Goal: Task Accomplishment & Management: Manage account settings

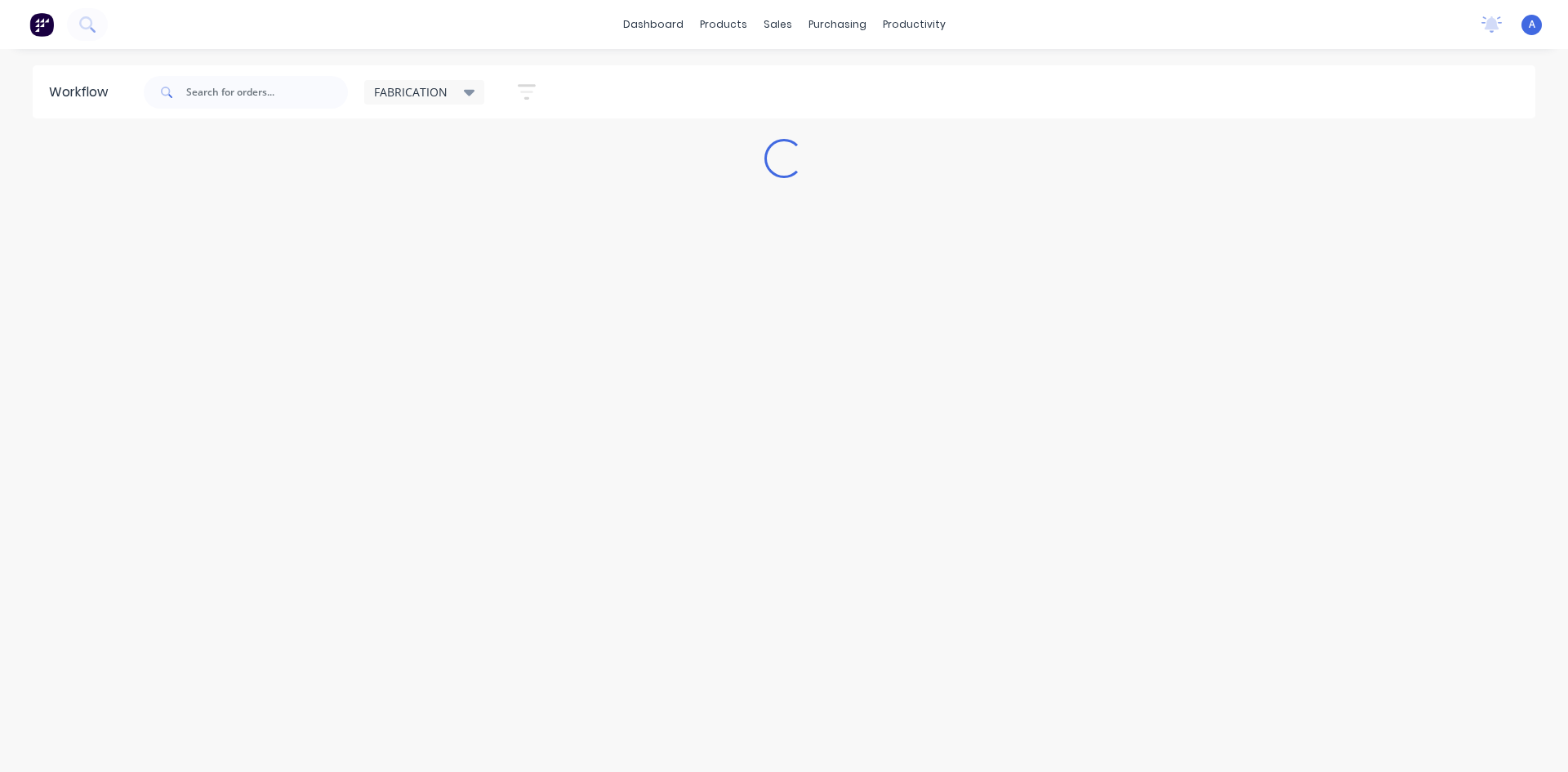
click at [441, 102] on div "FABRICATION" at bounding box center [424, 92] width 121 height 25
click at [432, 286] on button "CUT SHOP" at bounding box center [463, 279] width 174 height 19
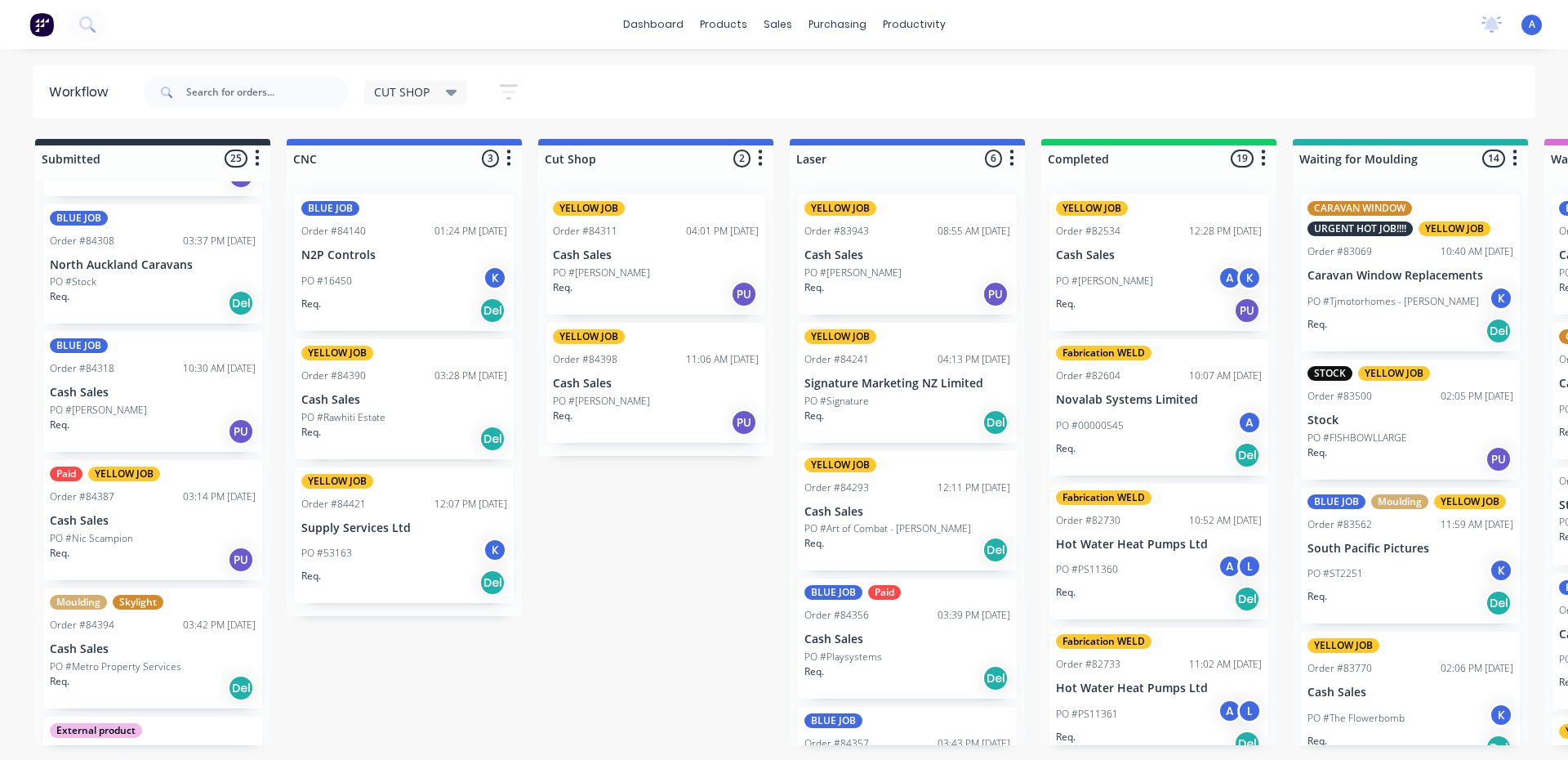
scroll to position [258, 0]
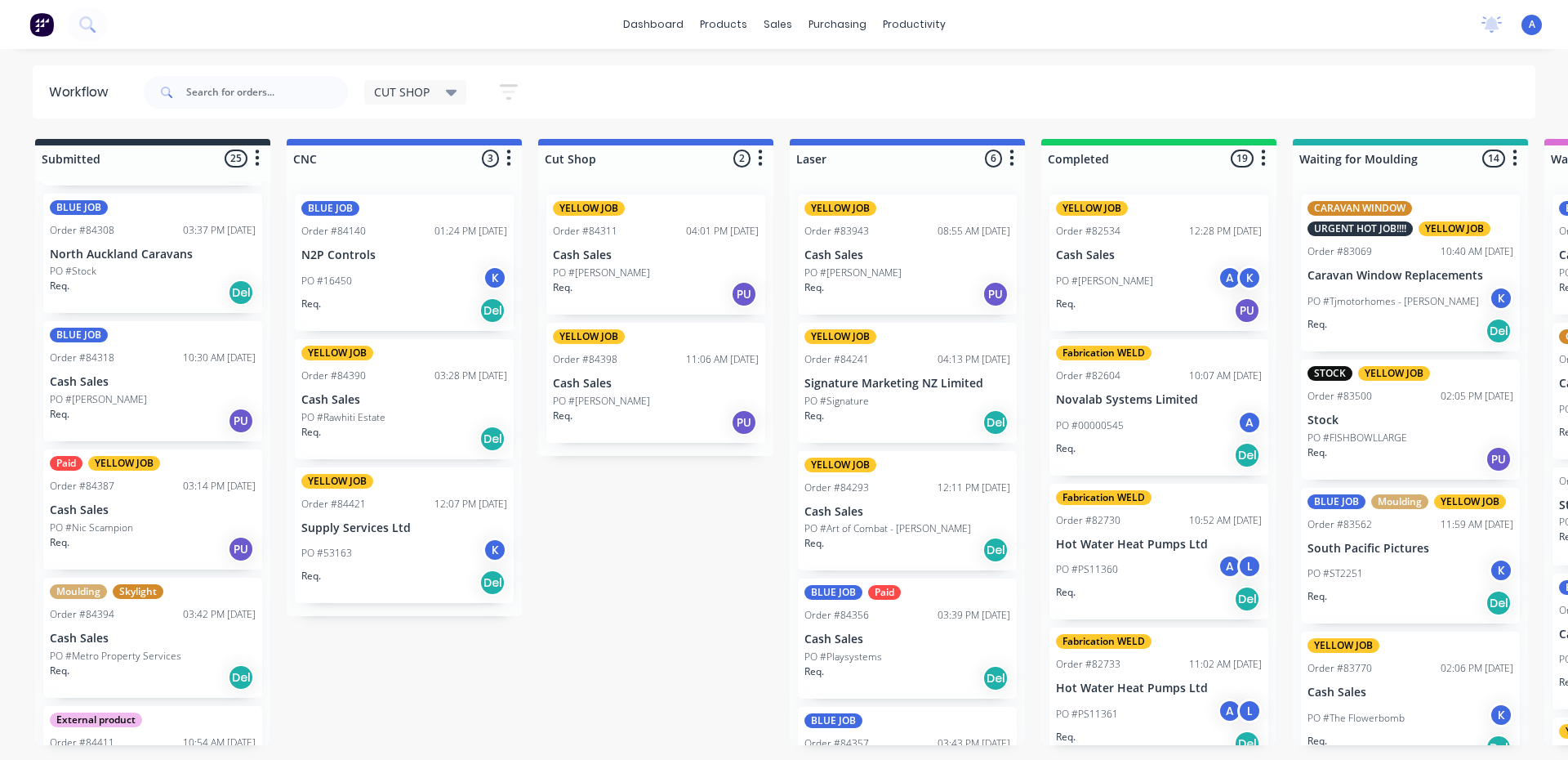
click at [613, 399] on div "PO #[PERSON_NAME]" at bounding box center [655, 400] width 205 height 14
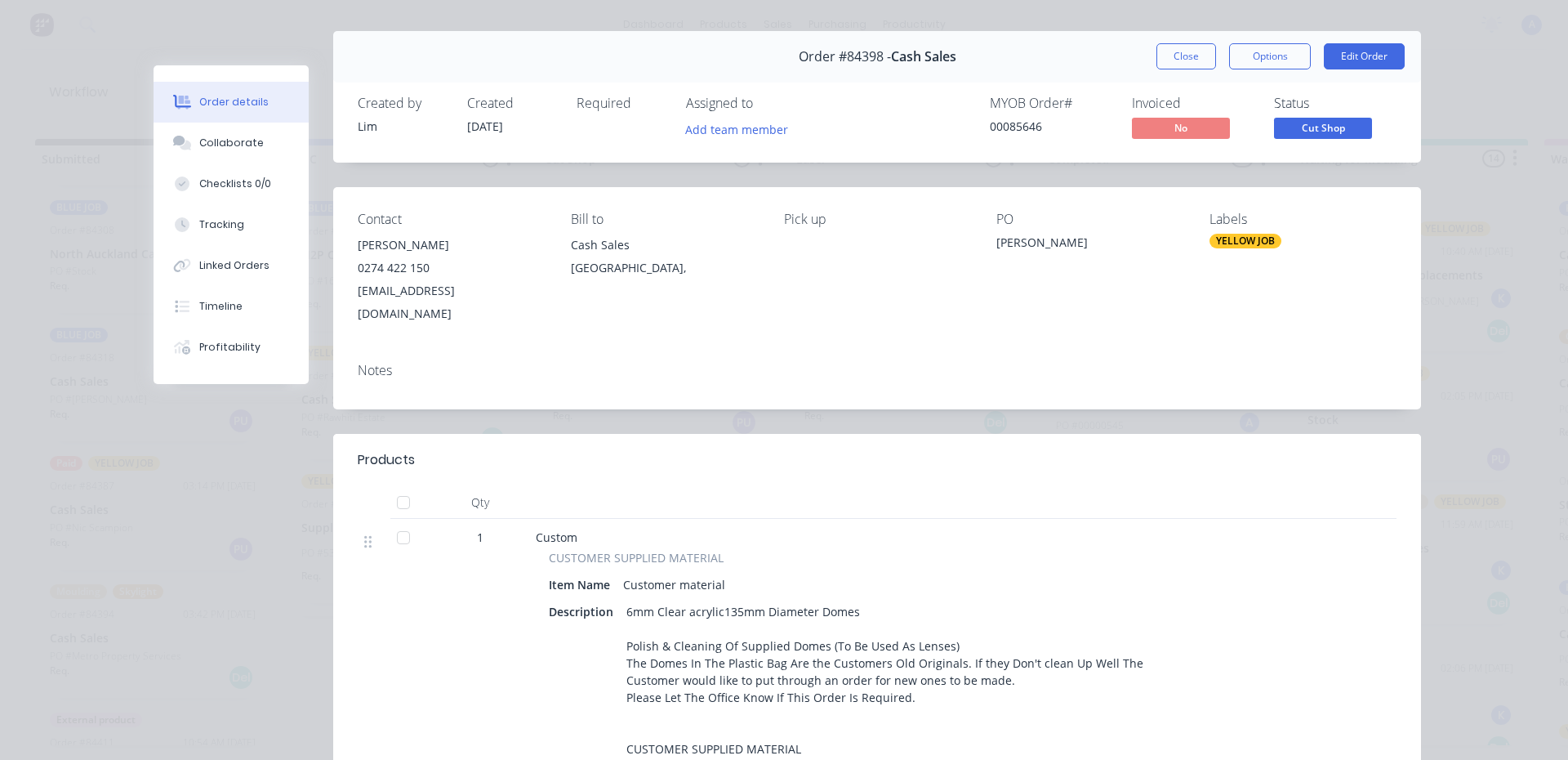
scroll to position [0, 0]
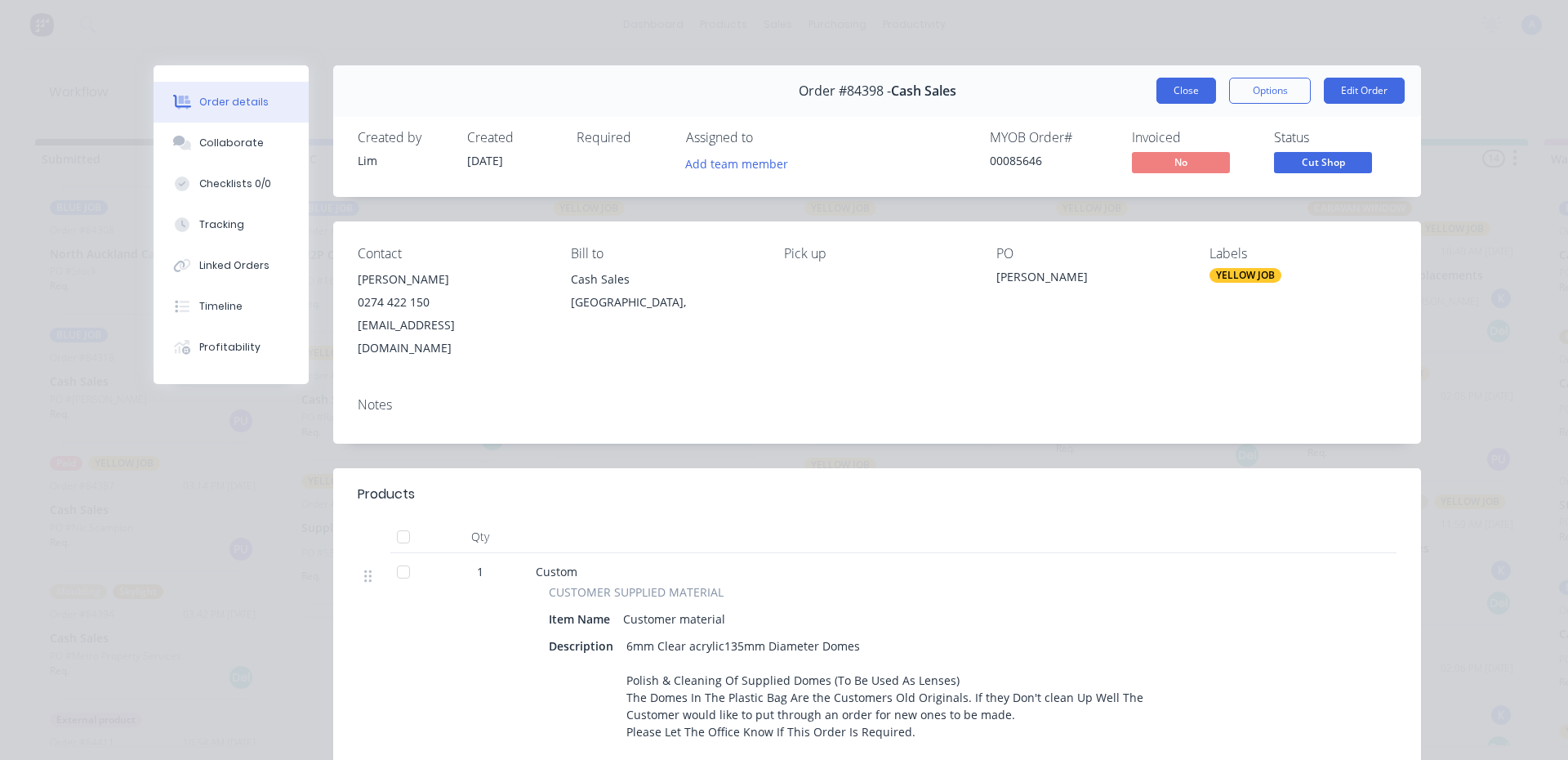
click at [1190, 92] on button "Close" at bounding box center [1186, 90] width 60 height 26
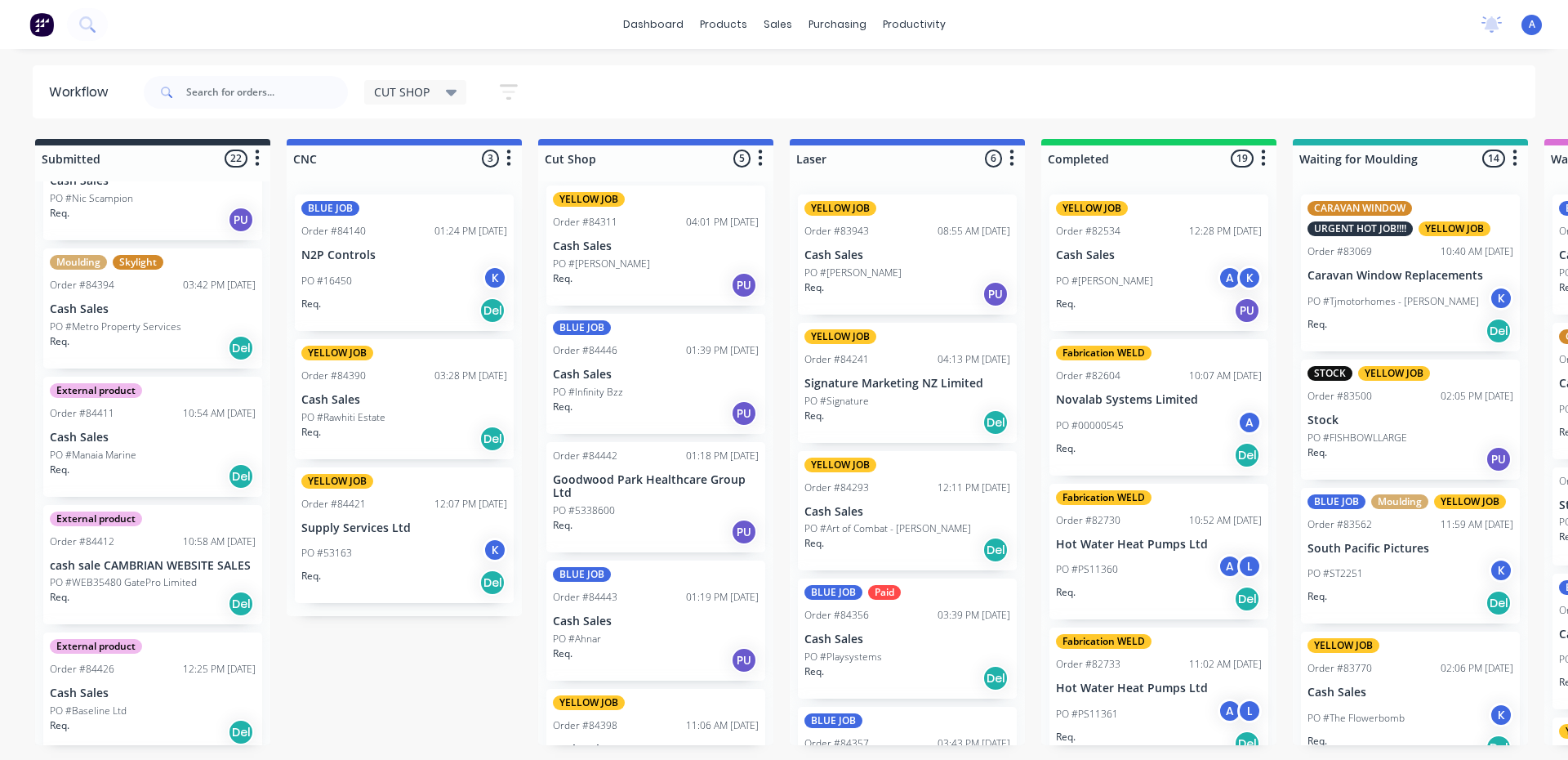
scroll to position [636, 0]
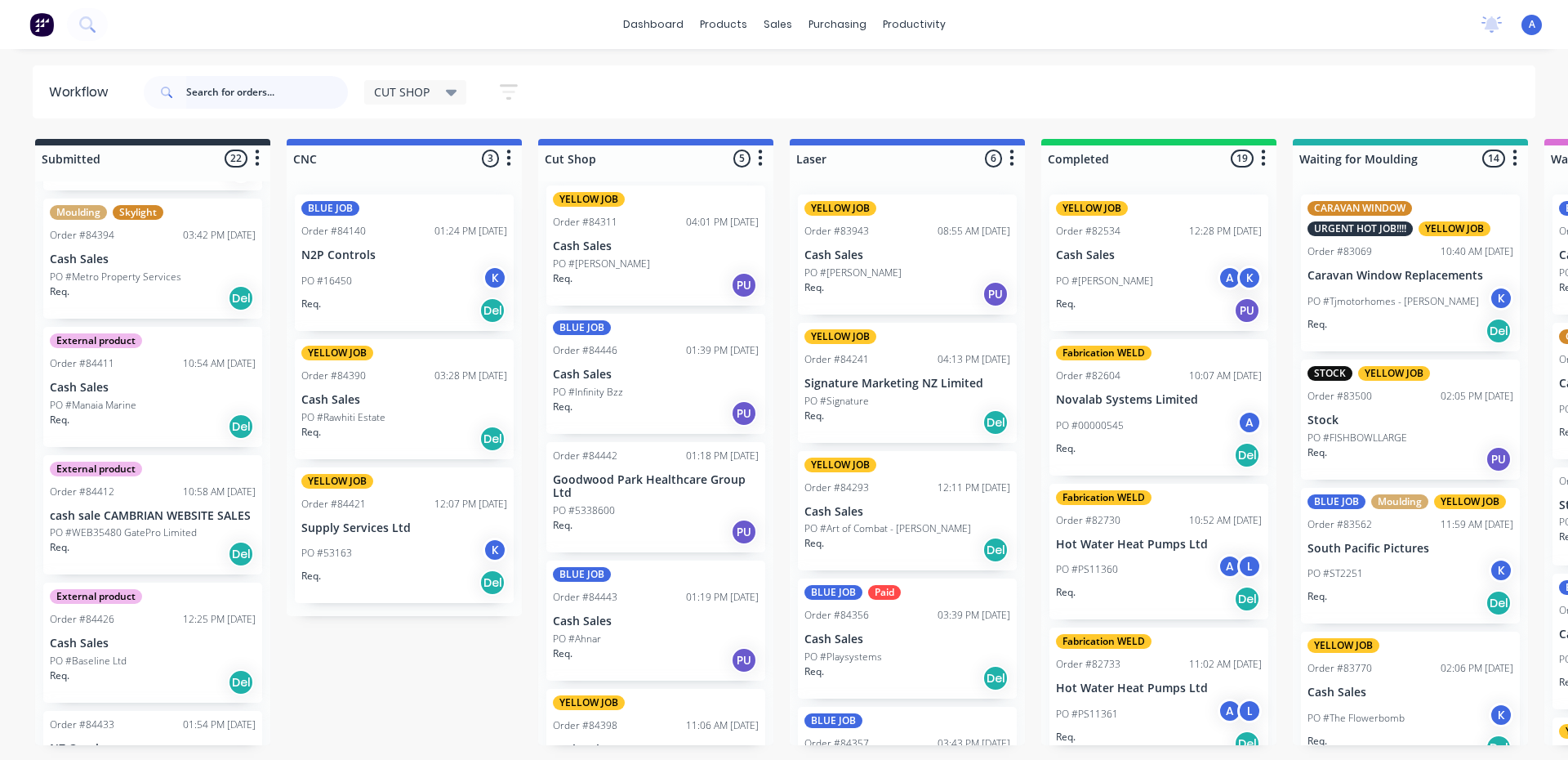
click at [246, 98] on input "text" at bounding box center [267, 92] width 162 height 32
type input "84406"
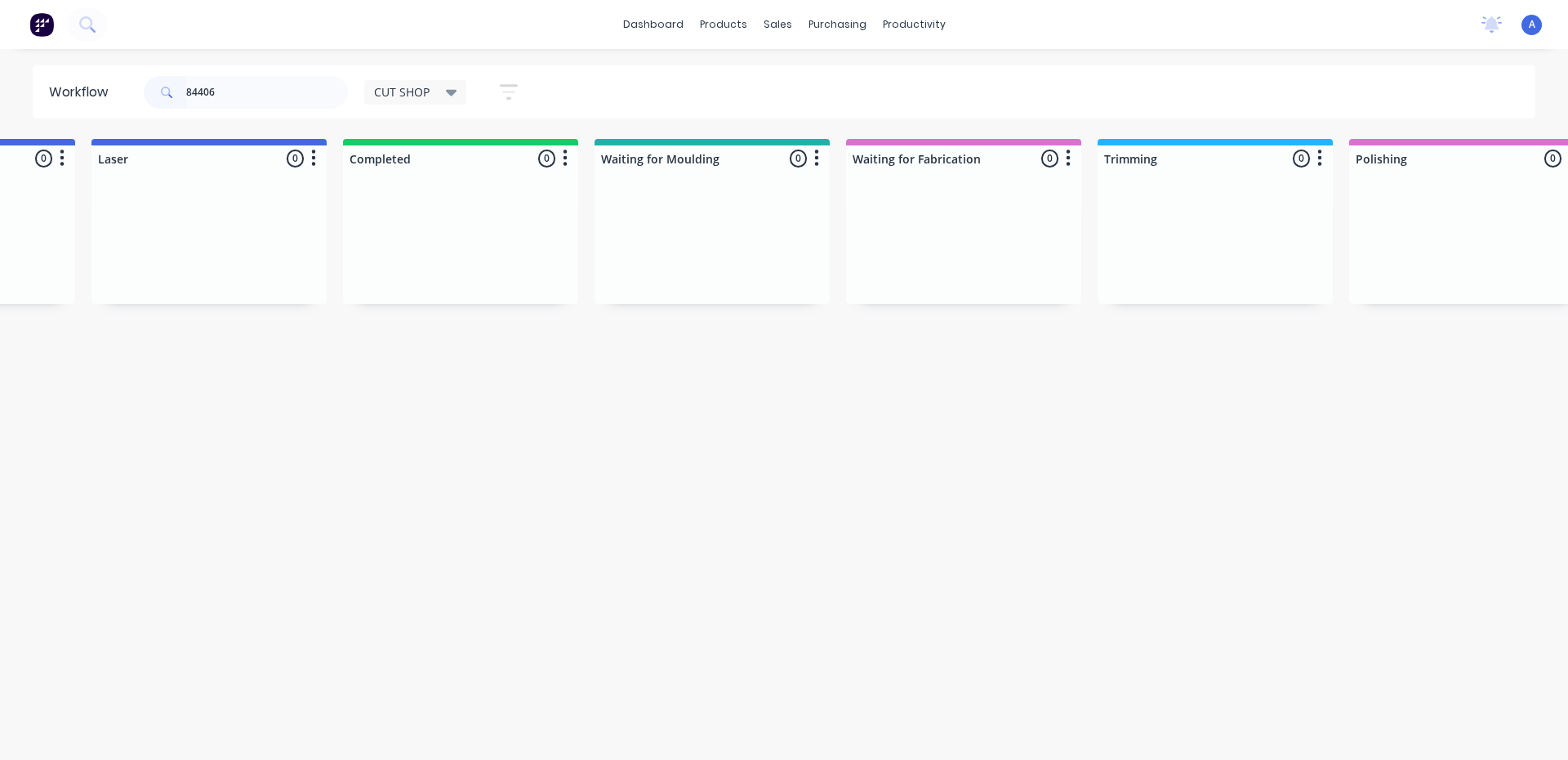
click at [438, 100] on div "CUT SHOP" at bounding box center [416, 92] width 103 height 25
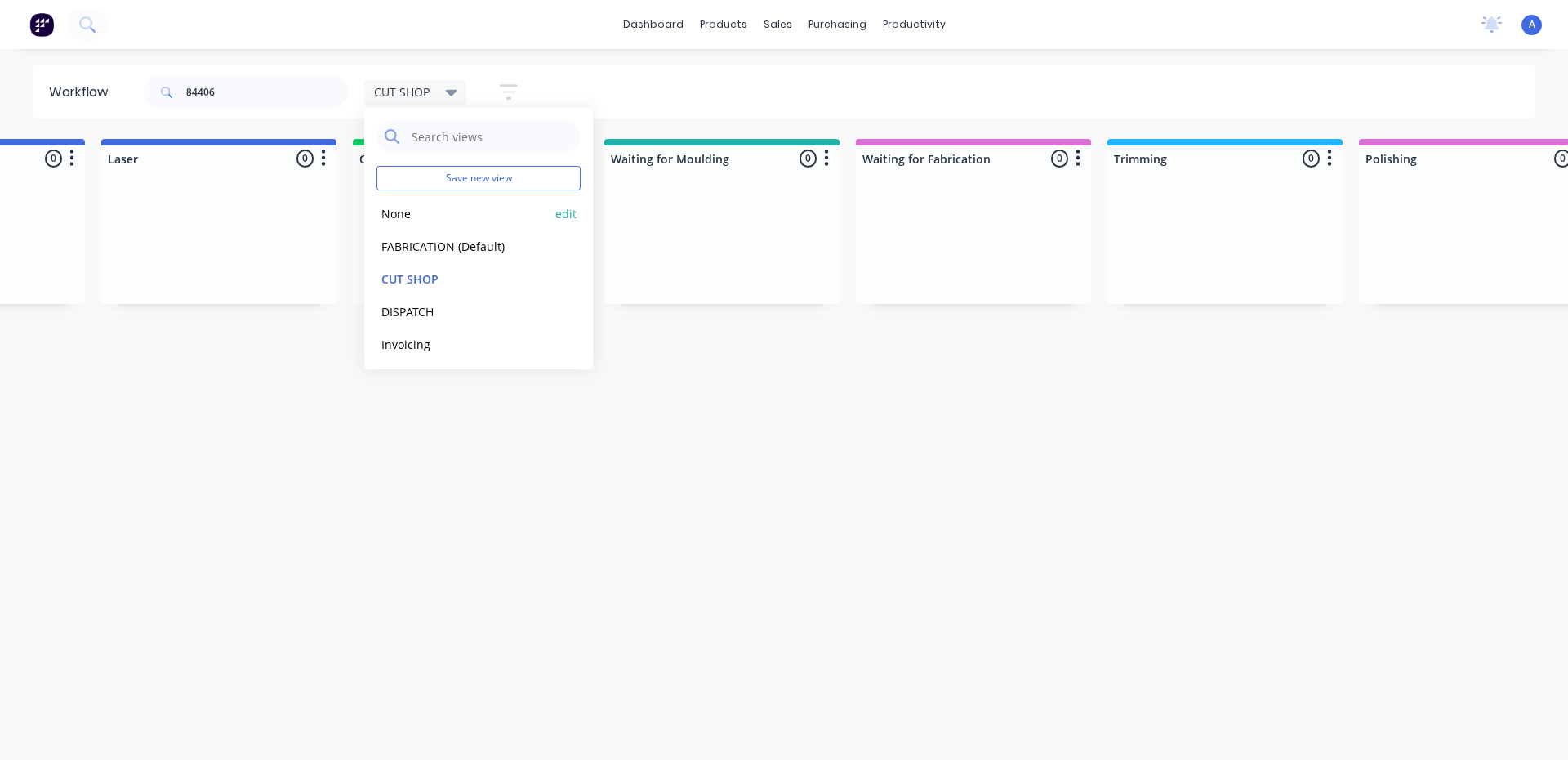
click at [440, 211] on button "None" at bounding box center [463, 214] width 174 height 19
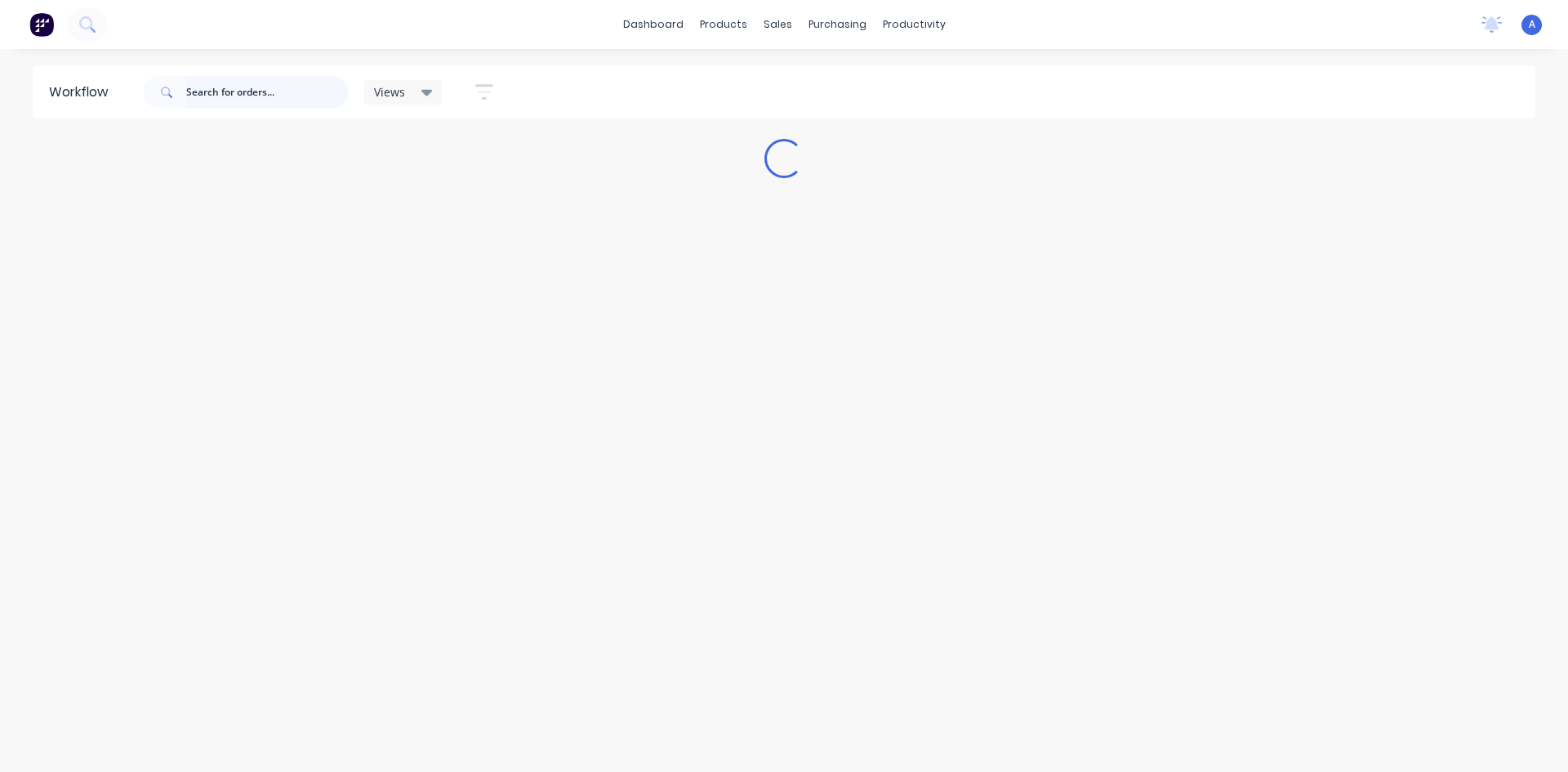
click at [240, 89] on input "text" at bounding box center [267, 92] width 162 height 32
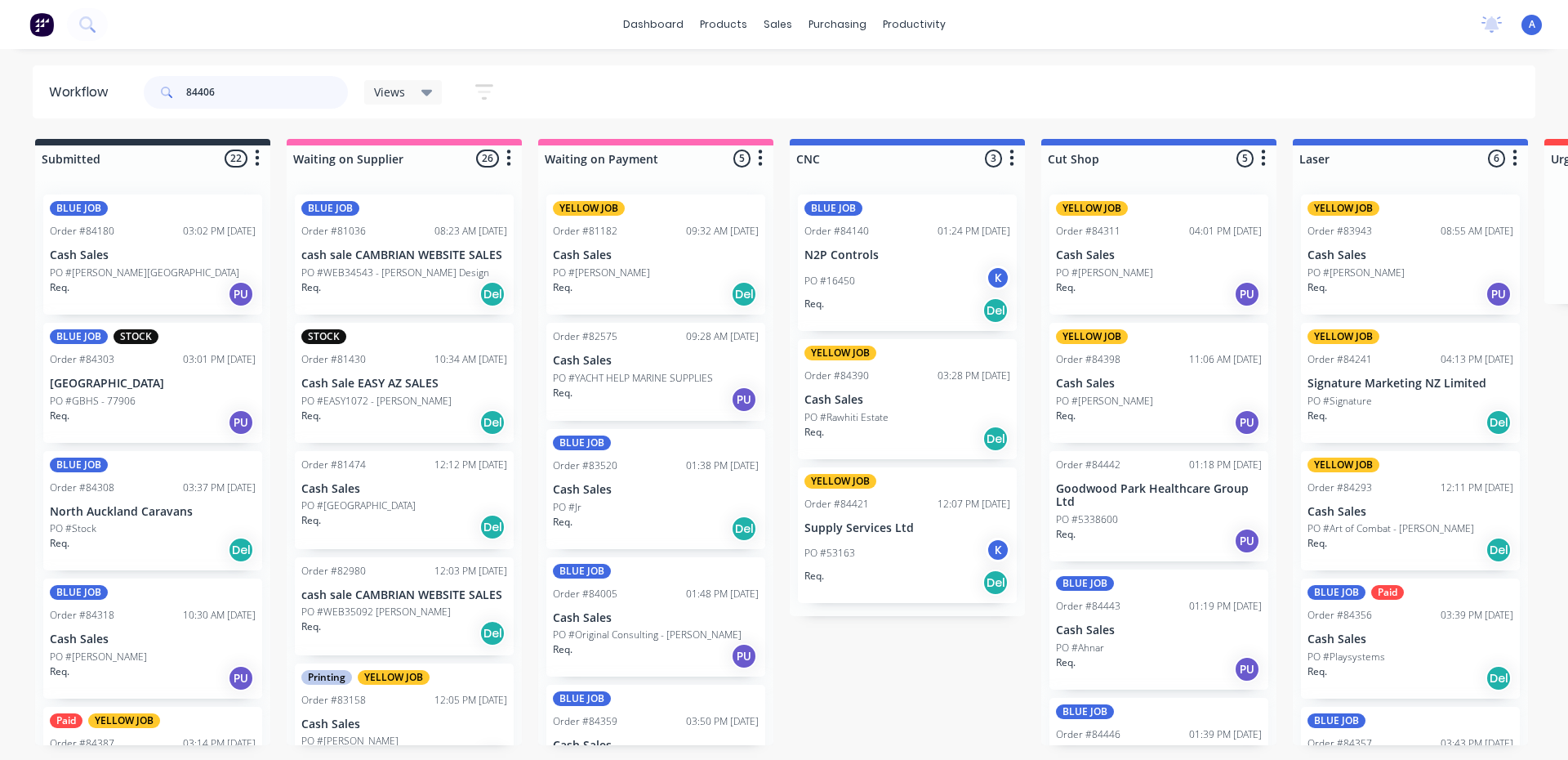
type input "84406"
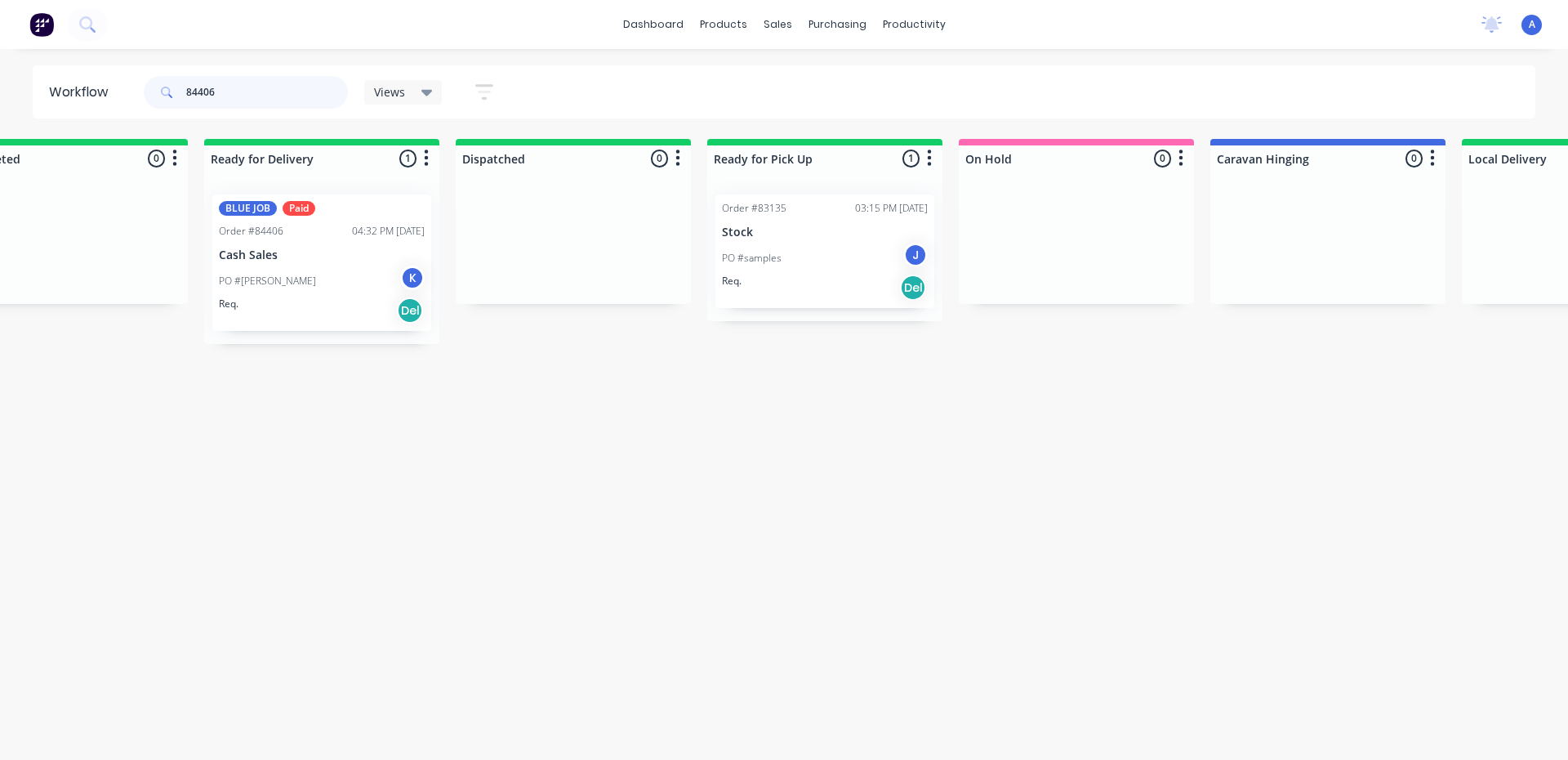
scroll to position [0, 3855]
click at [408, 92] on div "Views" at bounding box center [403, 91] width 59 height 14
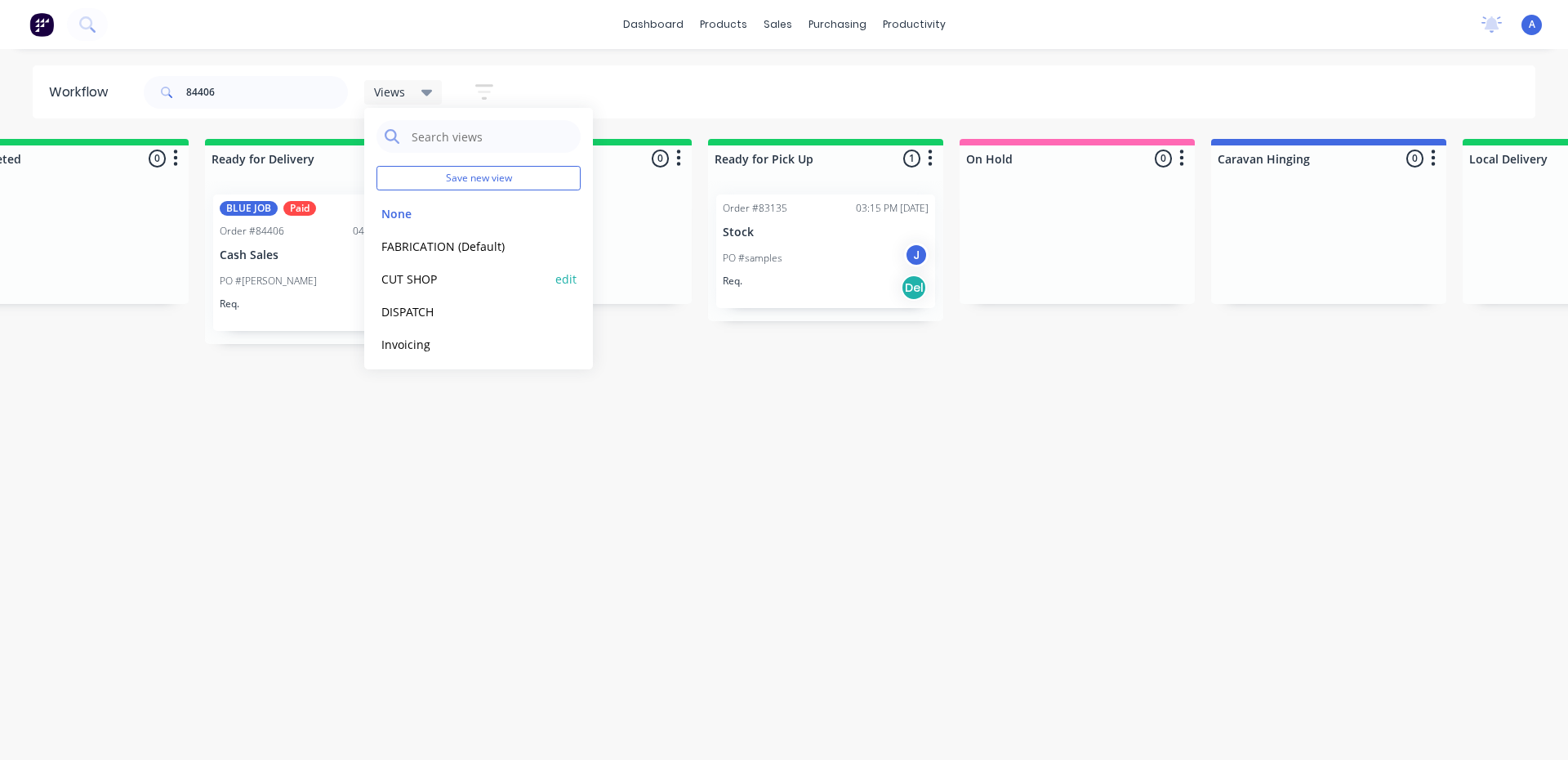
click at [426, 285] on button "CUT SHOP" at bounding box center [463, 279] width 174 height 19
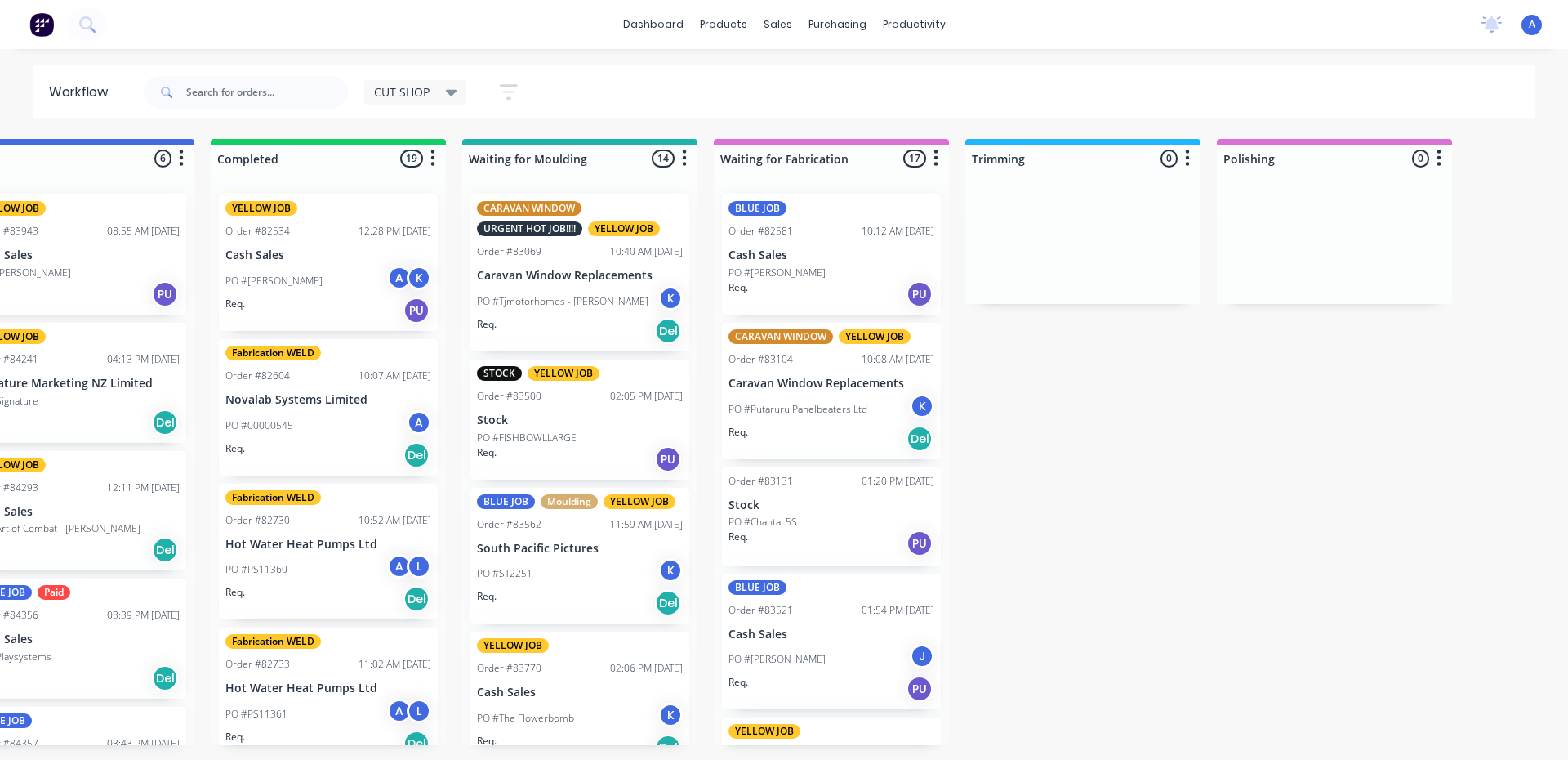
scroll to position [0, 837]
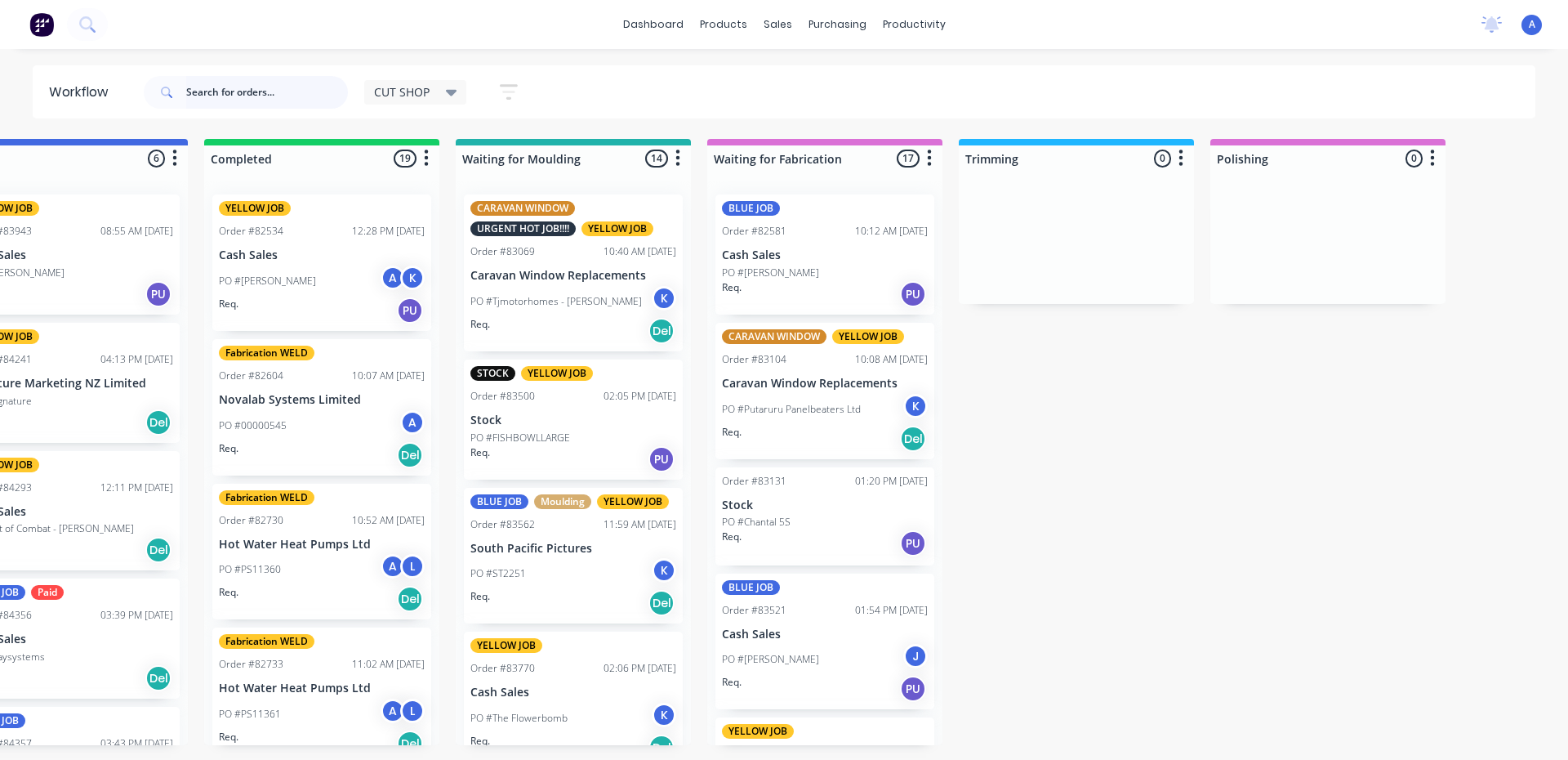
click at [268, 96] on input "text" at bounding box center [267, 92] width 162 height 32
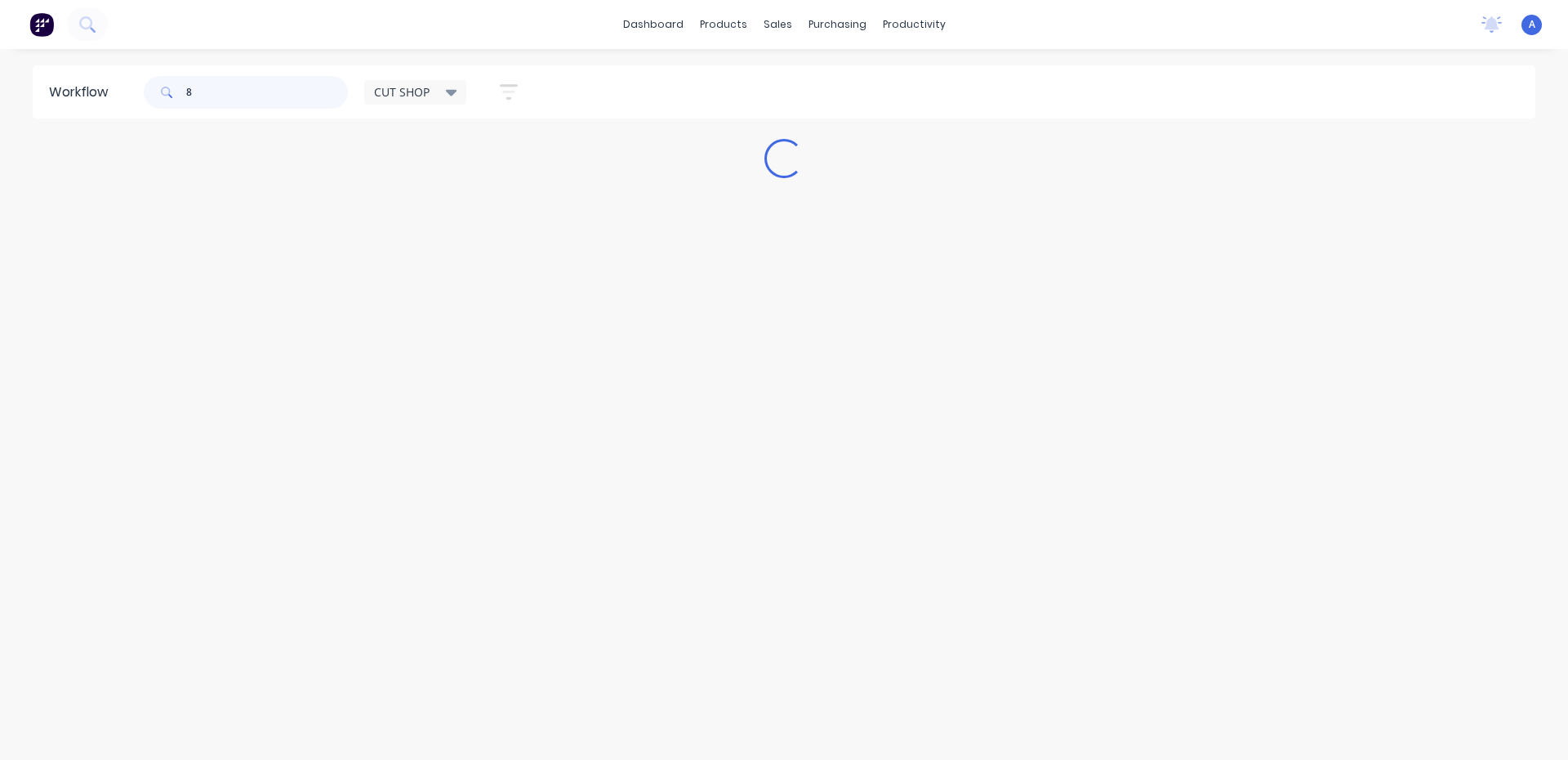
scroll to position [0, 0]
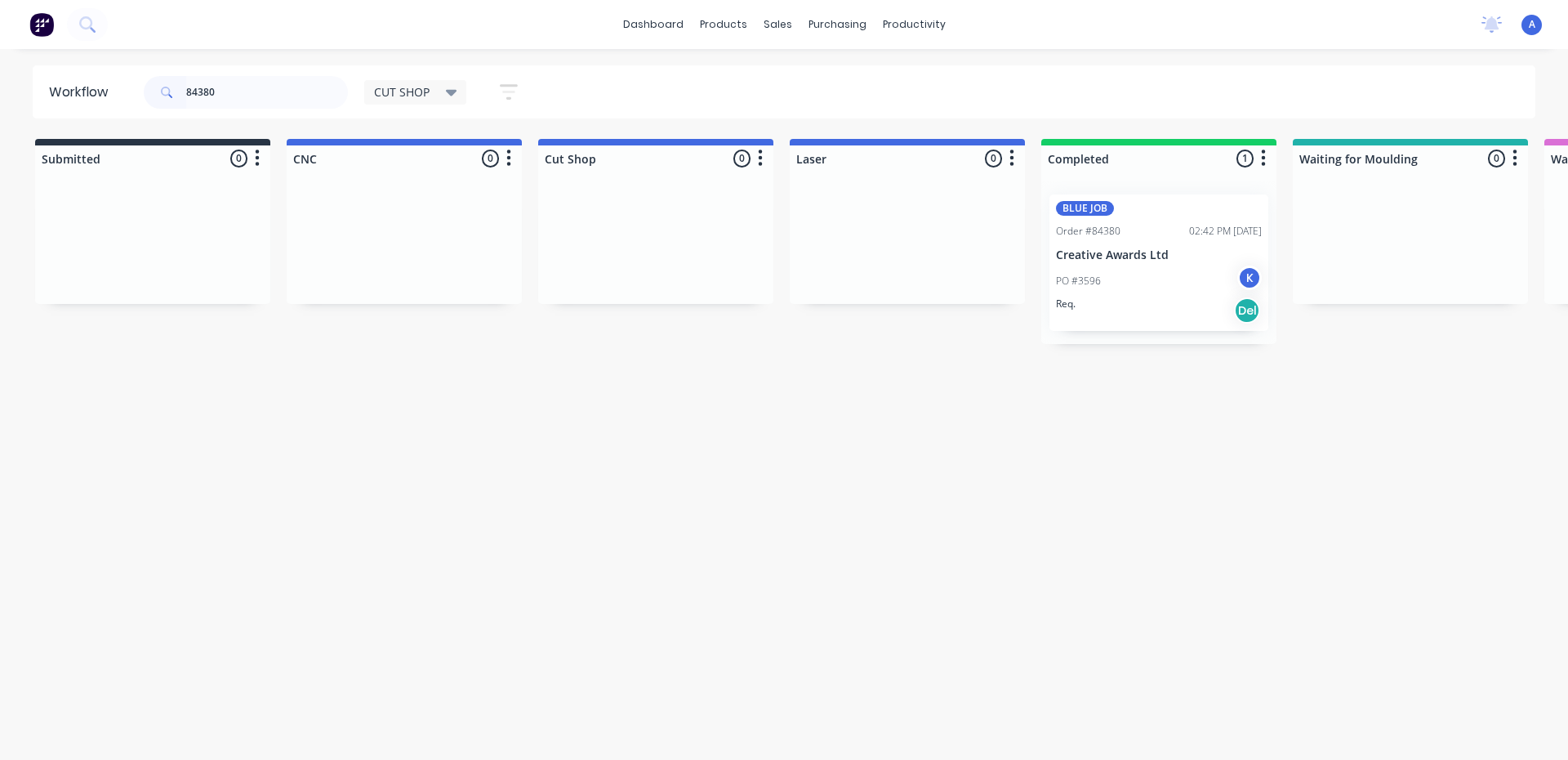
click at [1175, 310] on div "Req. Del" at bounding box center [1159, 310] width 205 height 28
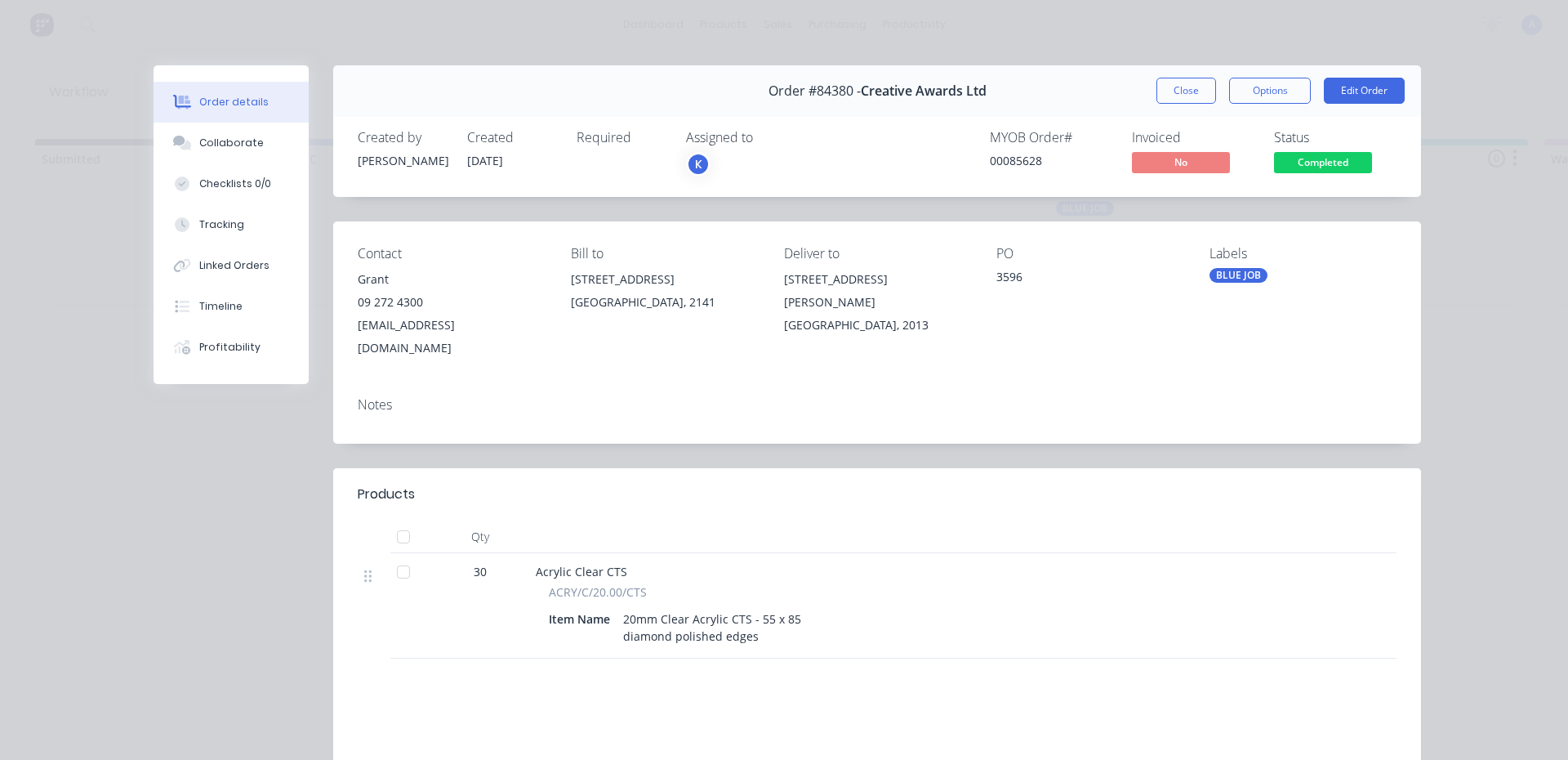
click at [726, 166] on div "K" at bounding box center [767, 165] width 164 height 25
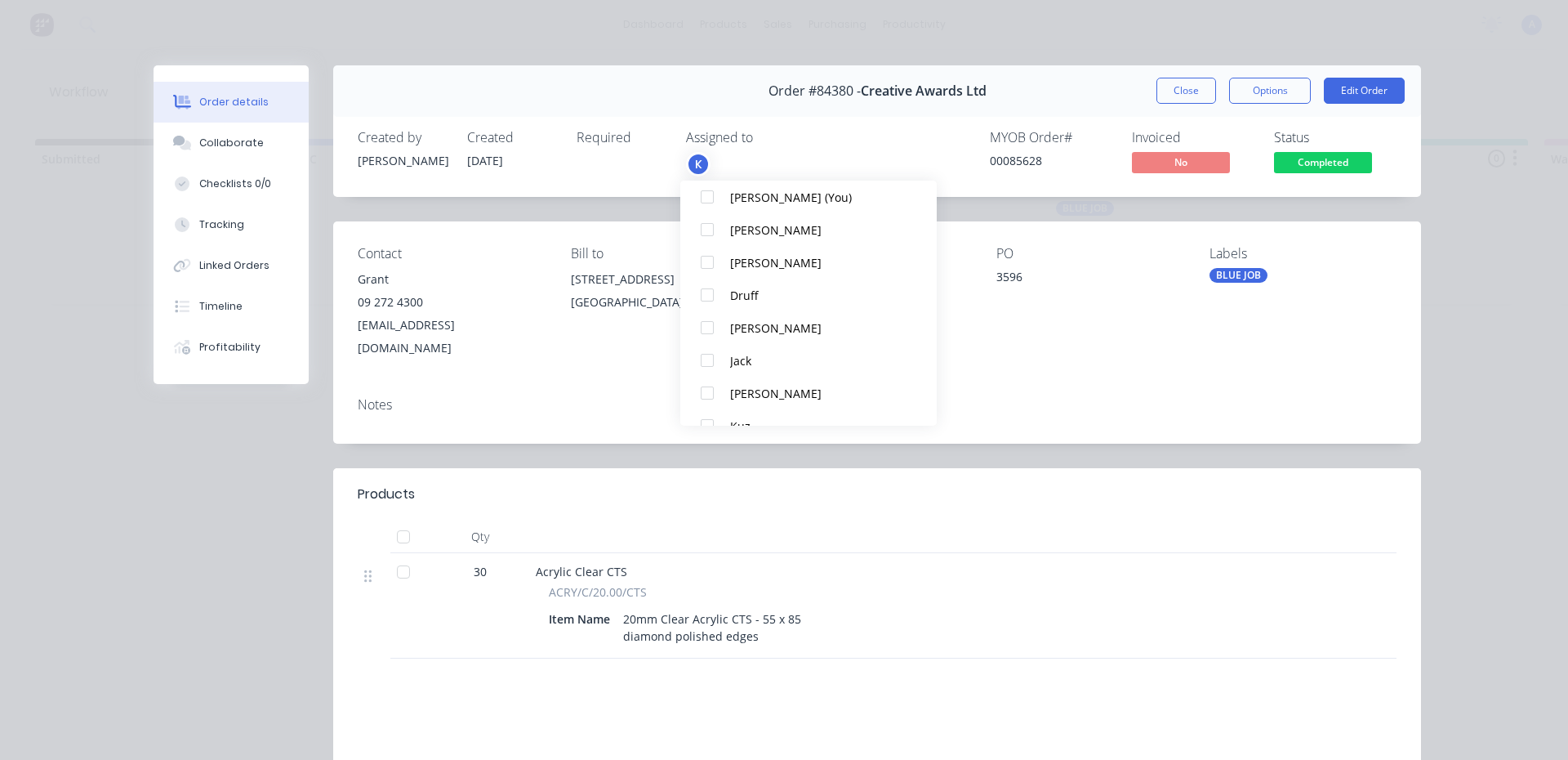
scroll to position [92, 0]
click at [760, 359] on div "Jack" at bounding box center [816, 359] width 172 height 17
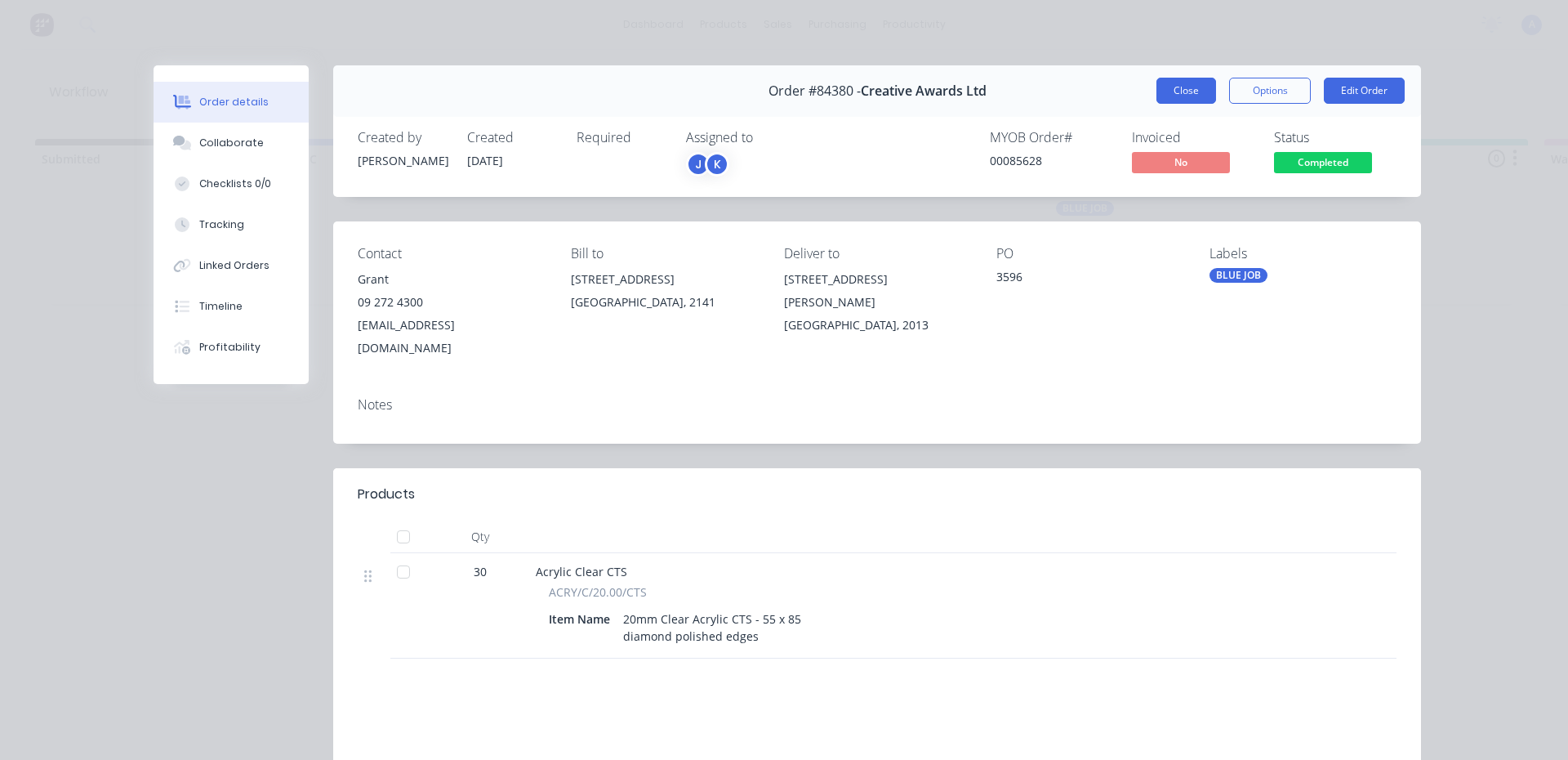
click at [1197, 92] on button "Close" at bounding box center [1186, 90] width 60 height 26
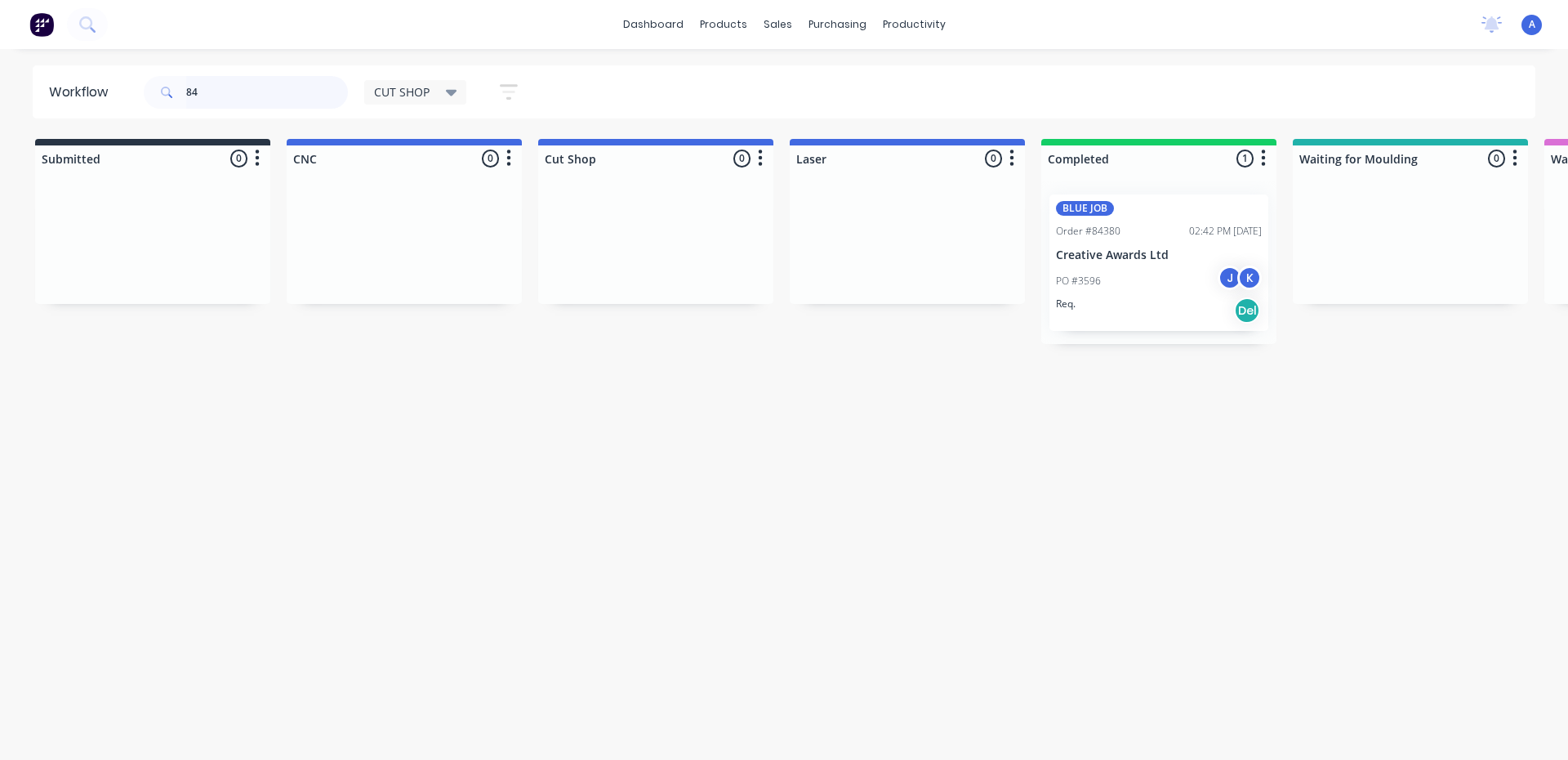
type input "8"
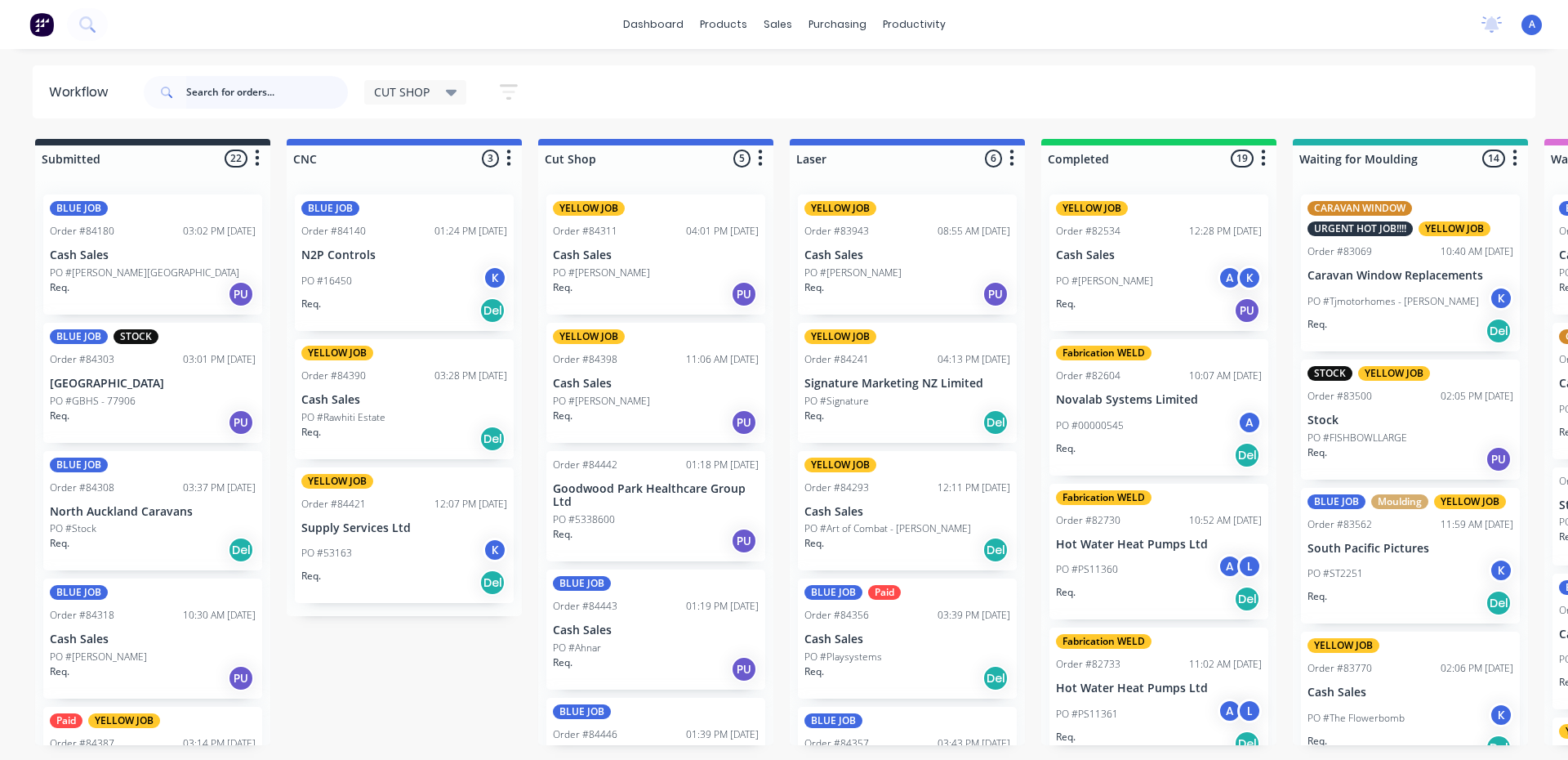
scroll to position [73, 0]
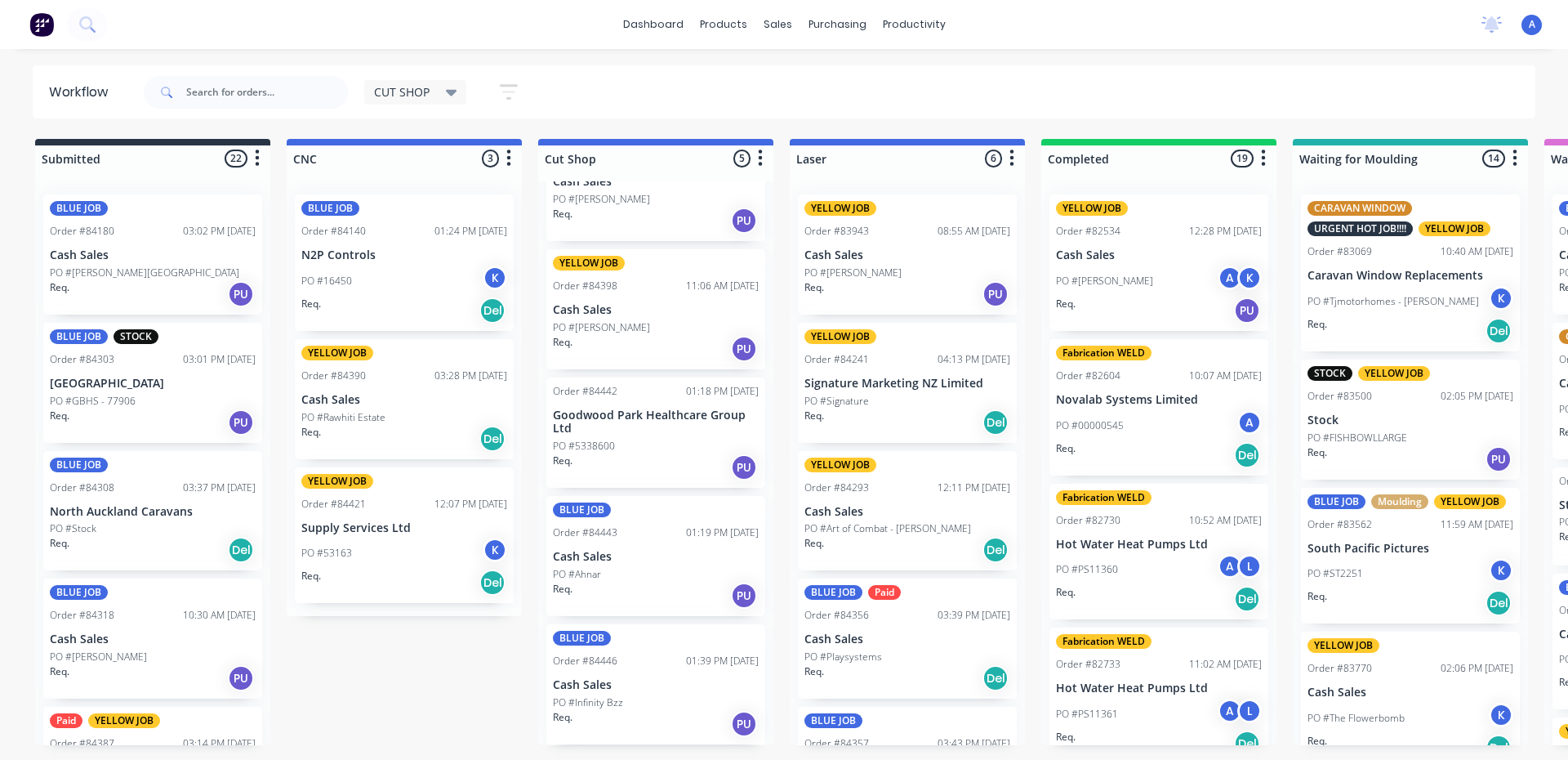
click at [452, 92] on icon at bounding box center [452, 92] width 11 height 7
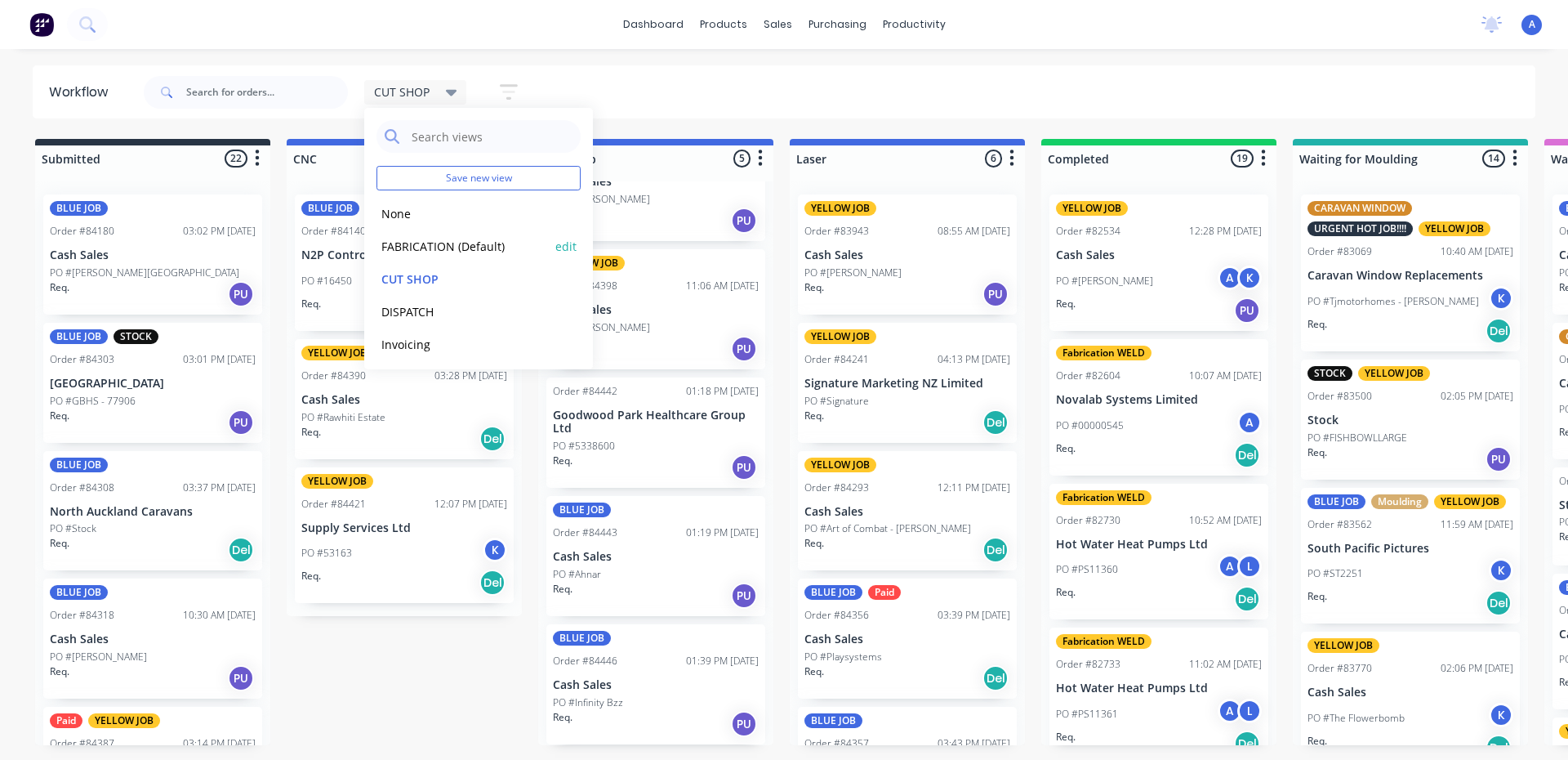
click at [473, 239] on button "FABRICATION (Default)" at bounding box center [463, 246] width 174 height 19
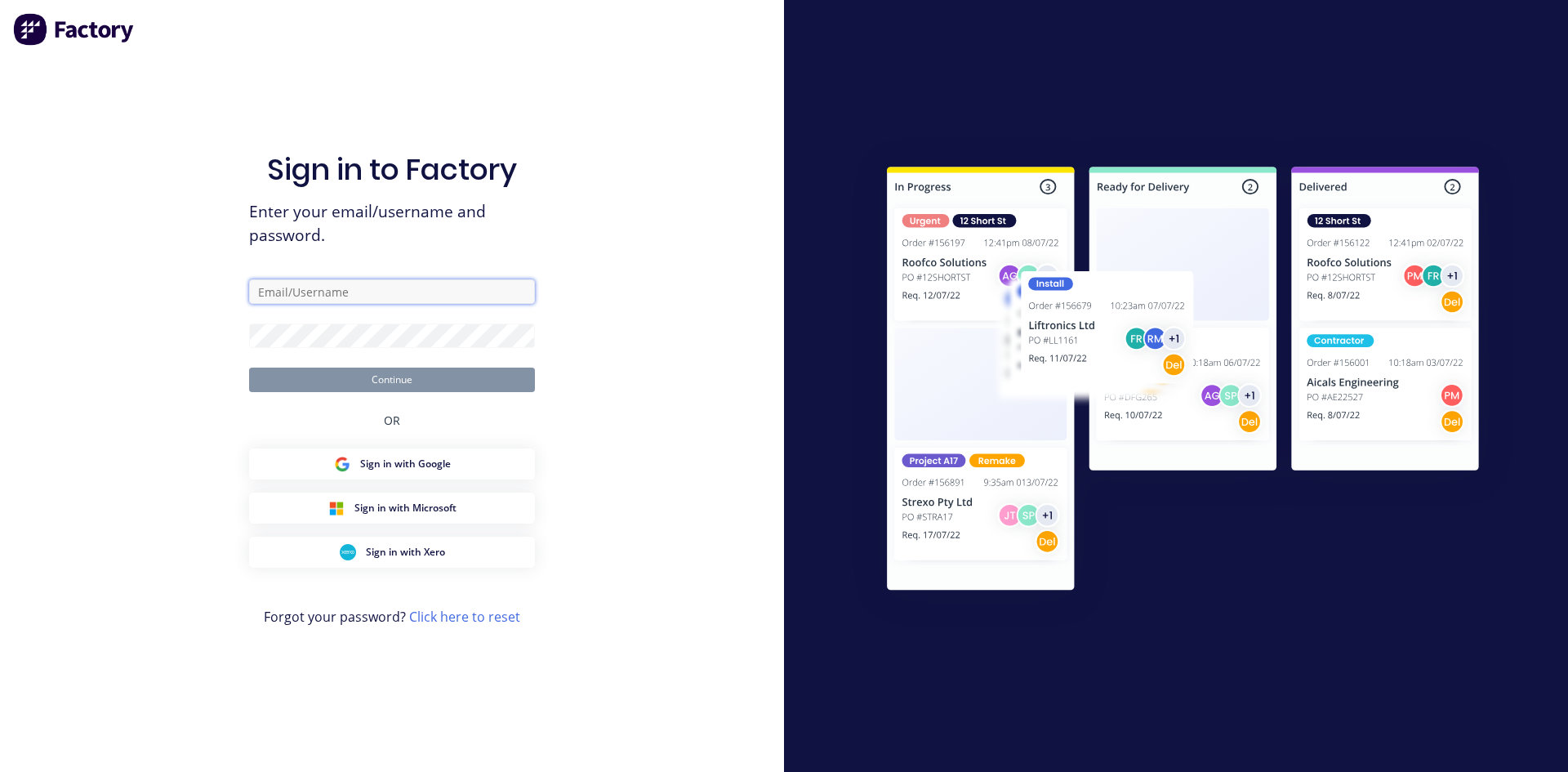
type input "[EMAIL_ADDRESS][DOMAIN_NAME]"
click at [436, 373] on button "Continue" at bounding box center [392, 380] width 286 height 25
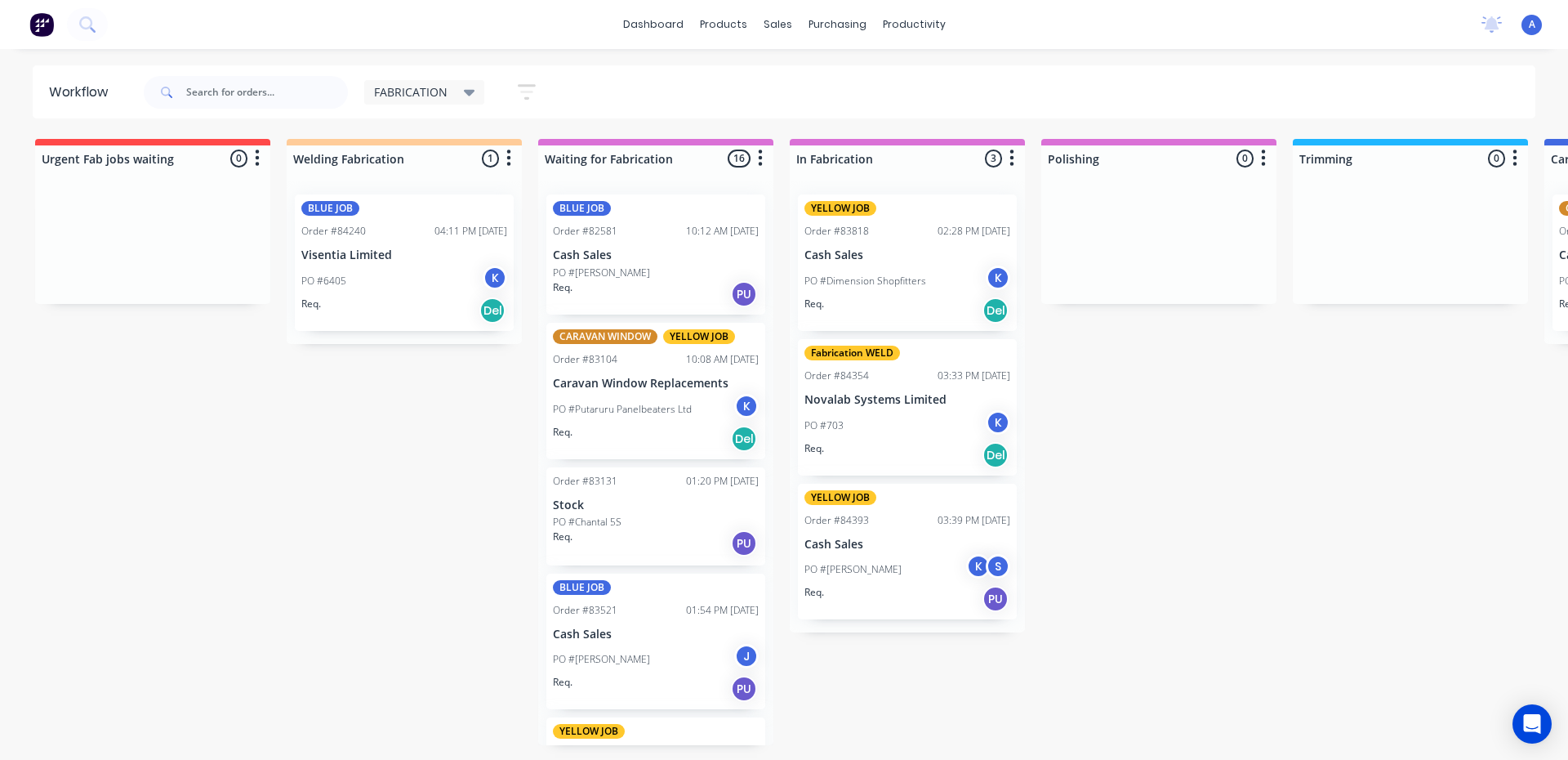
click at [459, 89] on div "FABRICATION" at bounding box center [424, 91] width 102 height 14
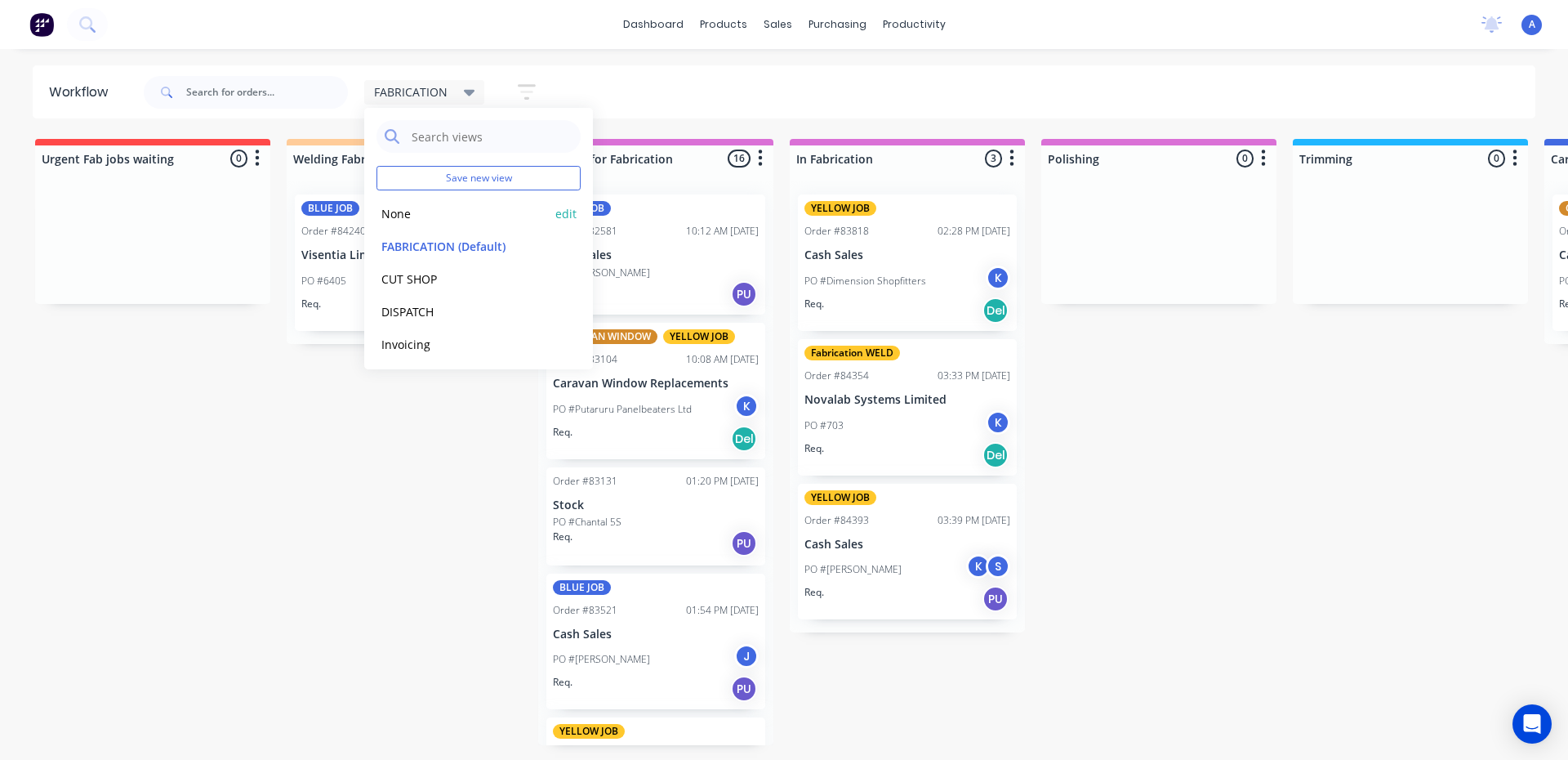
click at [392, 205] on button "None" at bounding box center [463, 214] width 174 height 19
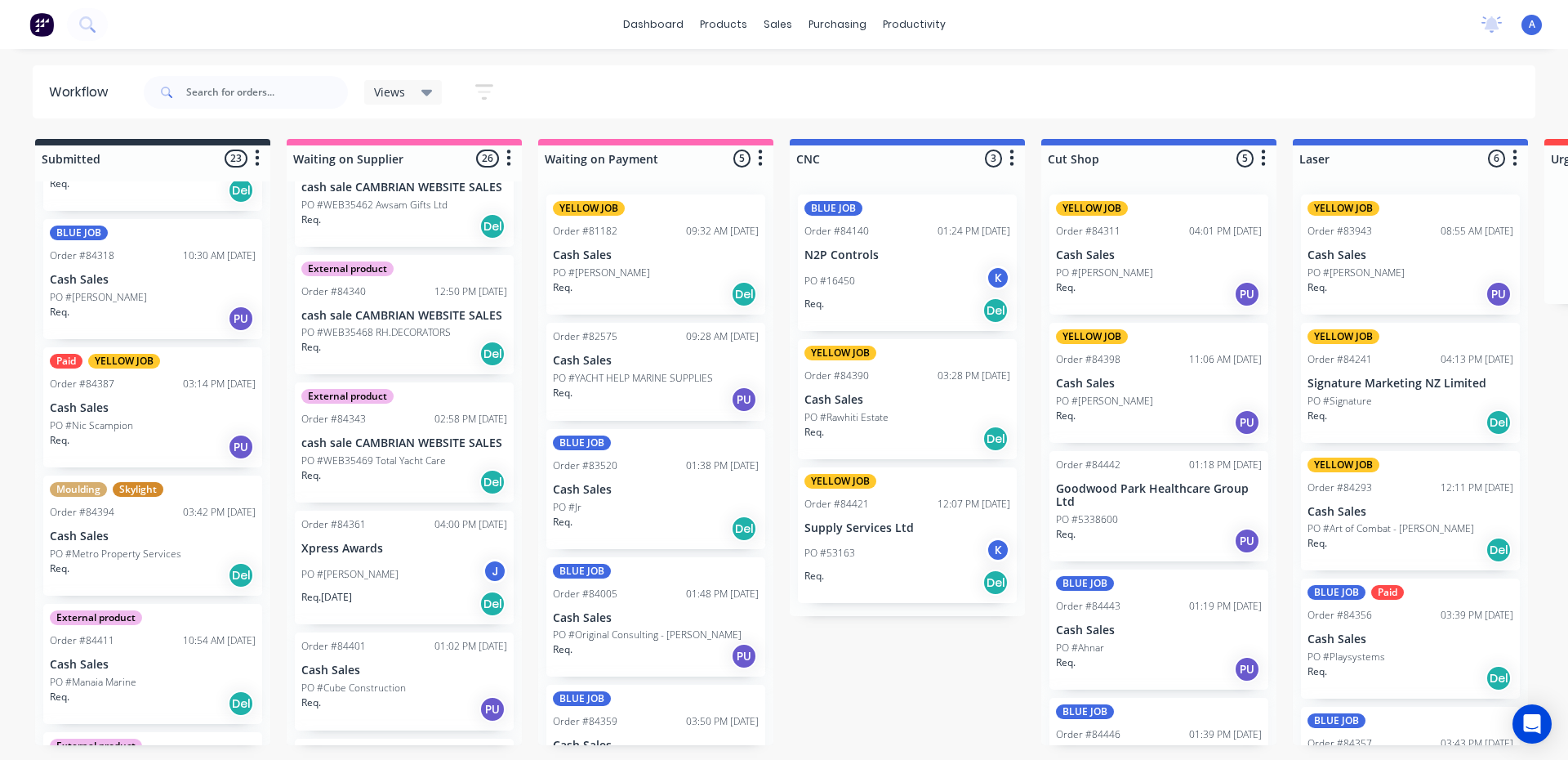
scroll to position [361, 0]
click at [155, 392] on div "Paid YELLOW JOB Order #84387 03:14 PM [DATE] Cash Sales PO #Nic Scampion Req. PU" at bounding box center [153, 405] width 219 height 120
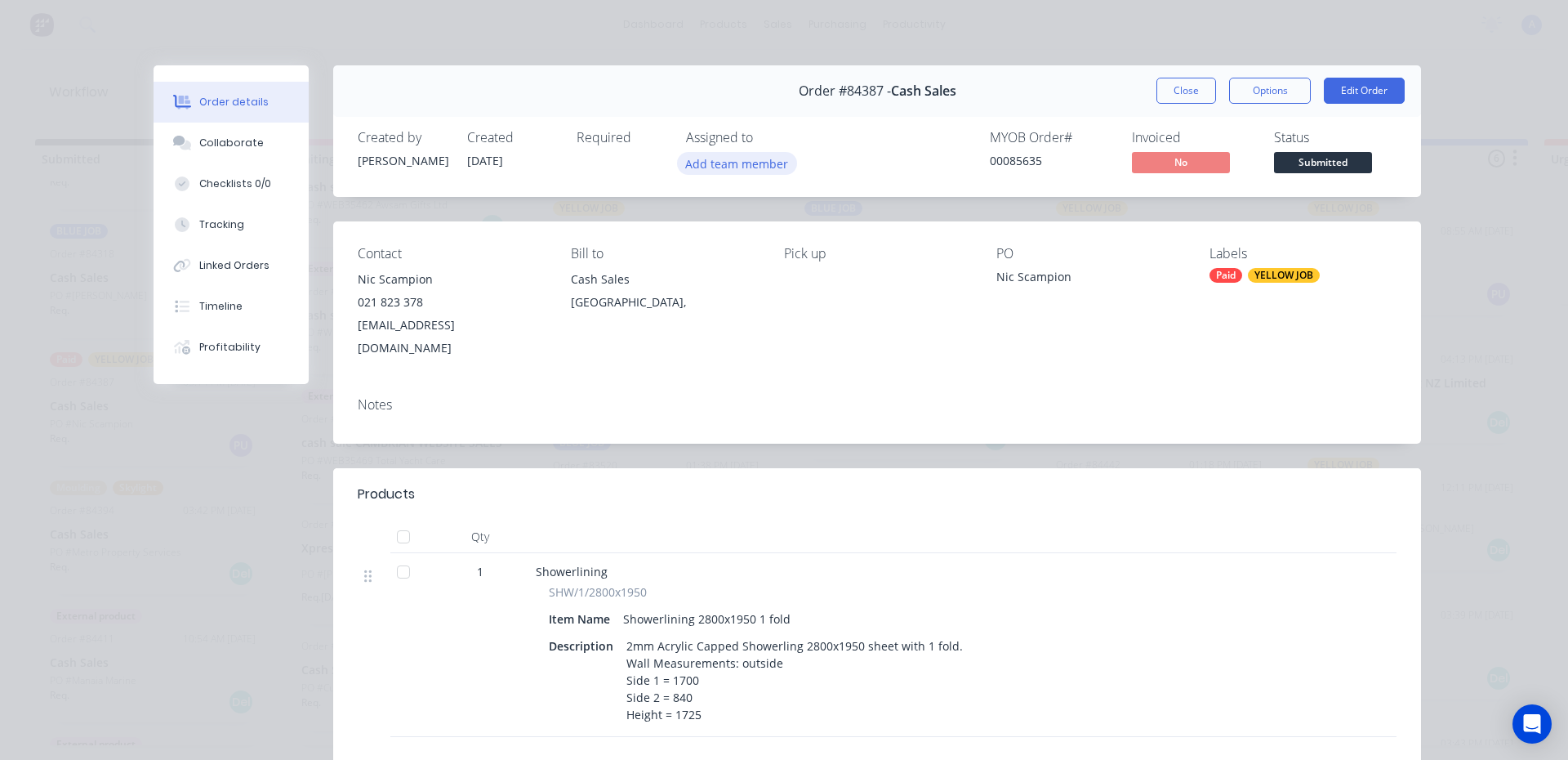
click at [730, 155] on button "Add team member" at bounding box center [737, 163] width 120 height 22
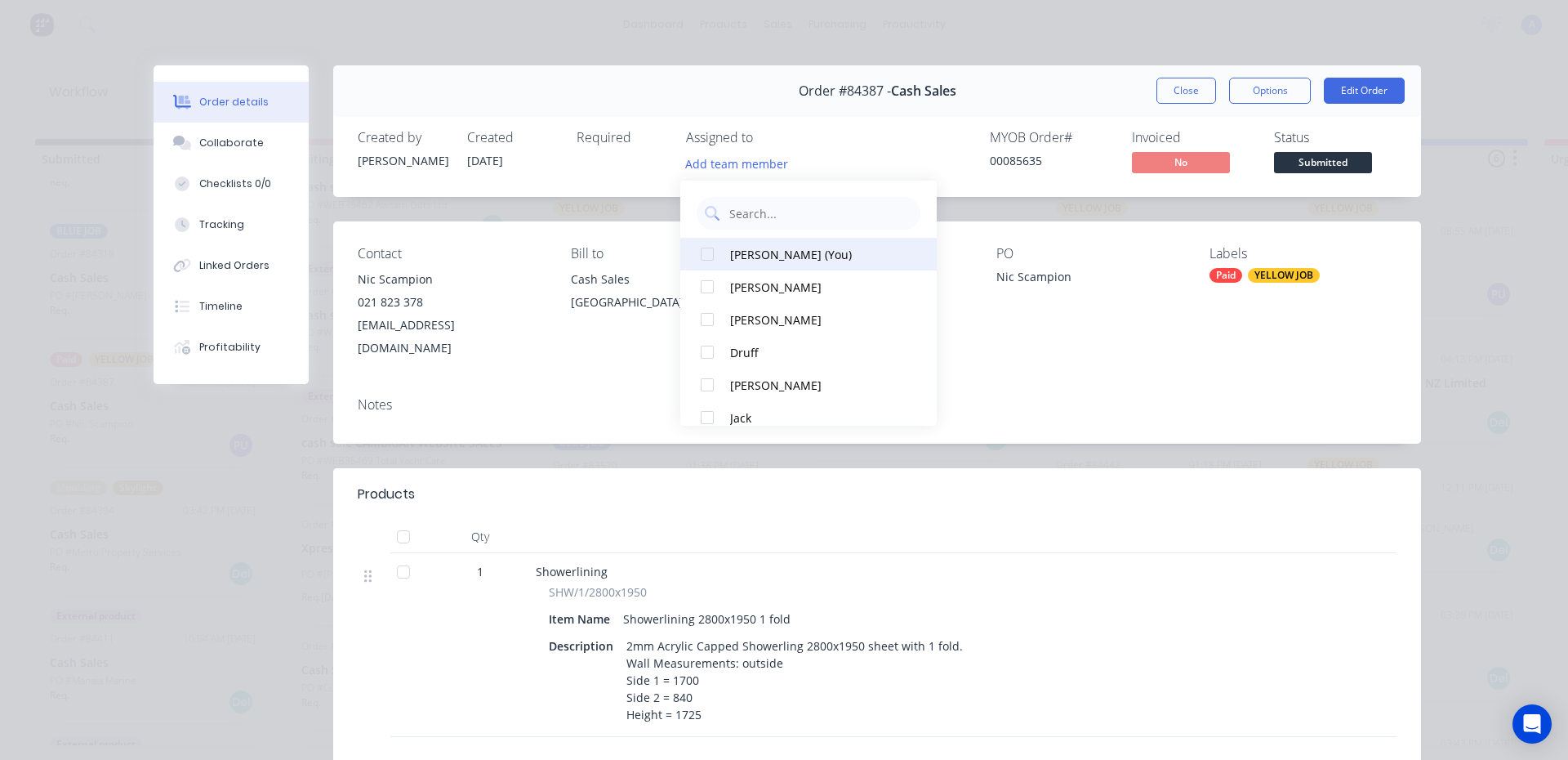
click at [790, 255] on div "[PERSON_NAME] (You)" at bounding box center [816, 255] width 172 height 17
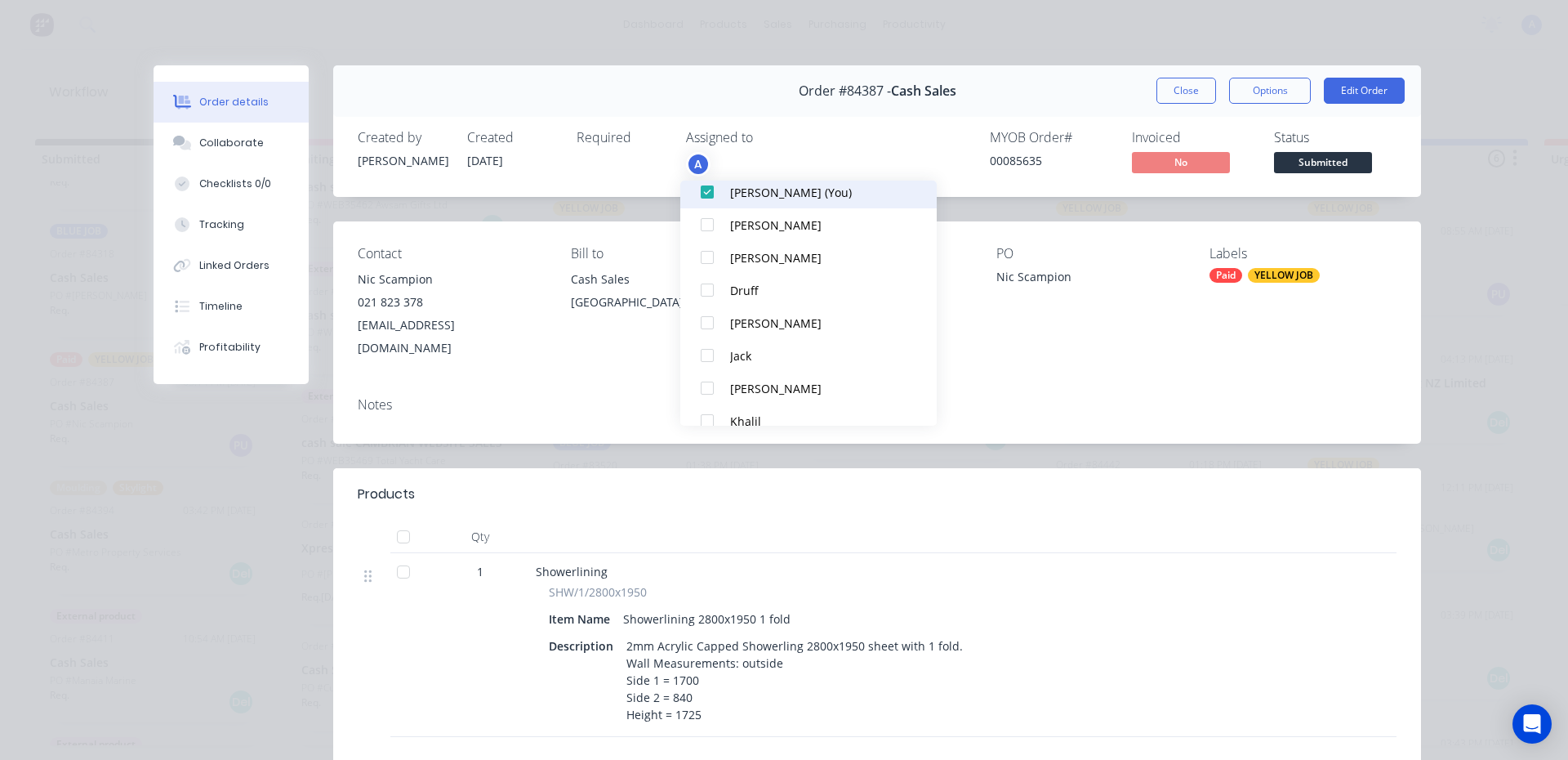
scroll to position [72, 0]
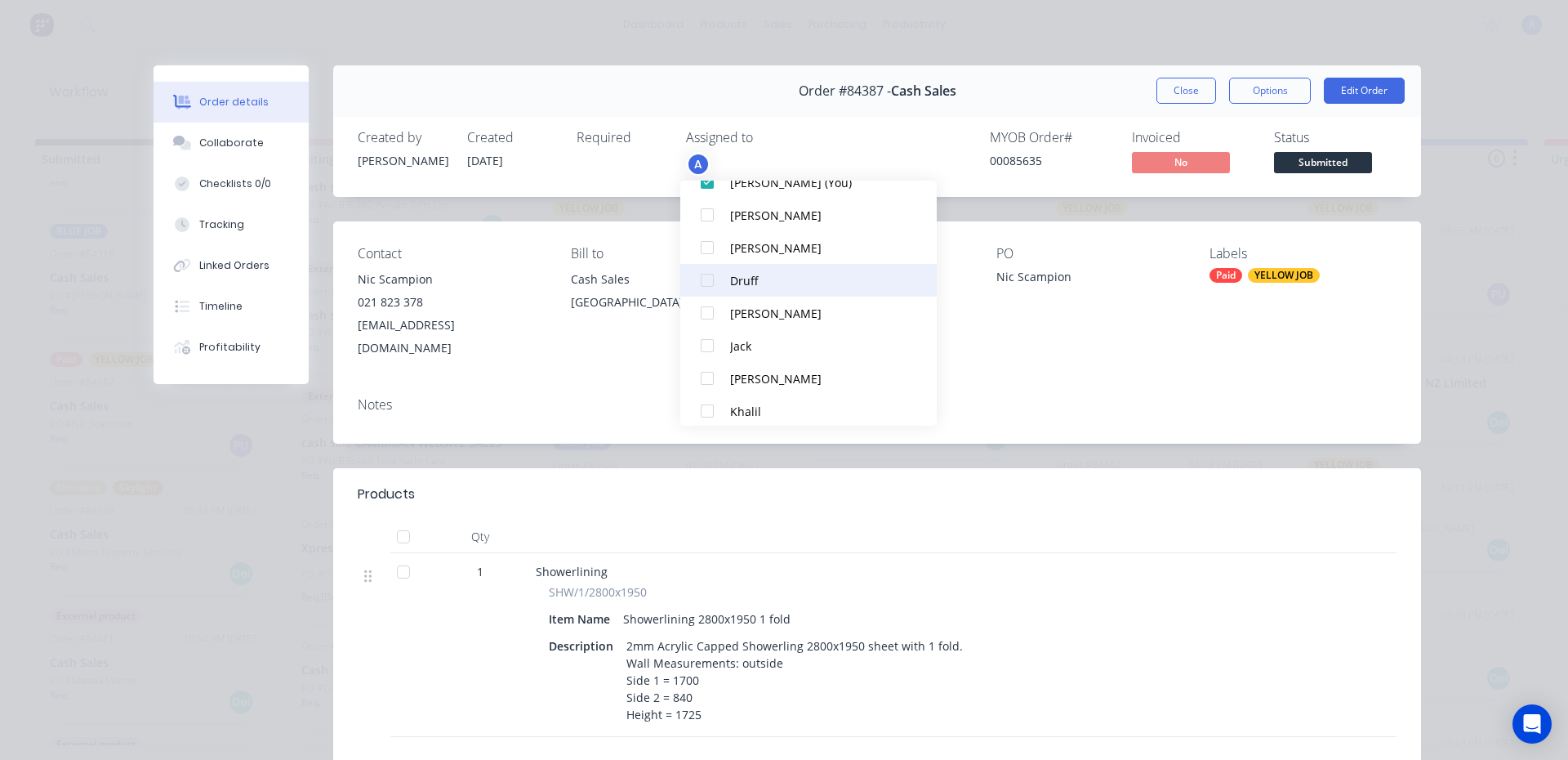
click at [745, 272] on div "Druff" at bounding box center [816, 281] width 172 height 17
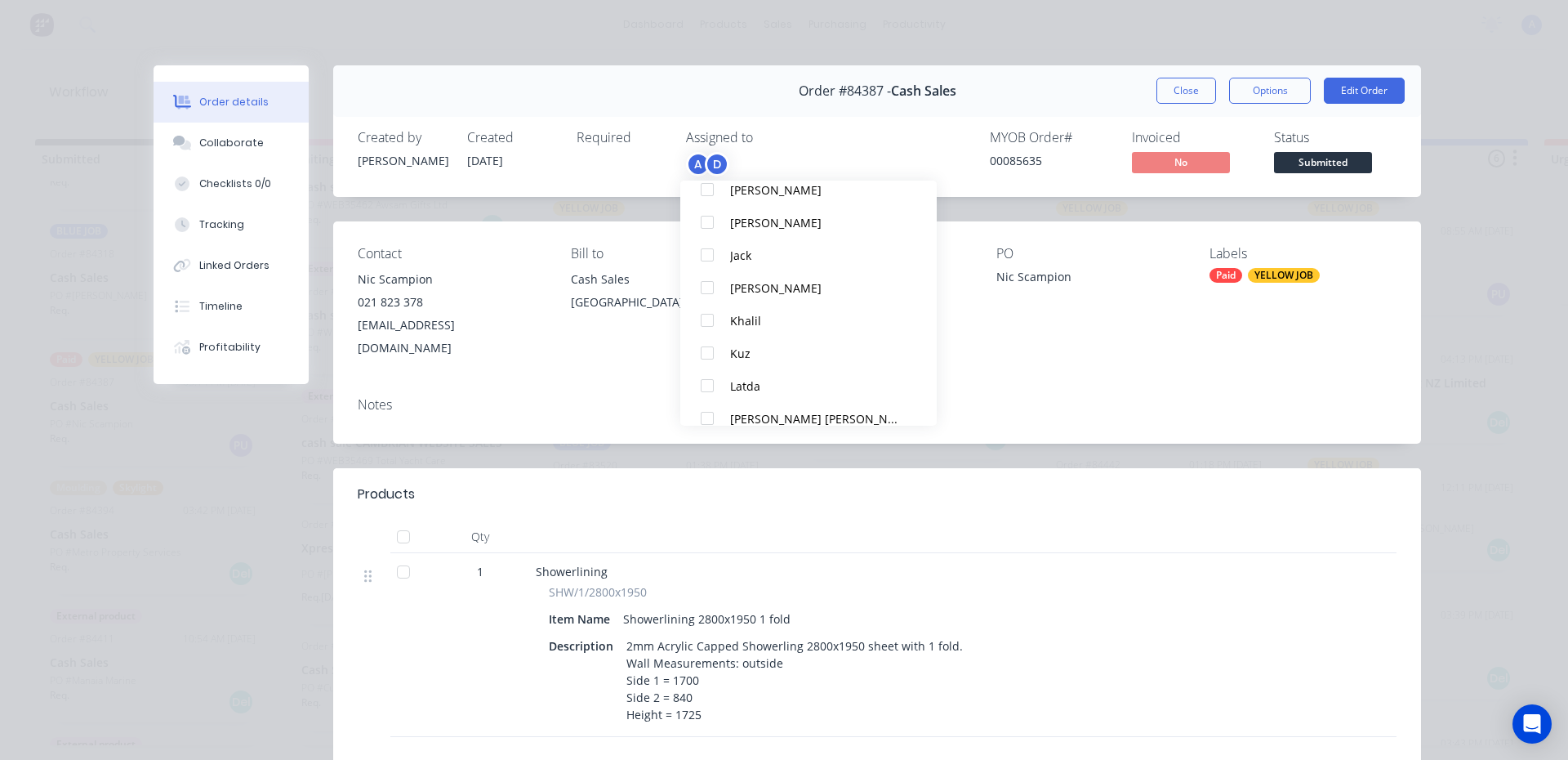
scroll to position [194, 0]
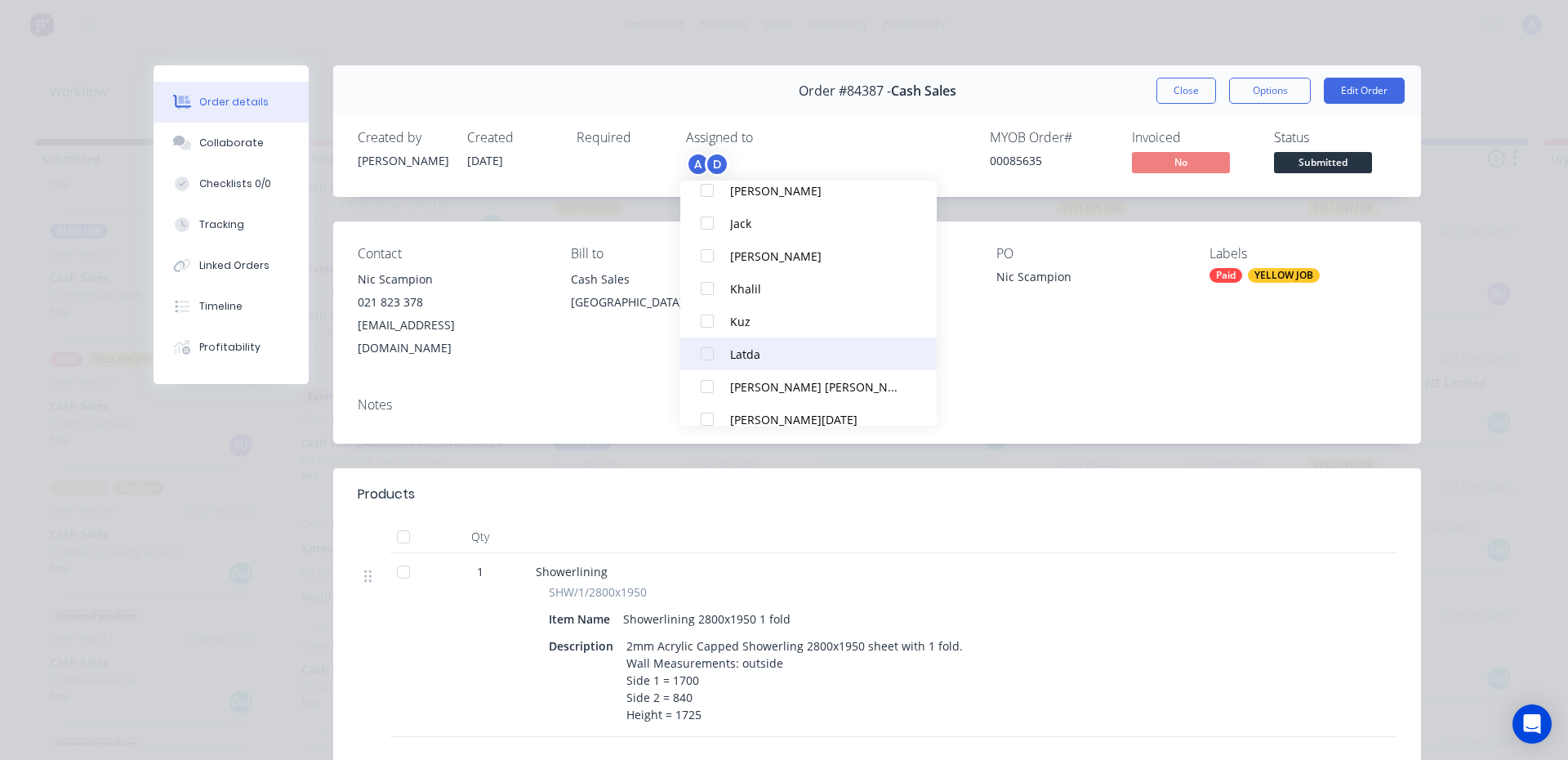
click at [738, 361] on div "Latda" at bounding box center [816, 354] width 172 height 17
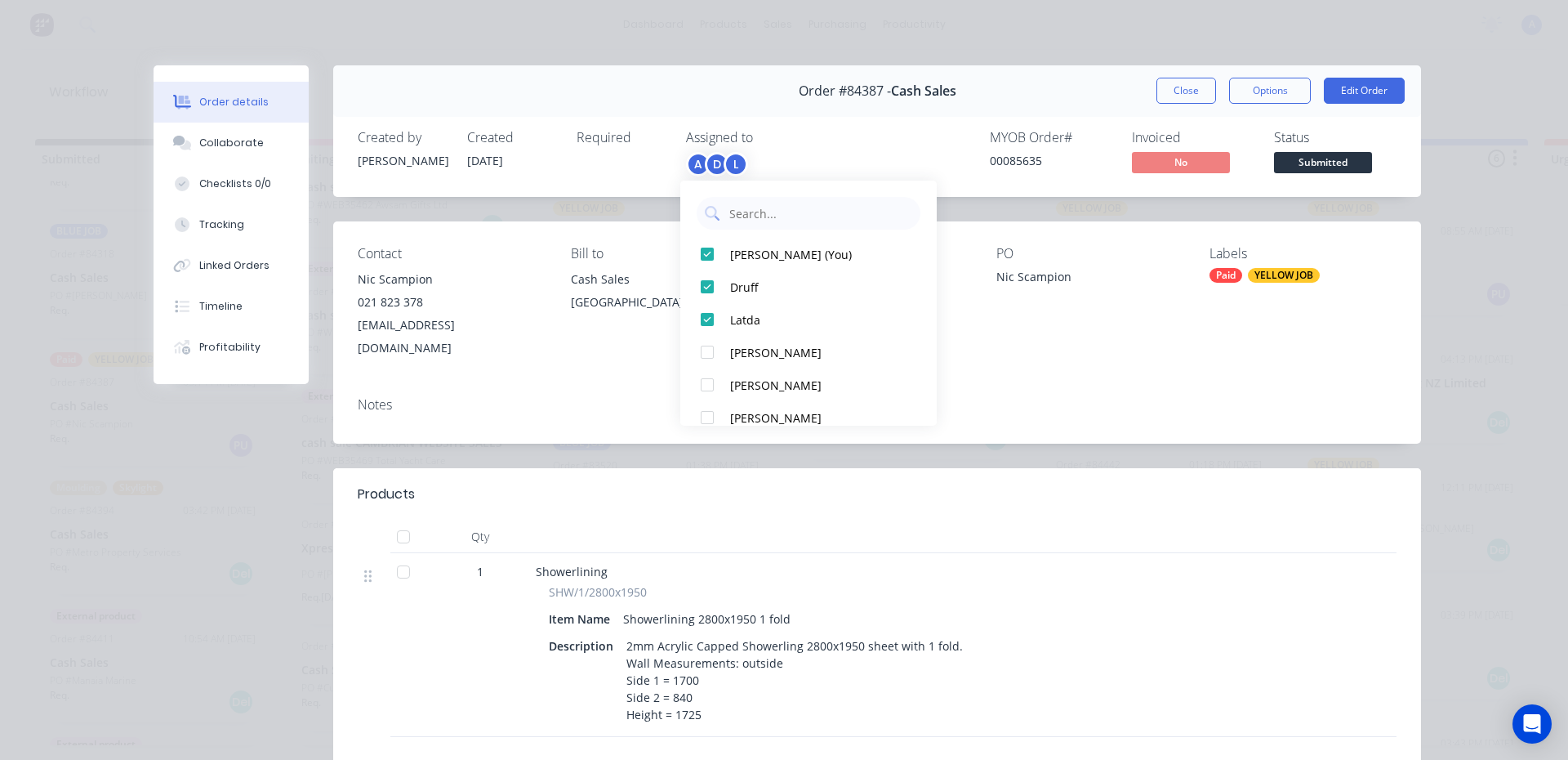
click at [1307, 162] on span "Submitted" at bounding box center [1323, 162] width 98 height 20
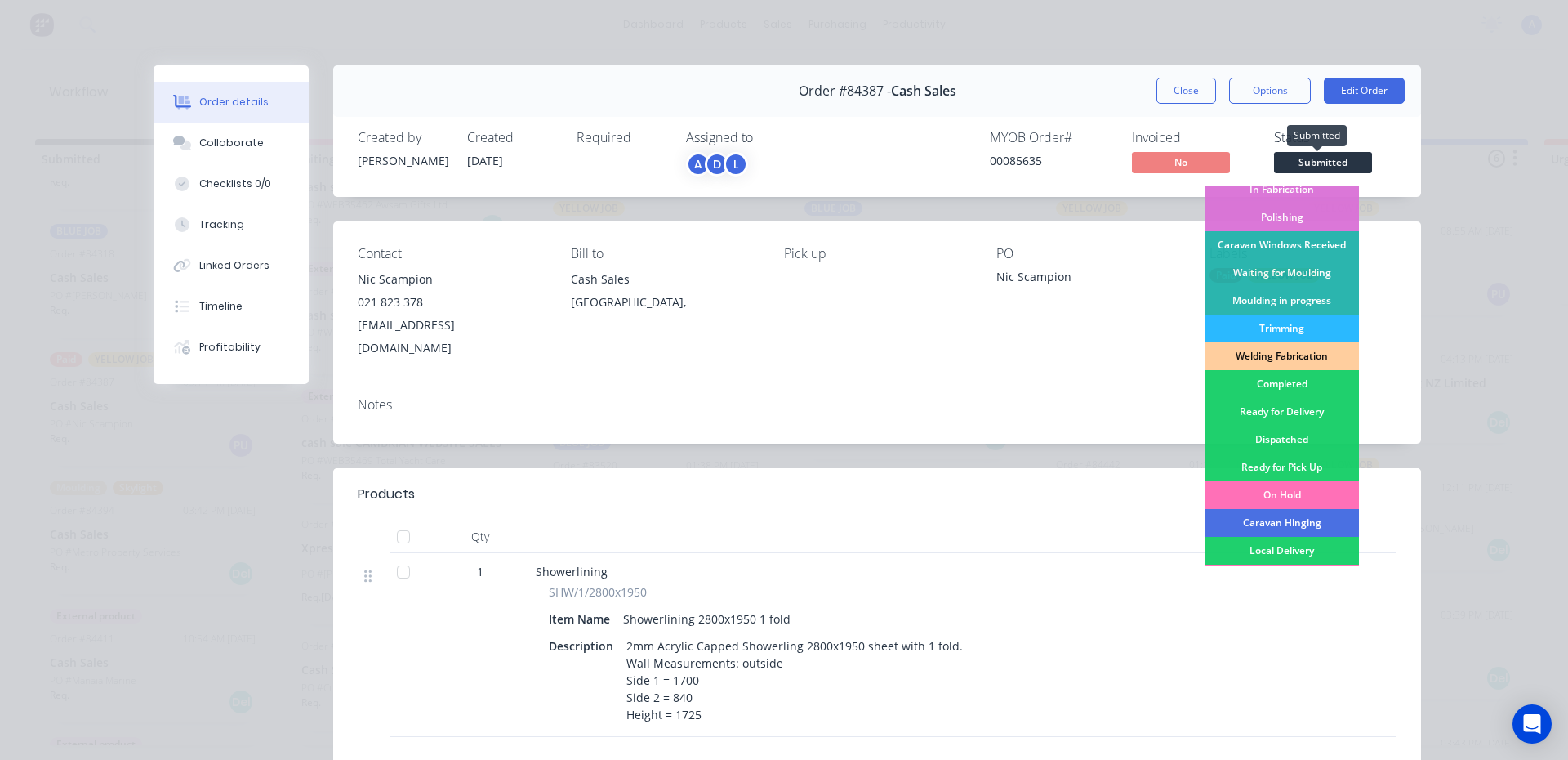
scroll to position [207, 0]
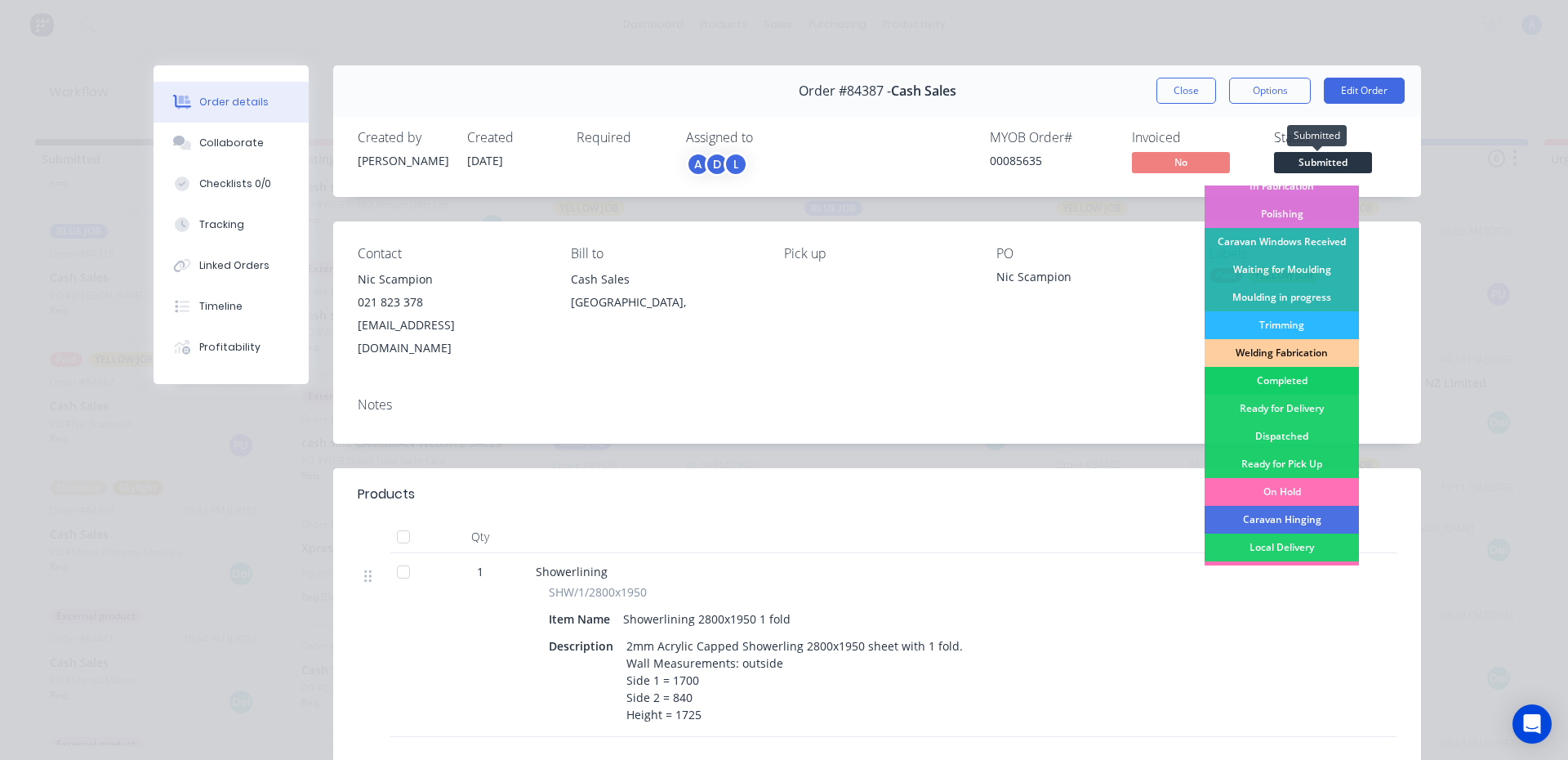
click at [1283, 382] on div "Completed" at bounding box center [1282, 380] width 154 height 28
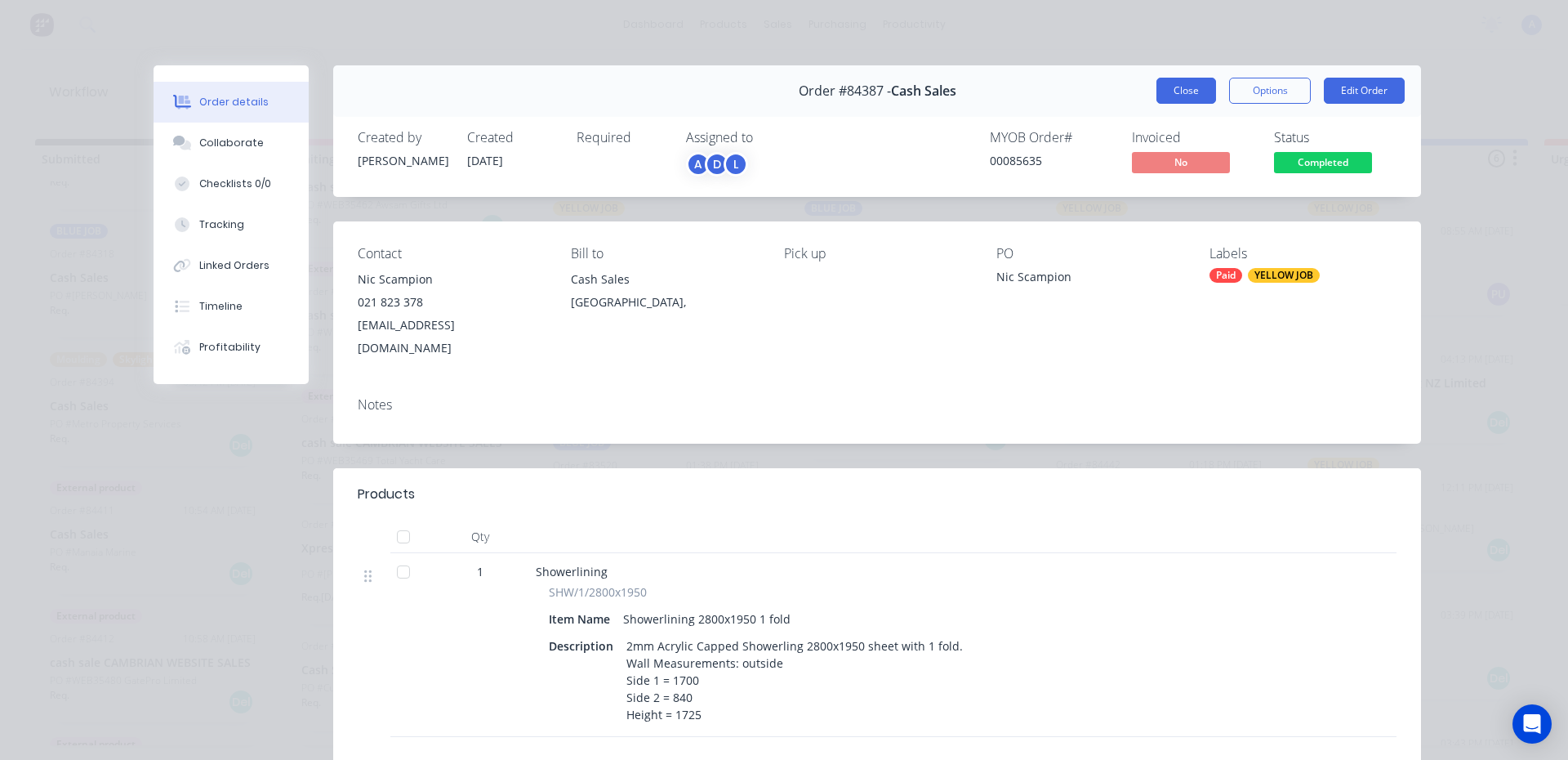
click at [1188, 95] on button "Close" at bounding box center [1186, 90] width 60 height 26
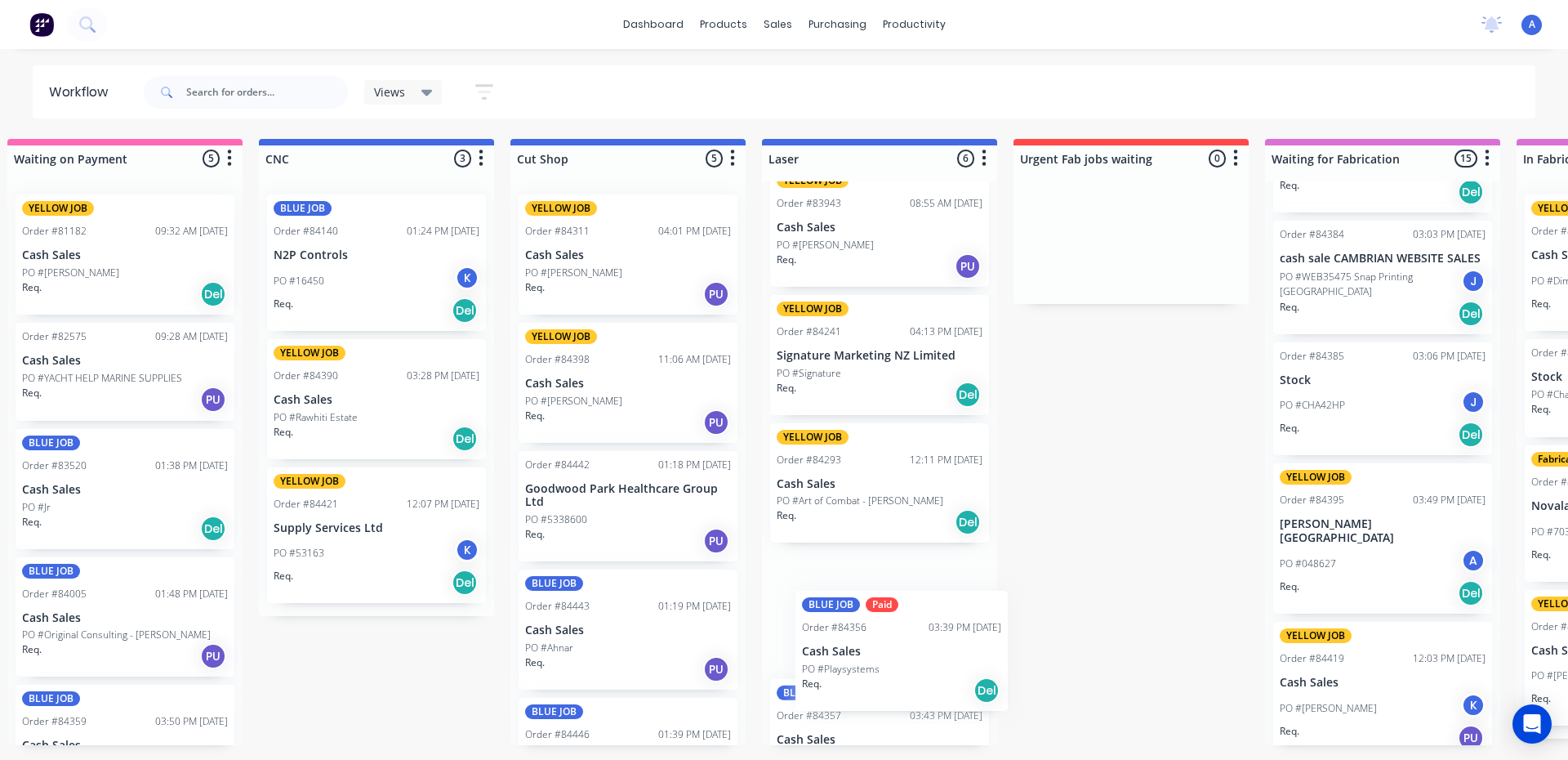
scroll to position [31, 0]
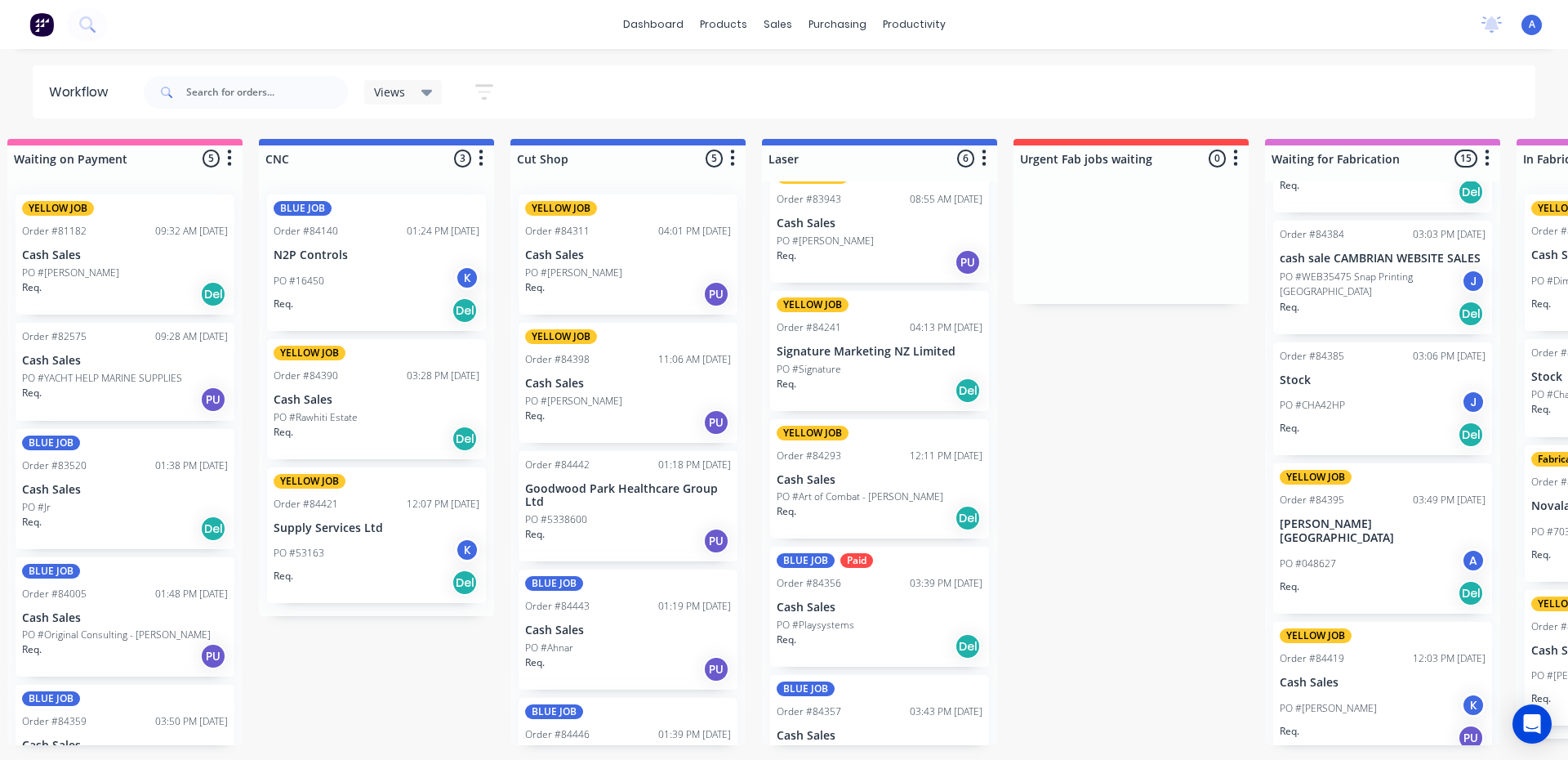
click at [432, 93] on icon at bounding box center [427, 92] width 11 height 18
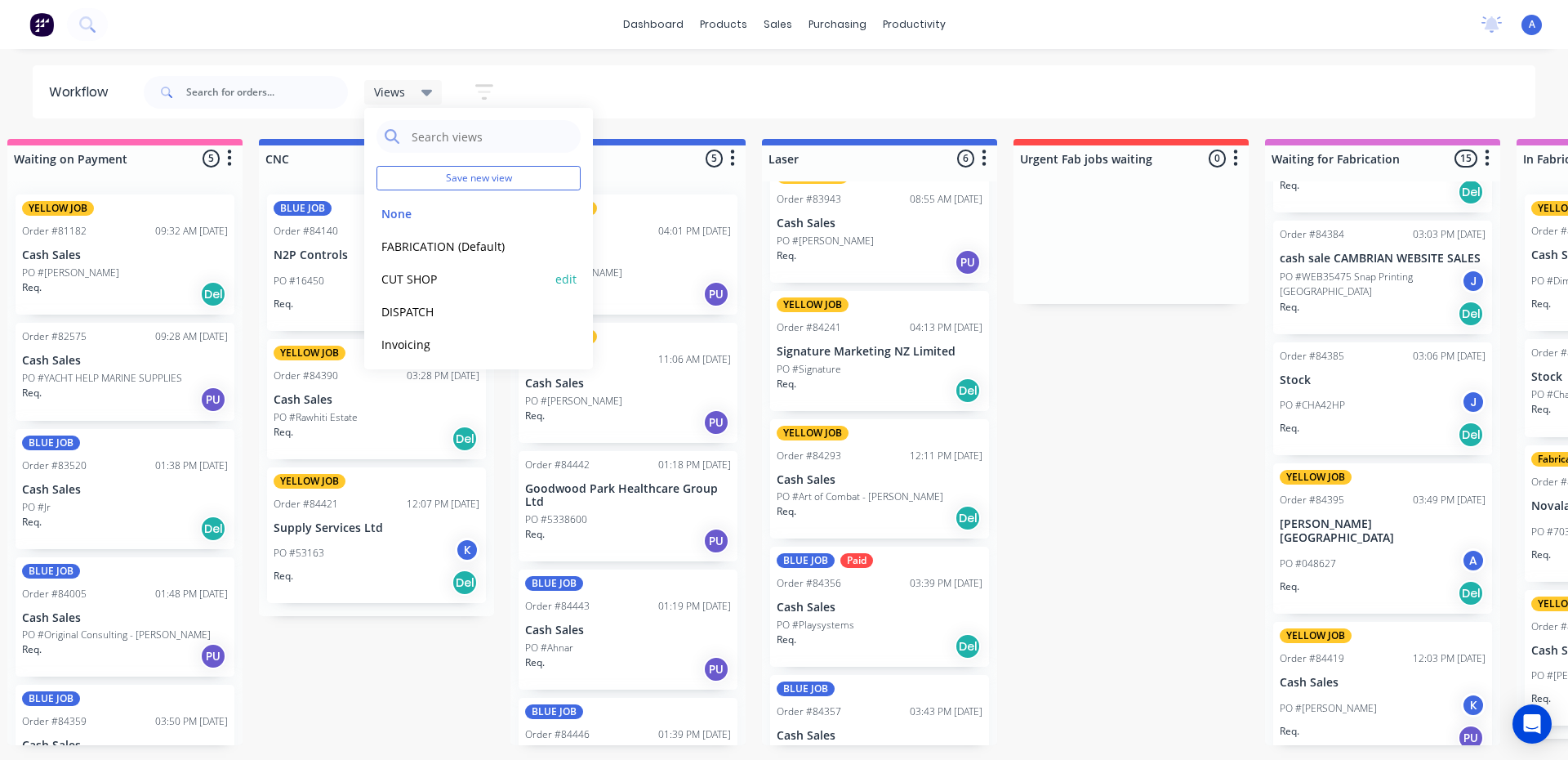
click at [459, 285] on button "CUT SHOP" at bounding box center [463, 279] width 174 height 19
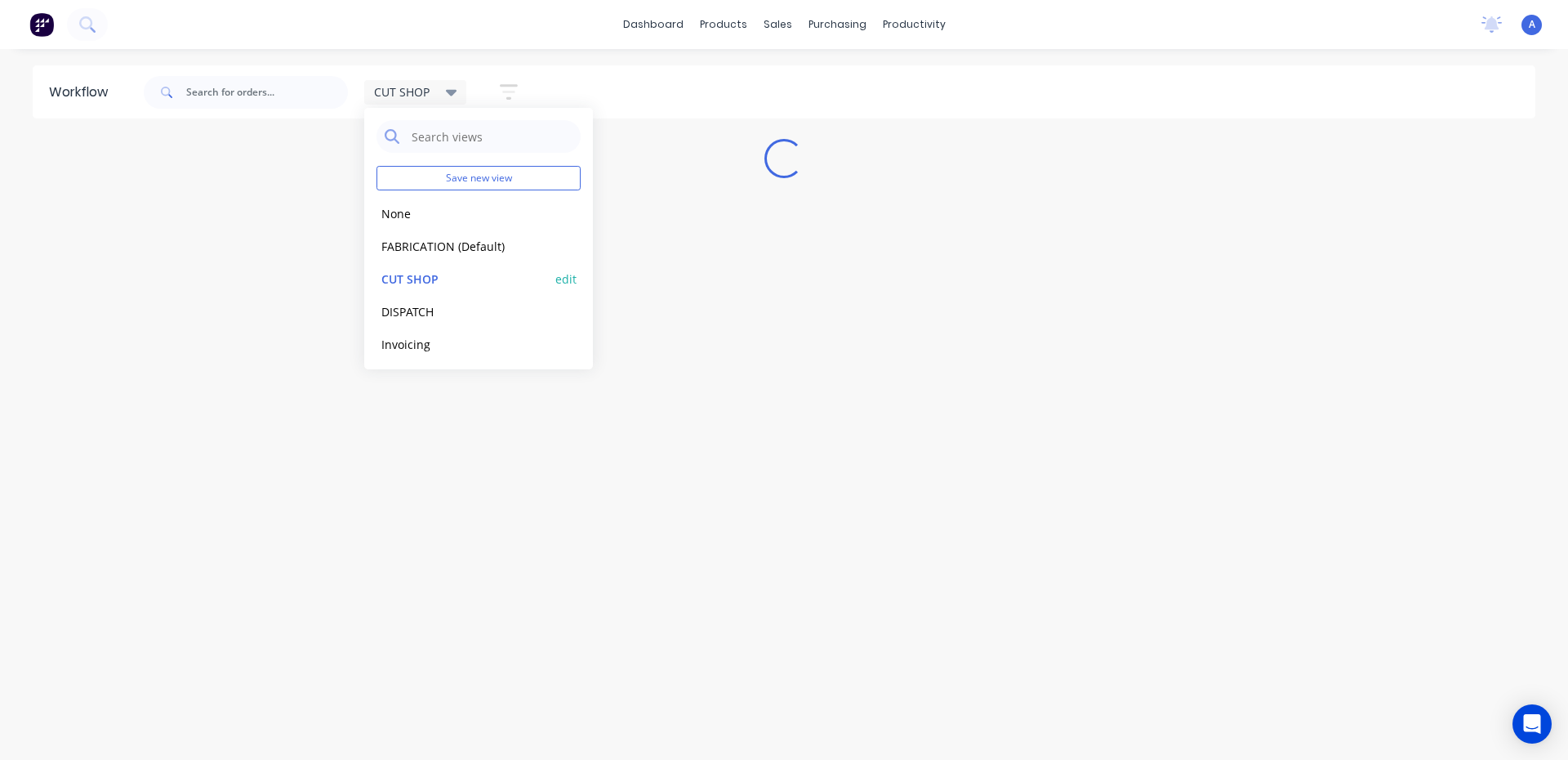
scroll to position [0, 0]
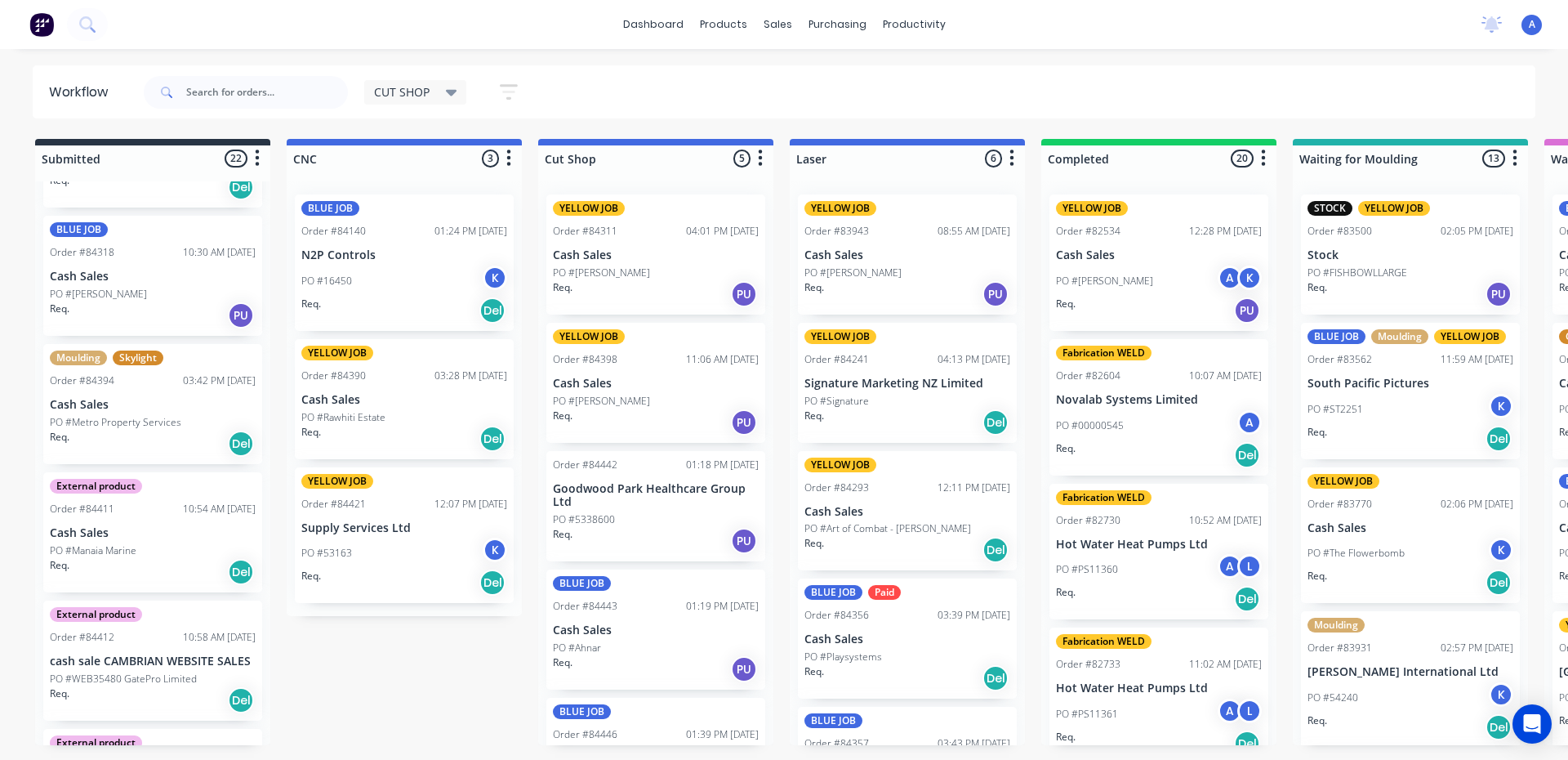
scroll to position [381, 0]
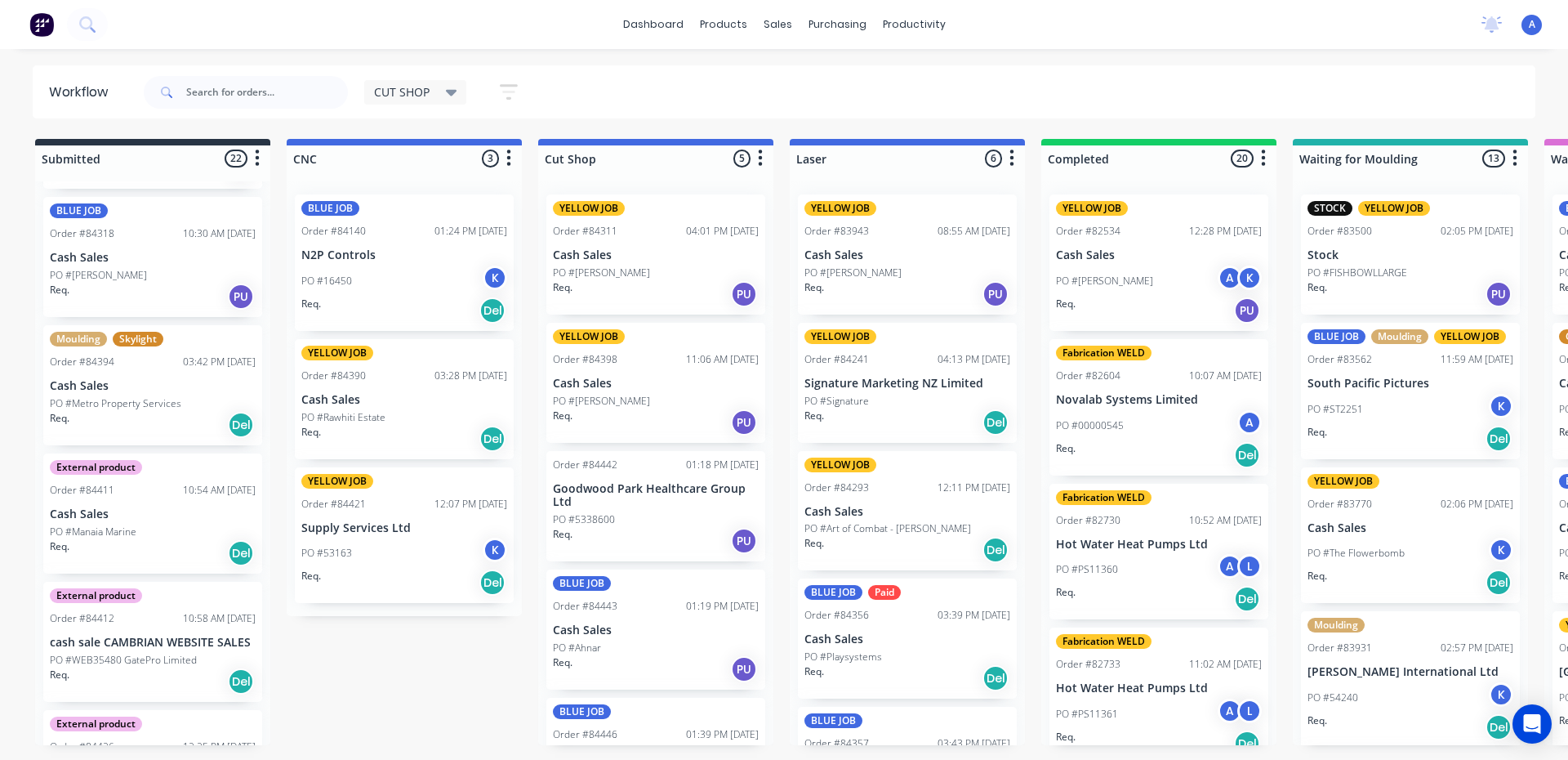
click at [657, 629] on p "Cash Sales" at bounding box center [655, 630] width 205 height 14
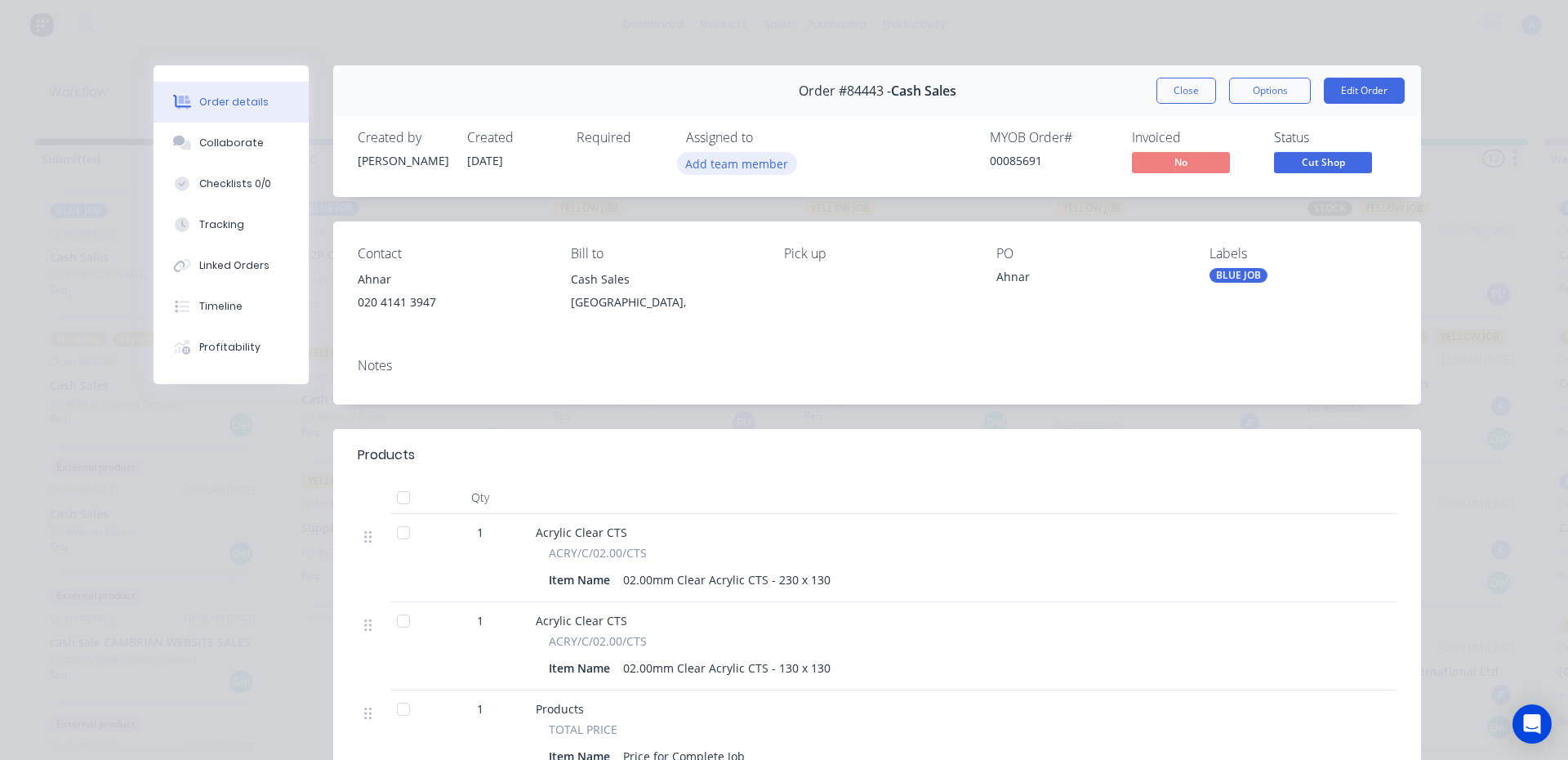
click at [745, 164] on button "Add team member" at bounding box center [737, 163] width 120 height 22
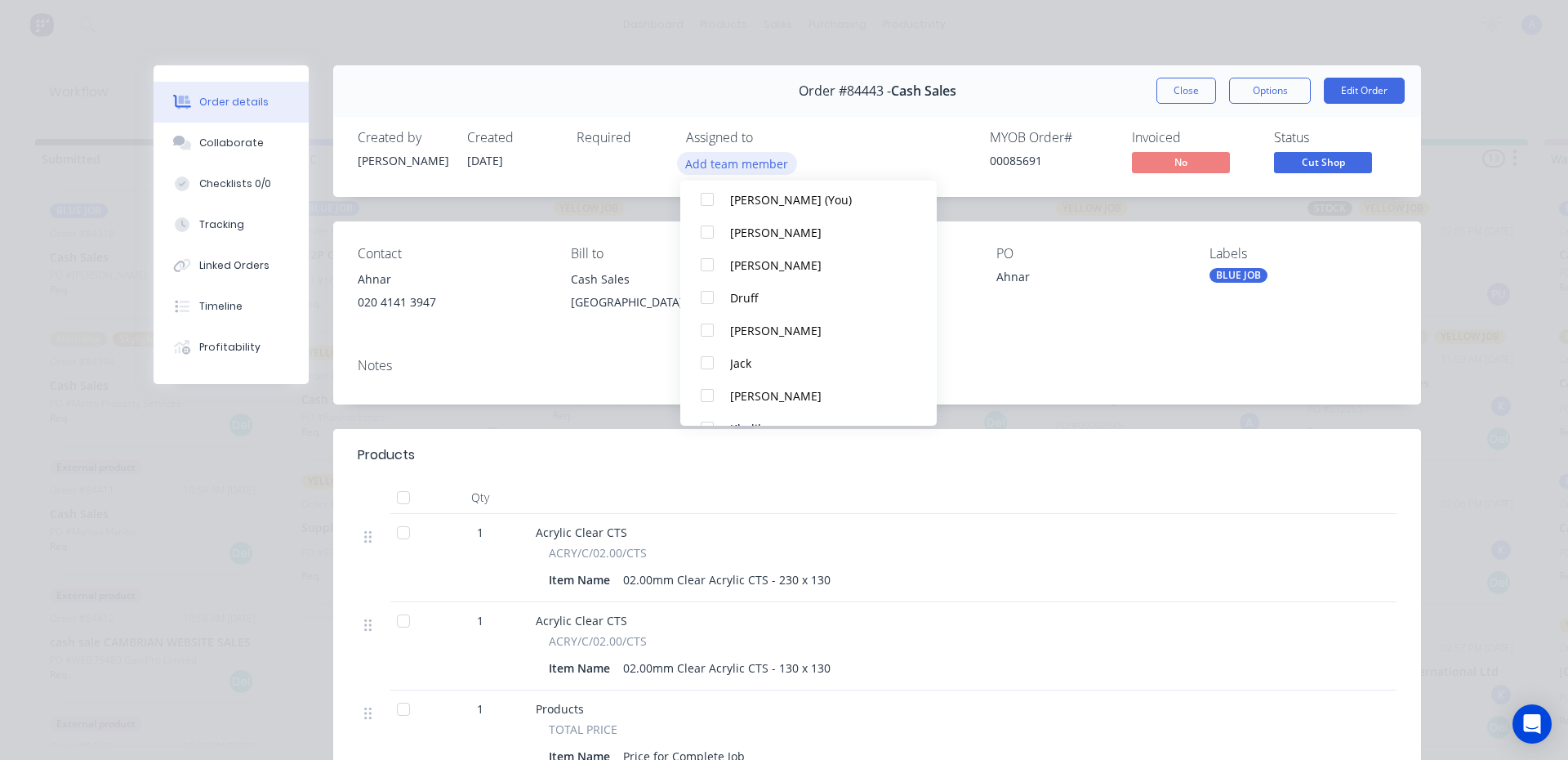
scroll to position [83, 0]
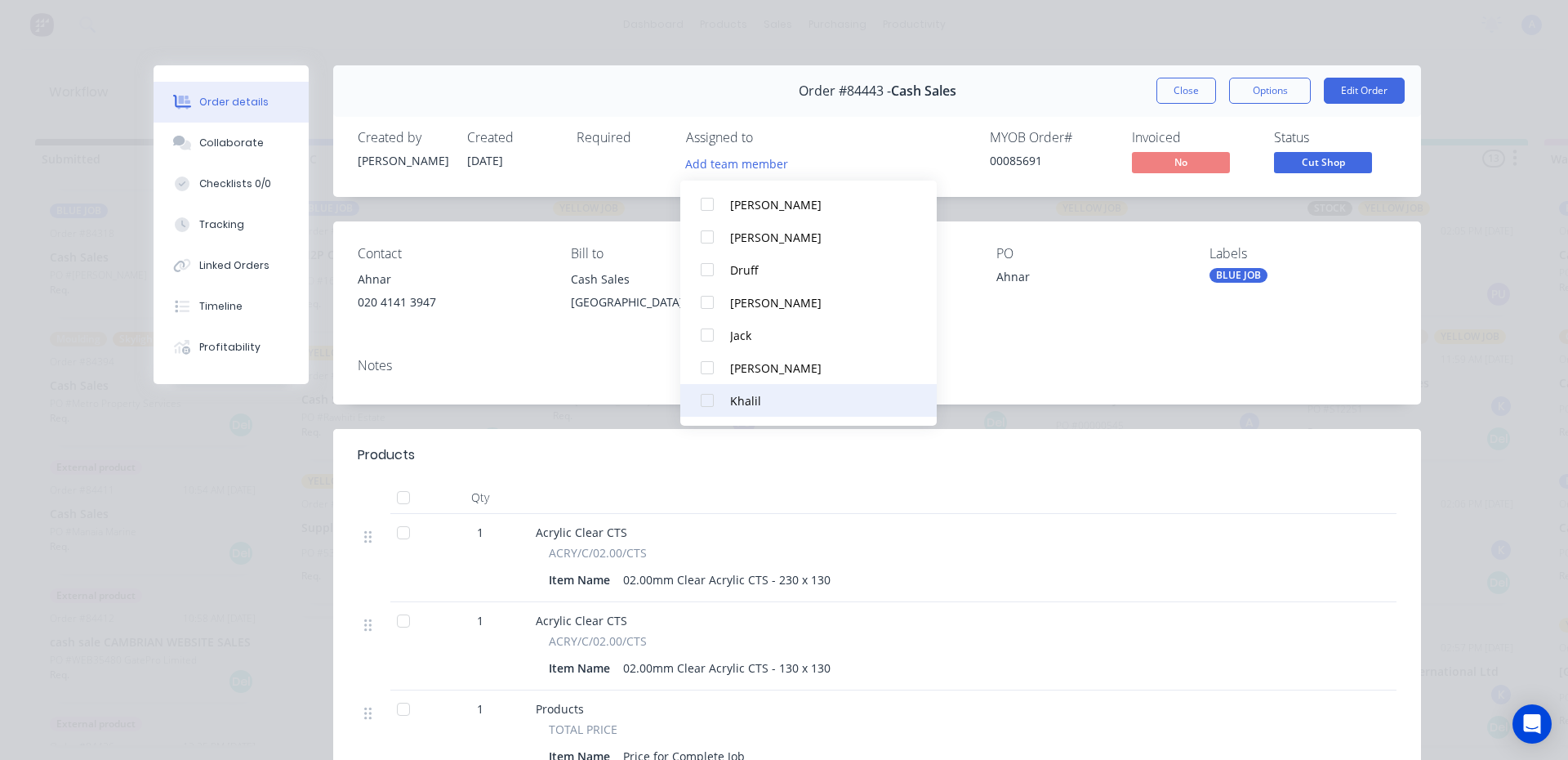
click at [760, 407] on div "Khalil" at bounding box center [816, 400] width 172 height 17
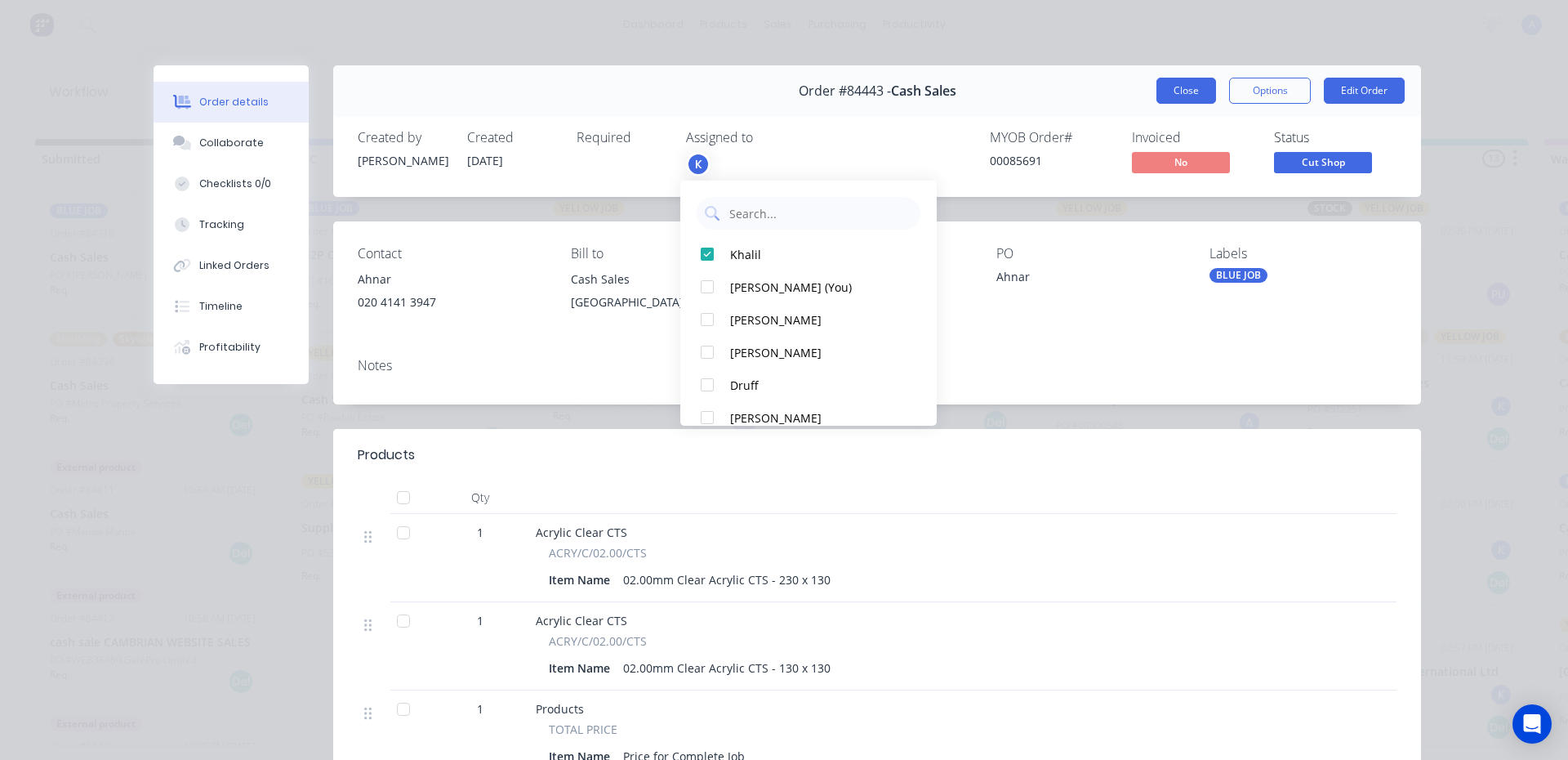
click at [1169, 94] on button "Close" at bounding box center [1186, 90] width 60 height 26
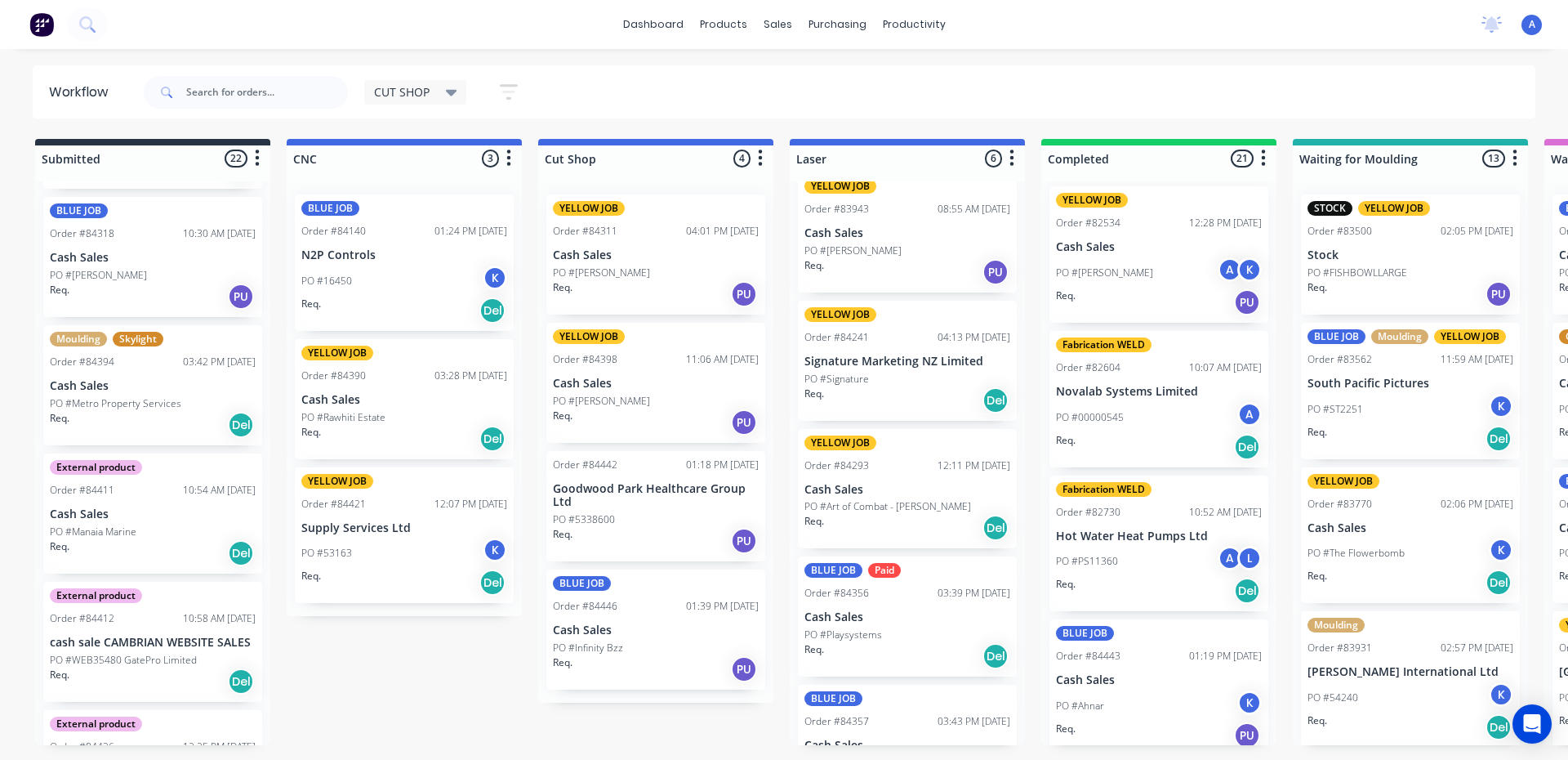
click at [455, 89] on icon at bounding box center [452, 92] width 11 height 7
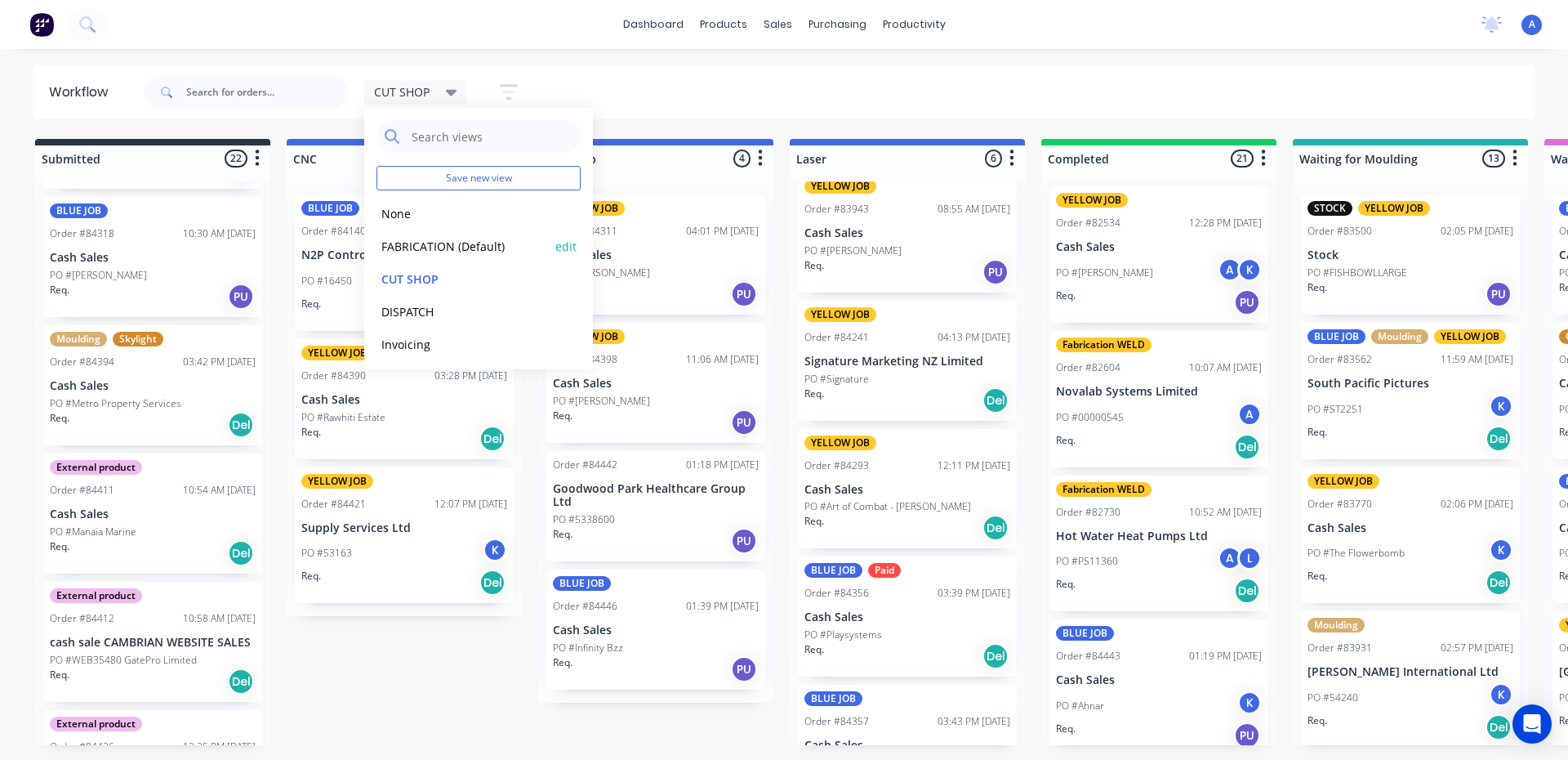
click at [461, 239] on button "FABRICATION (Default)" at bounding box center [463, 246] width 174 height 19
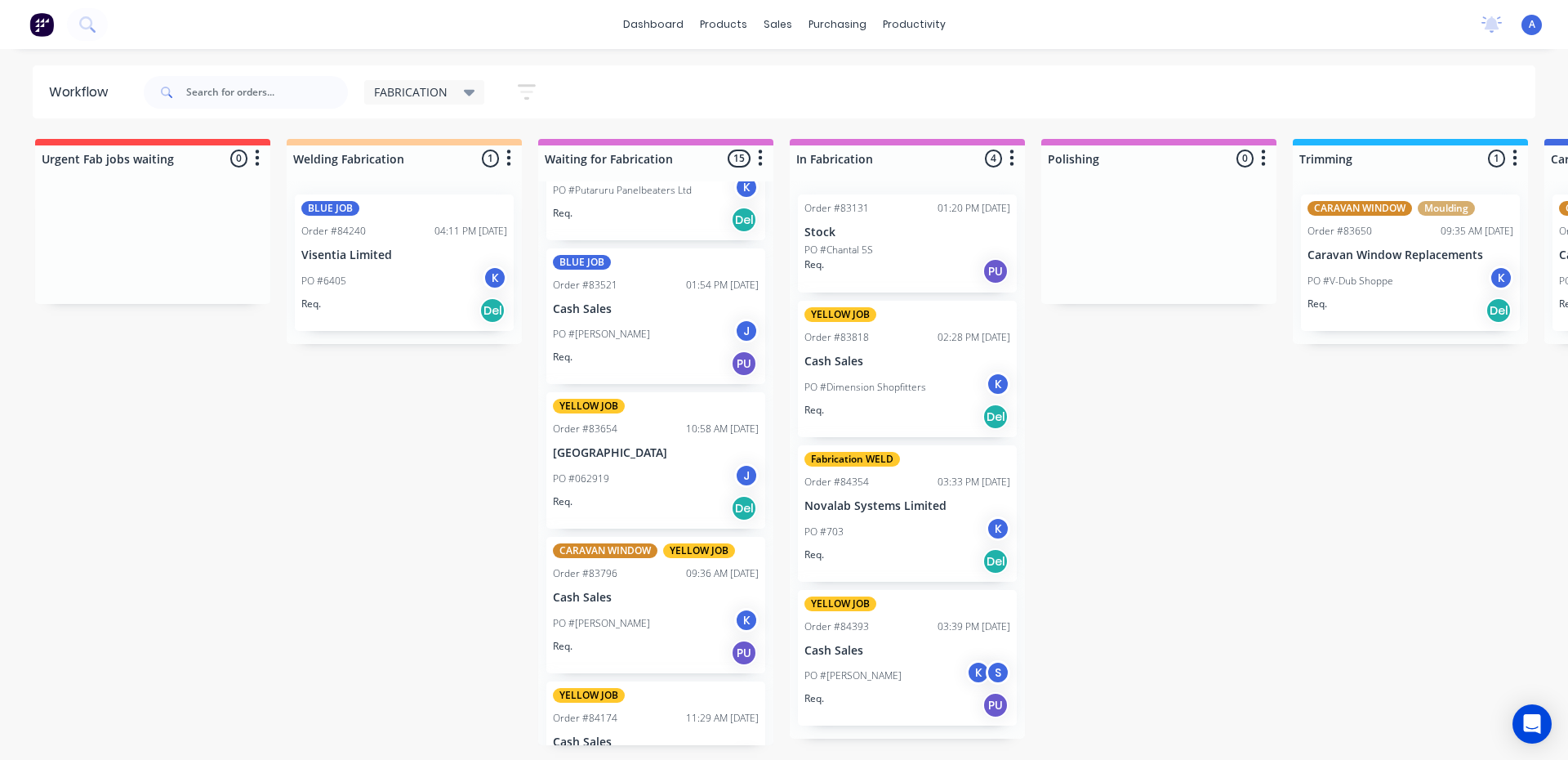
scroll to position [228, 0]
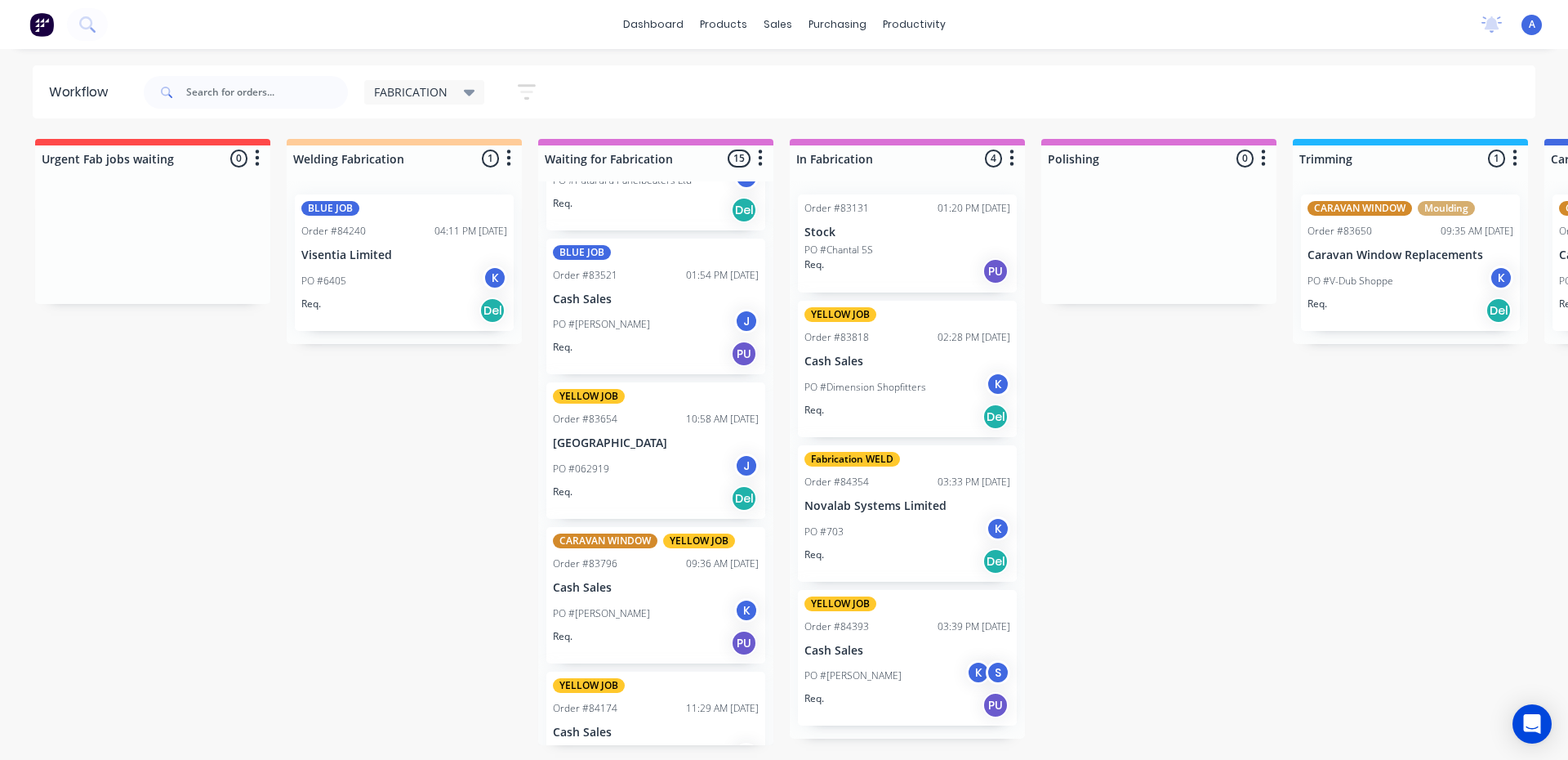
click at [654, 310] on div "PO #[PERSON_NAME] J" at bounding box center [655, 324] width 205 height 31
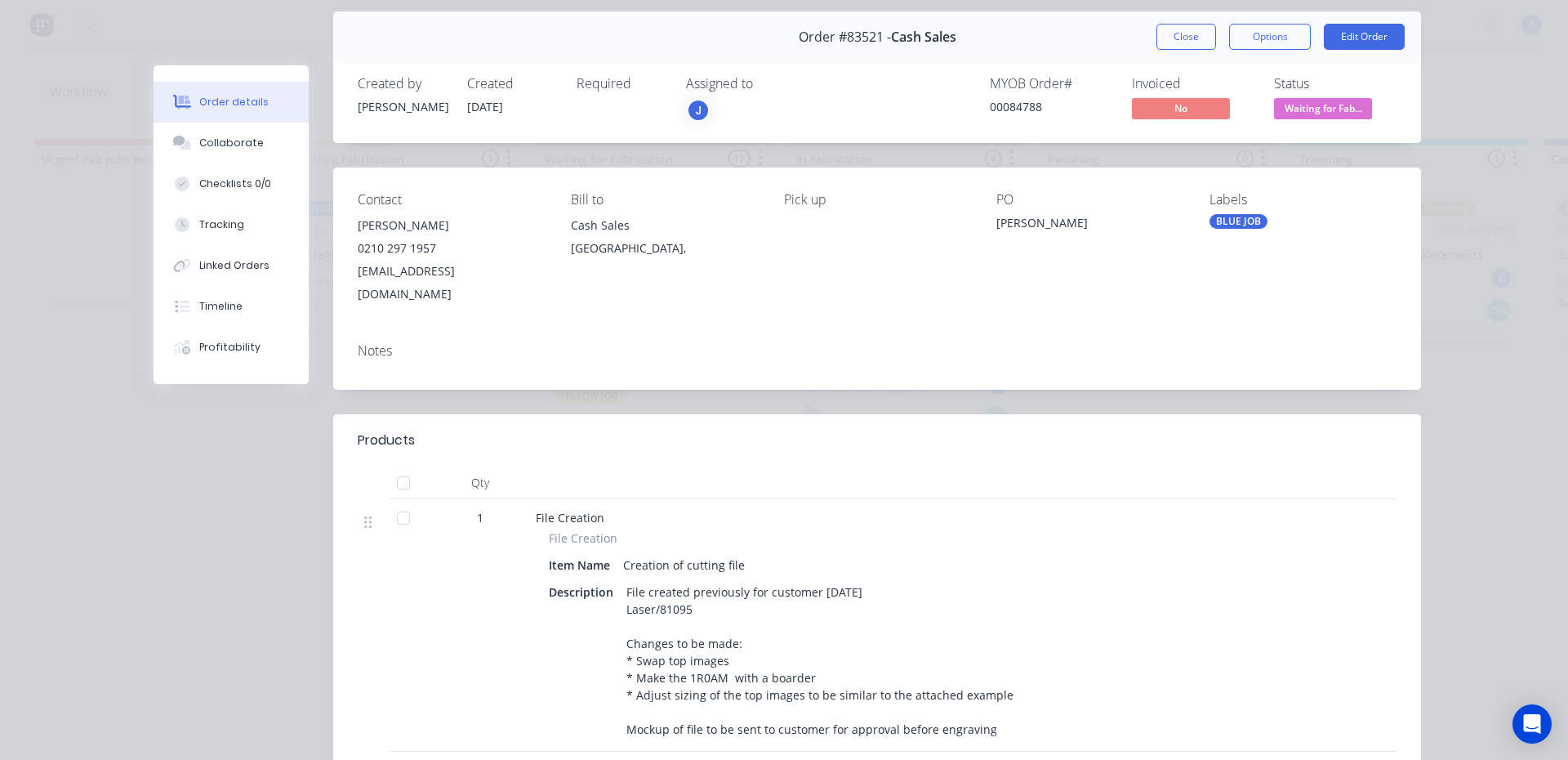
scroll to position [0, 0]
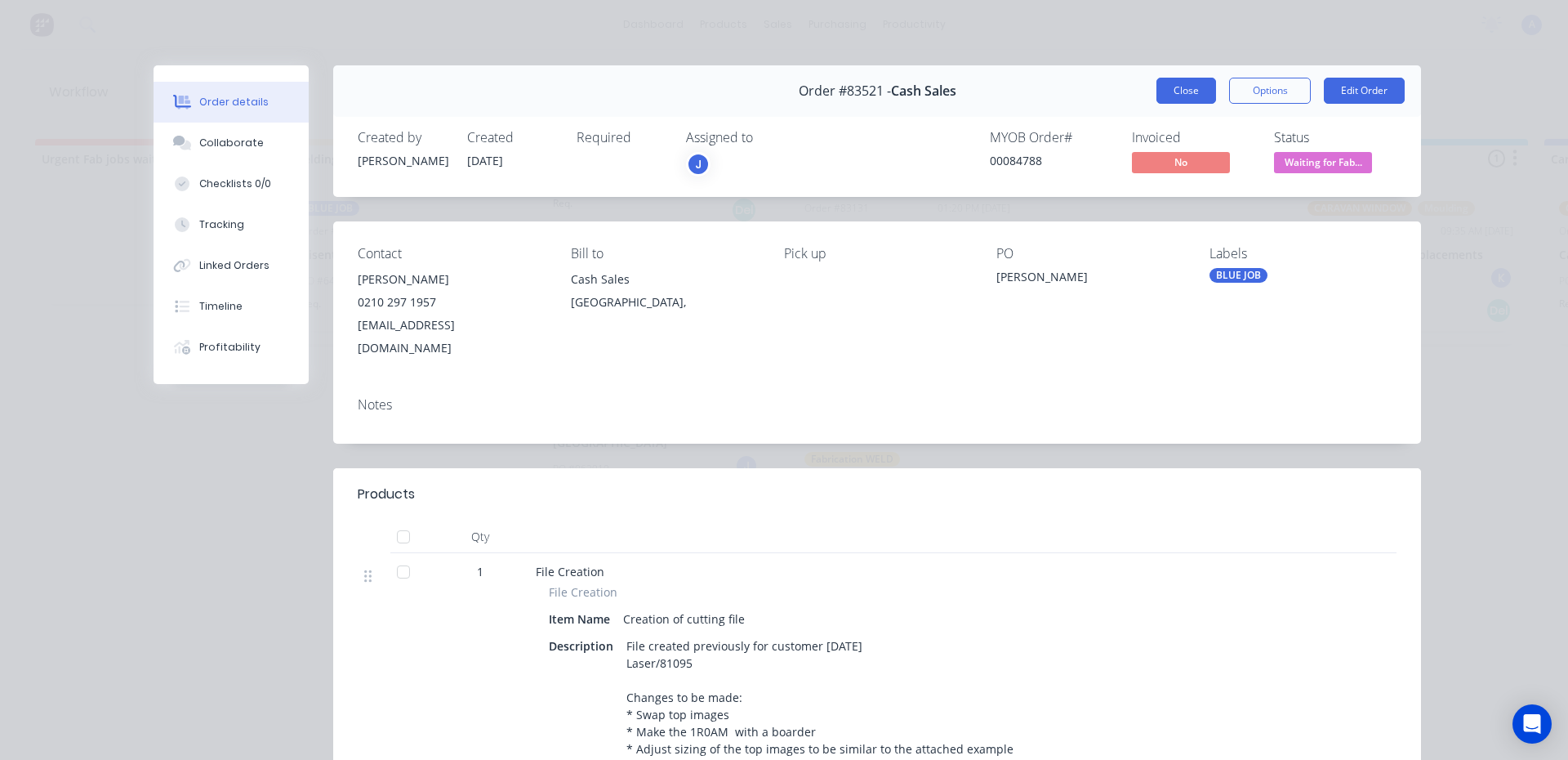
click at [1183, 88] on button "Close" at bounding box center [1186, 90] width 60 height 26
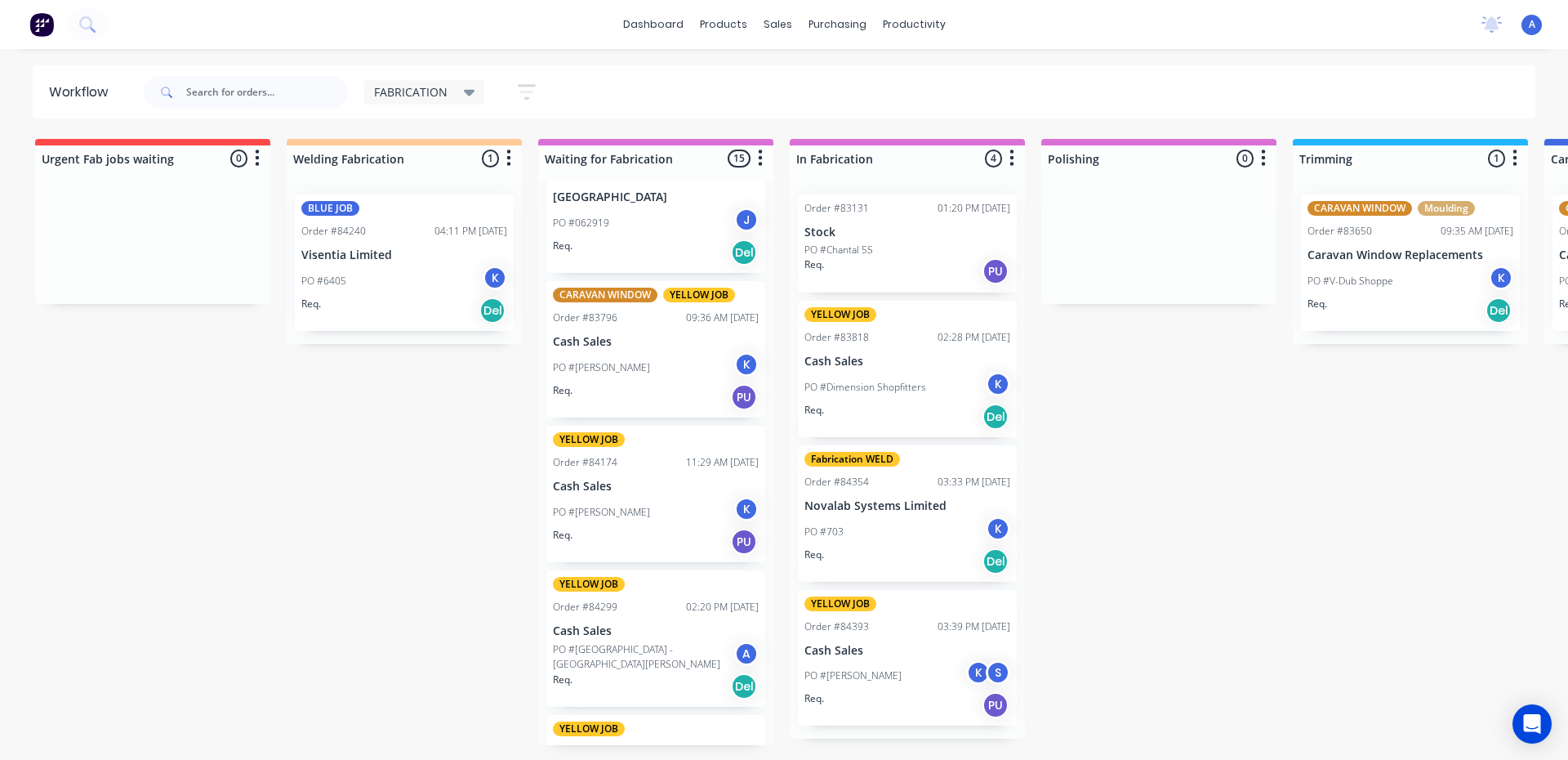
scroll to position [483, 0]
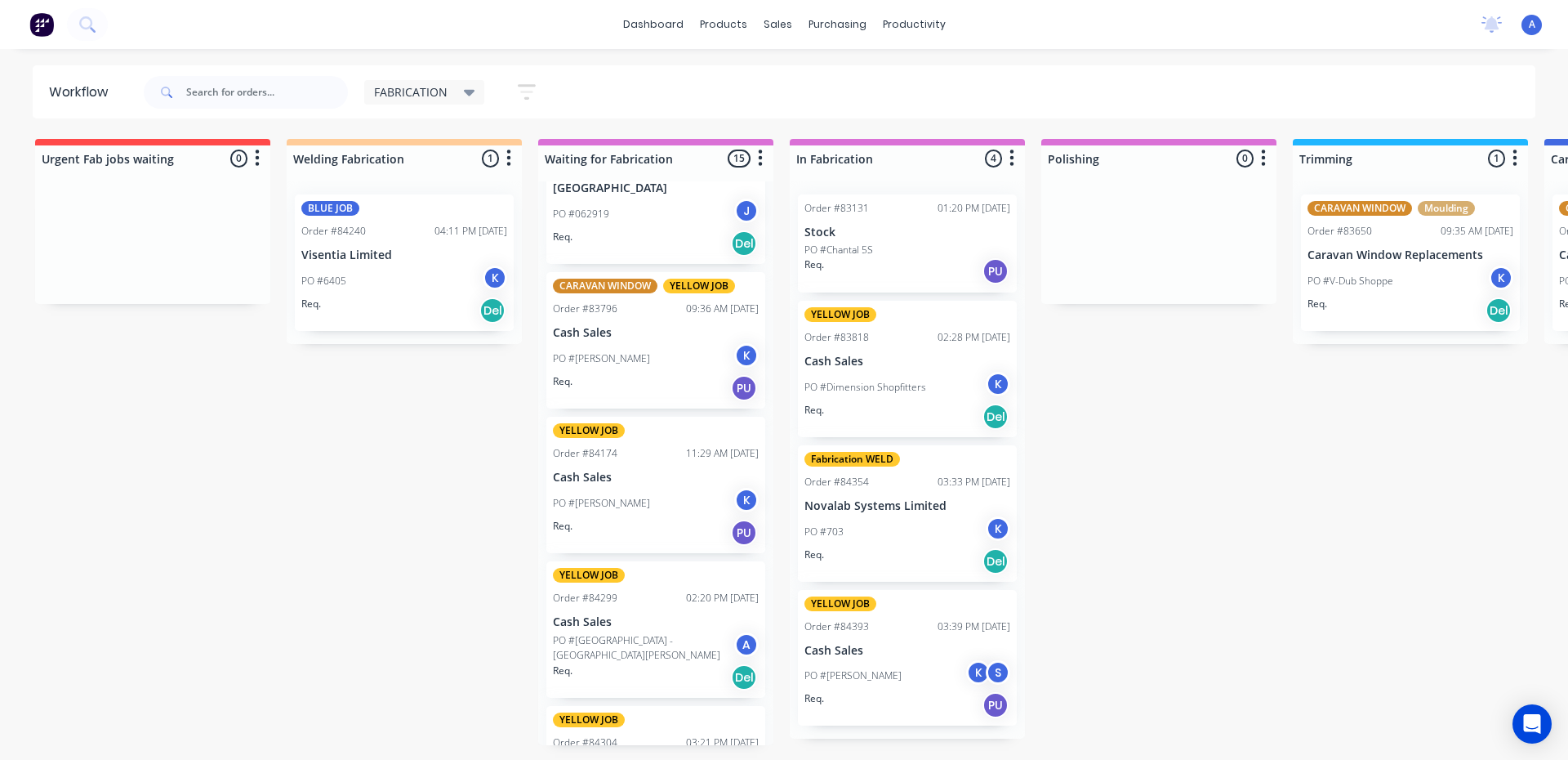
click at [668, 491] on div "PO #[PERSON_NAME]" at bounding box center [655, 503] width 205 height 31
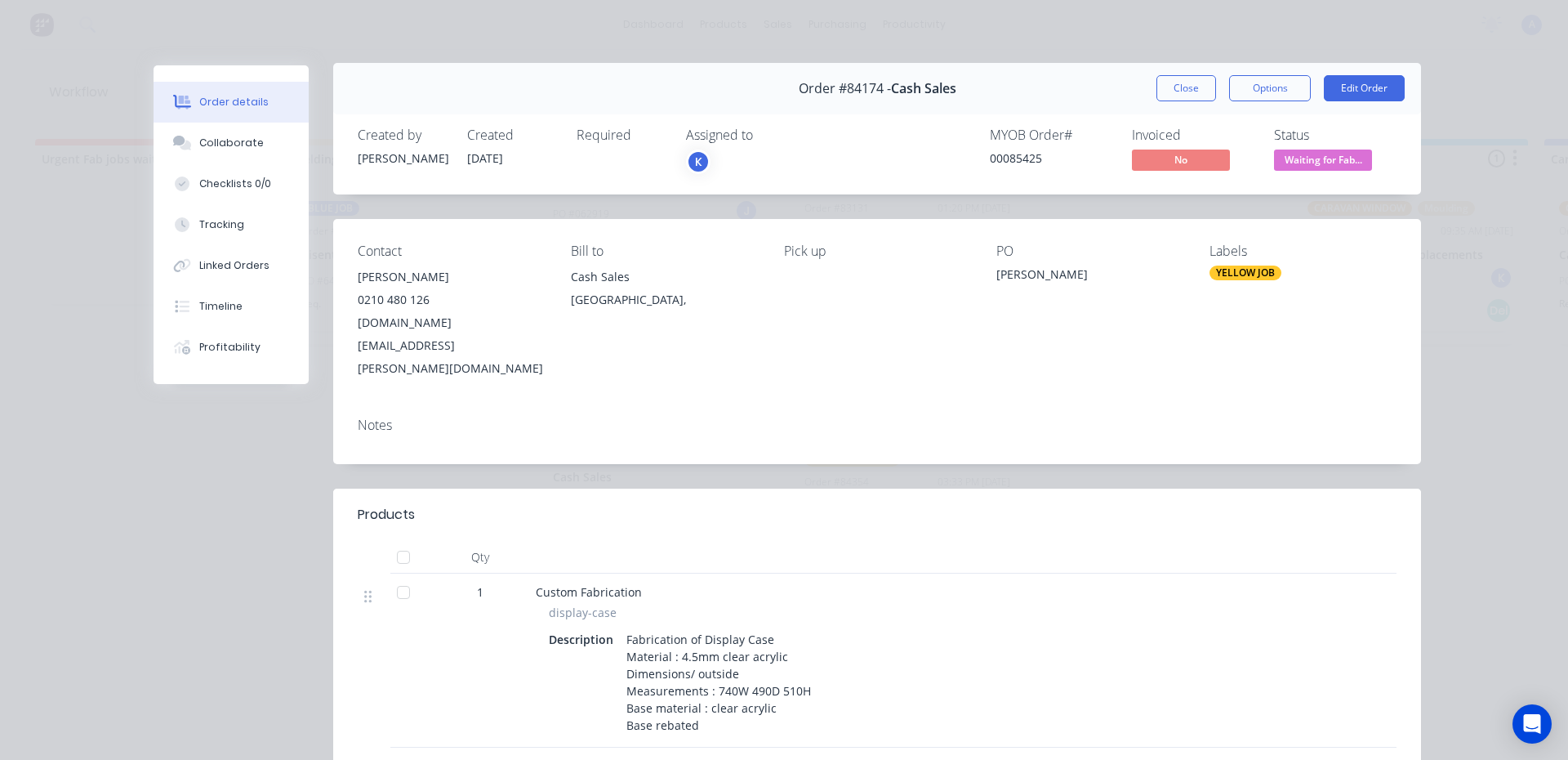
scroll to position [0, 0]
click at [1176, 88] on button "Close" at bounding box center [1186, 90] width 60 height 26
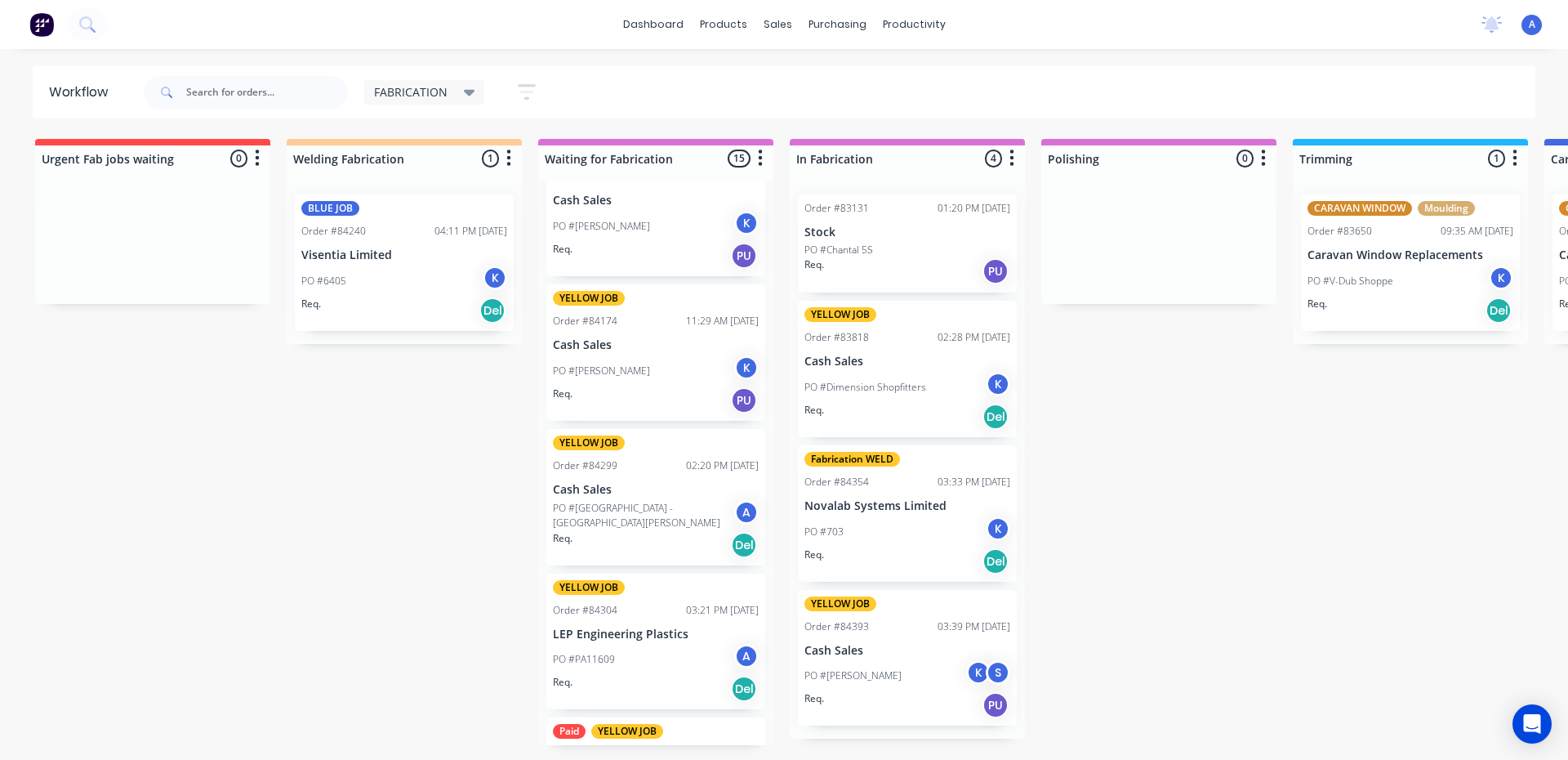
scroll to position [612, 0]
click at [734, 367] on div "K" at bounding box center [746, 372] width 25 height 25
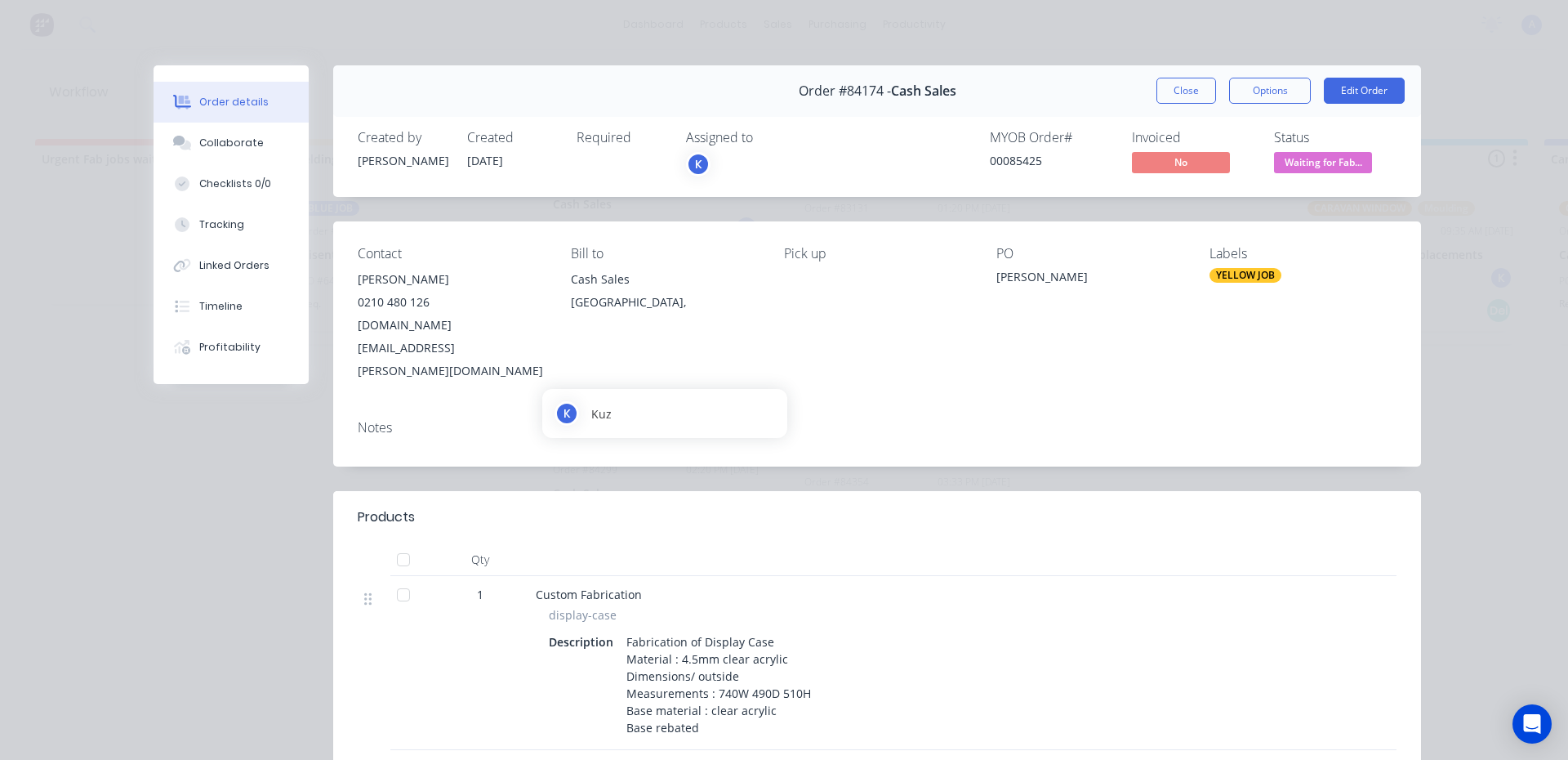
click at [694, 163] on div "K" at bounding box center [698, 165] width 25 height 25
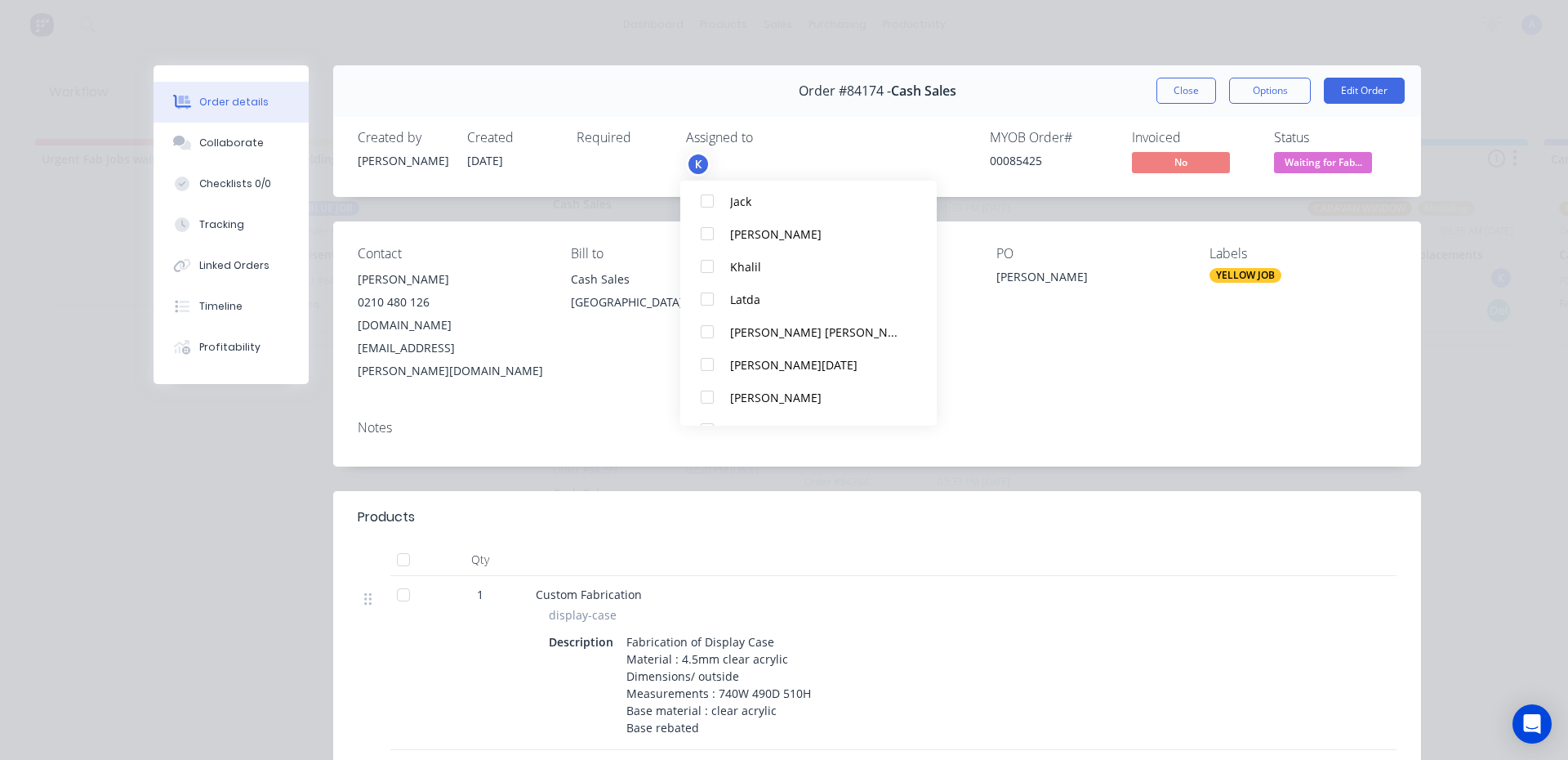
scroll to position [278, 0]
click at [709, 407] on div at bounding box center [707, 401] width 32 height 32
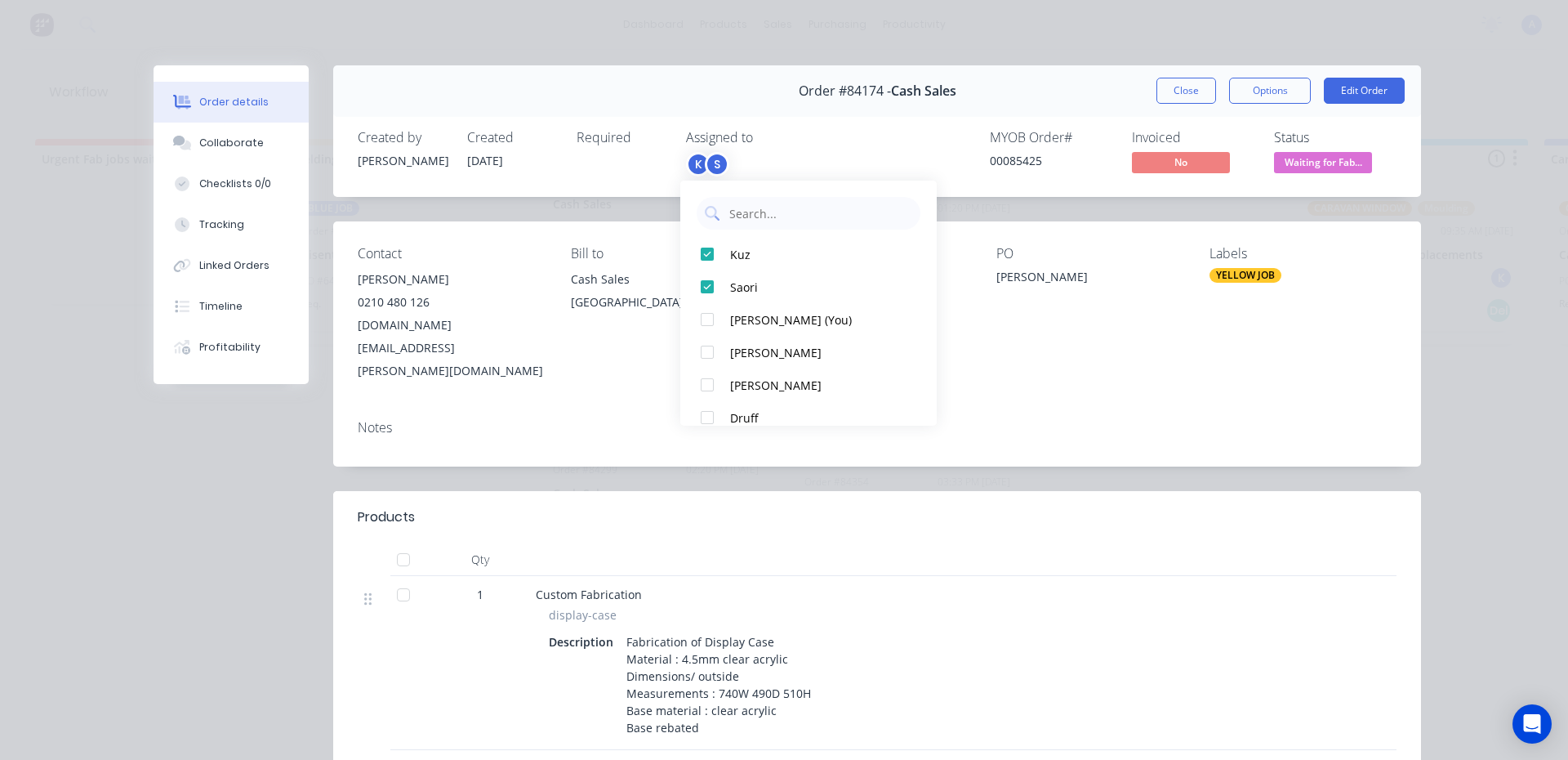
click at [1343, 164] on span "Waiting for Fab..." at bounding box center [1323, 162] width 98 height 20
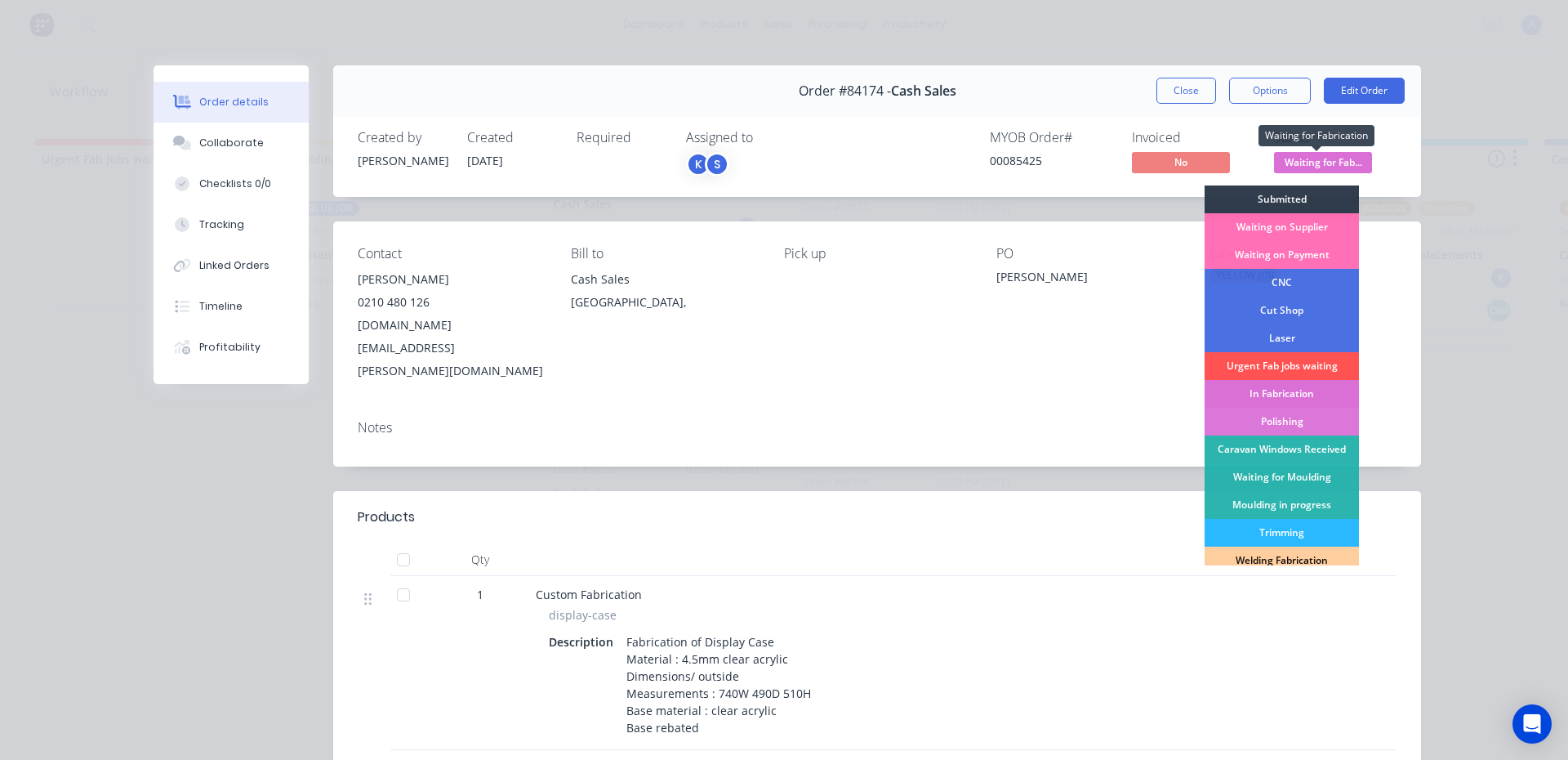
click at [1309, 390] on div "In Fabrication" at bounding box center [1282, 393] width 154 height 28
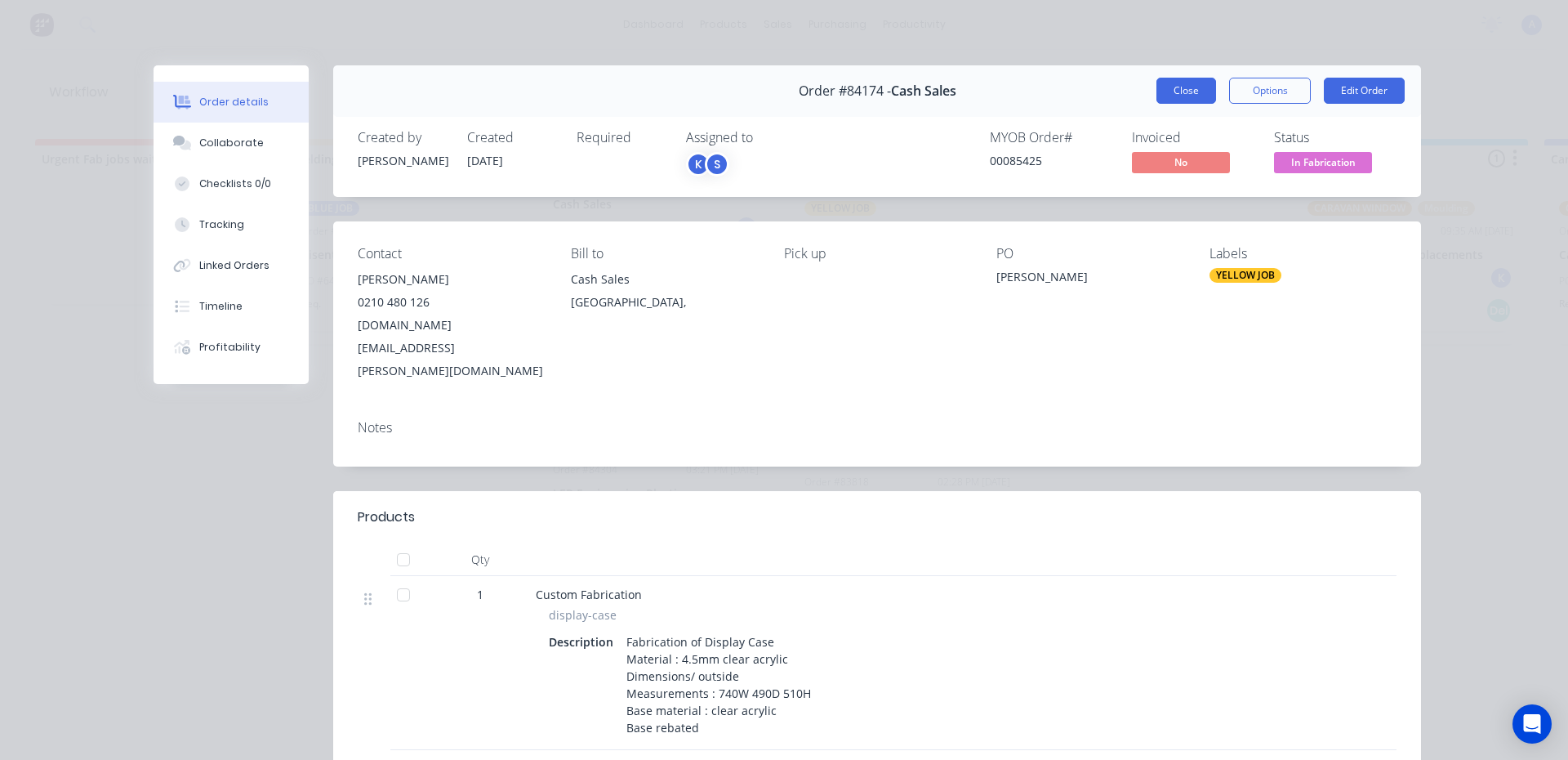
click at [1181, 91] on button "Close" at bounding box center [1186, 90] width 60 height 26
